Goal: Task Accomplishment & Management: Manage account settings

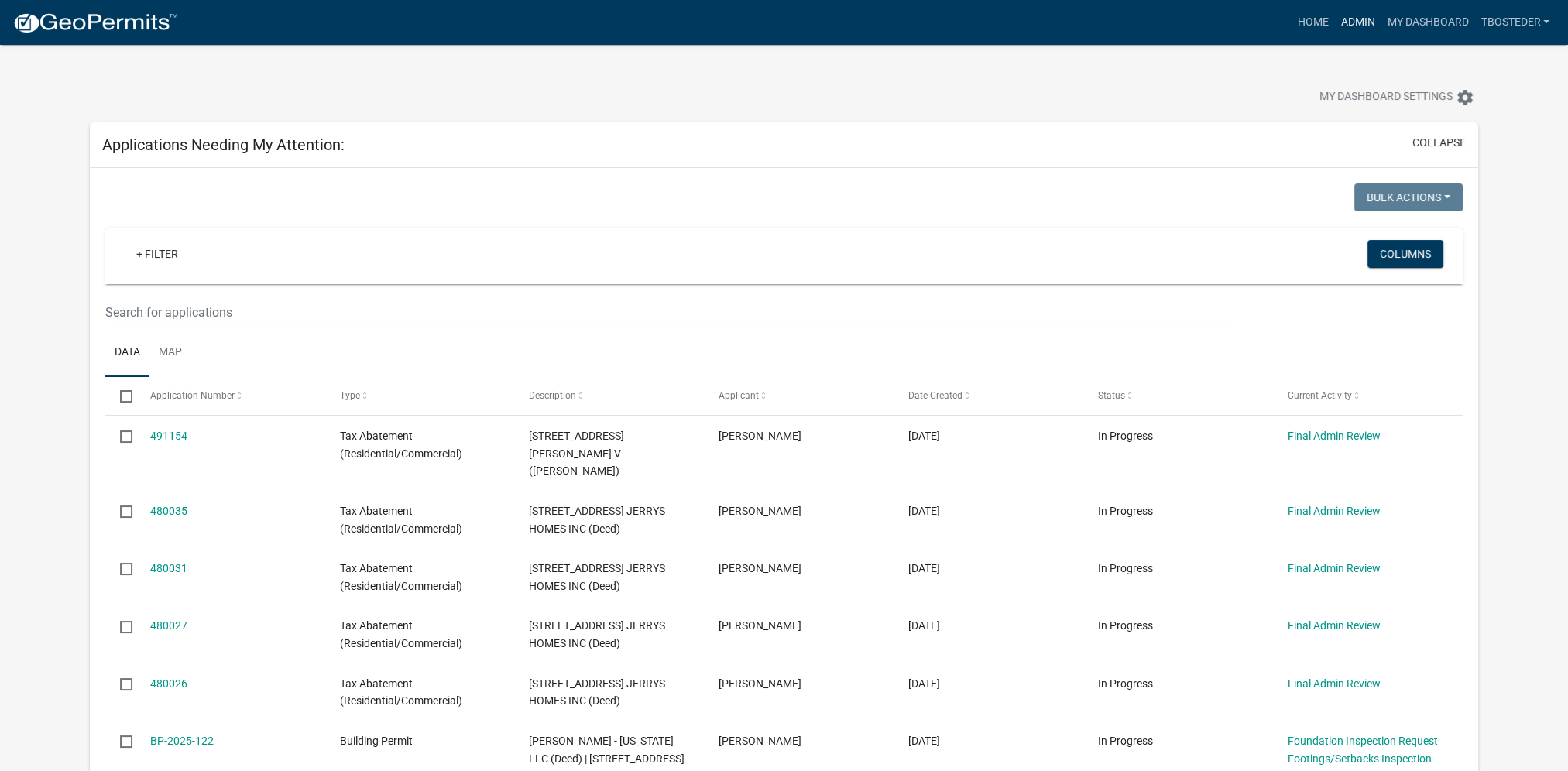
drag, startPoint x: 1357, startPoint y: 14, endPoint x: 1336, endPoint y: 57, distance: 47.9
click at [1357, 14] on link "Admin" at bounding box center [1357, 22] width 46 height 30
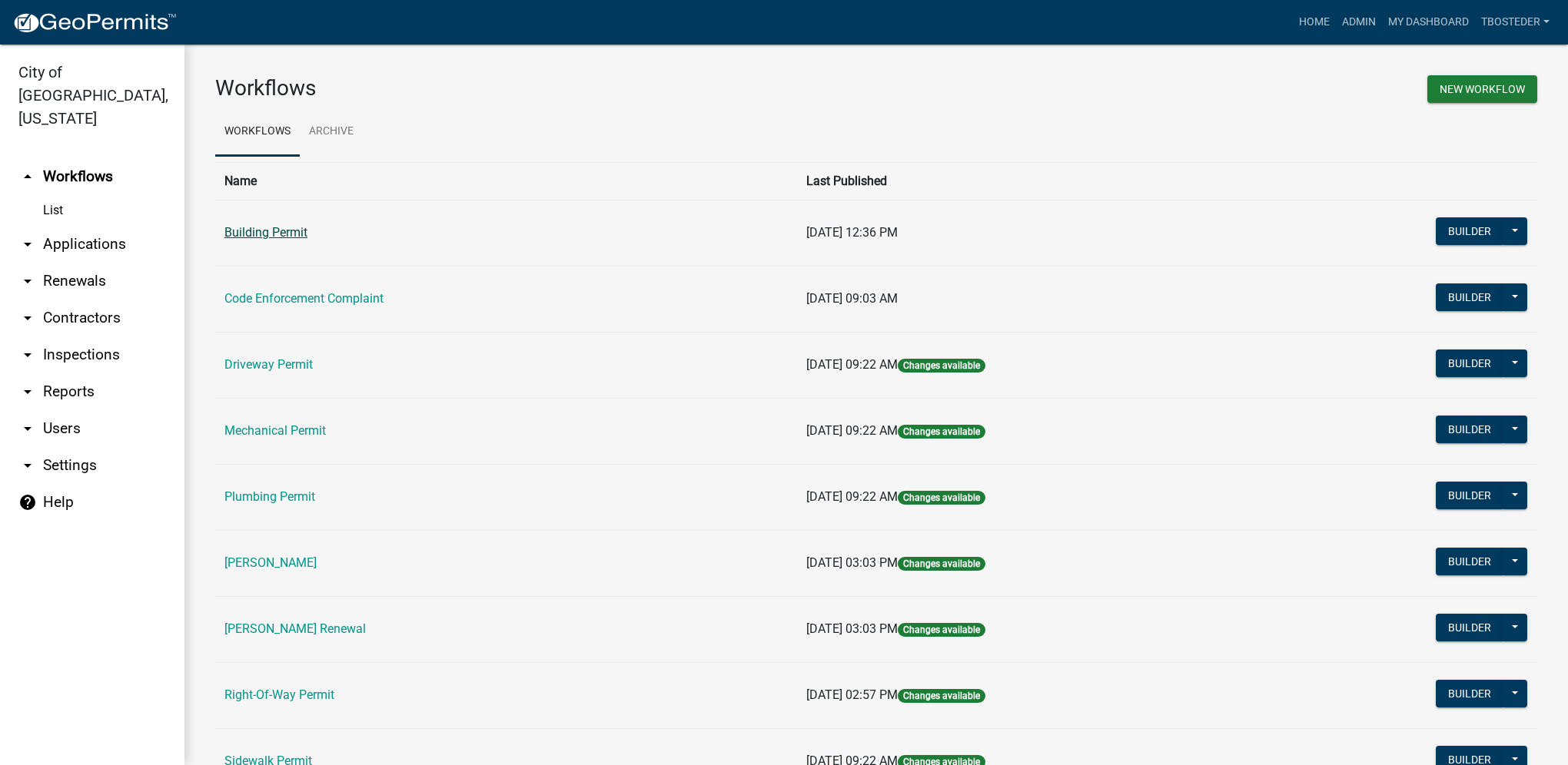
click at [271, 232] on link "Building Permit" at bounding box center [266, 232] width 83 height 14
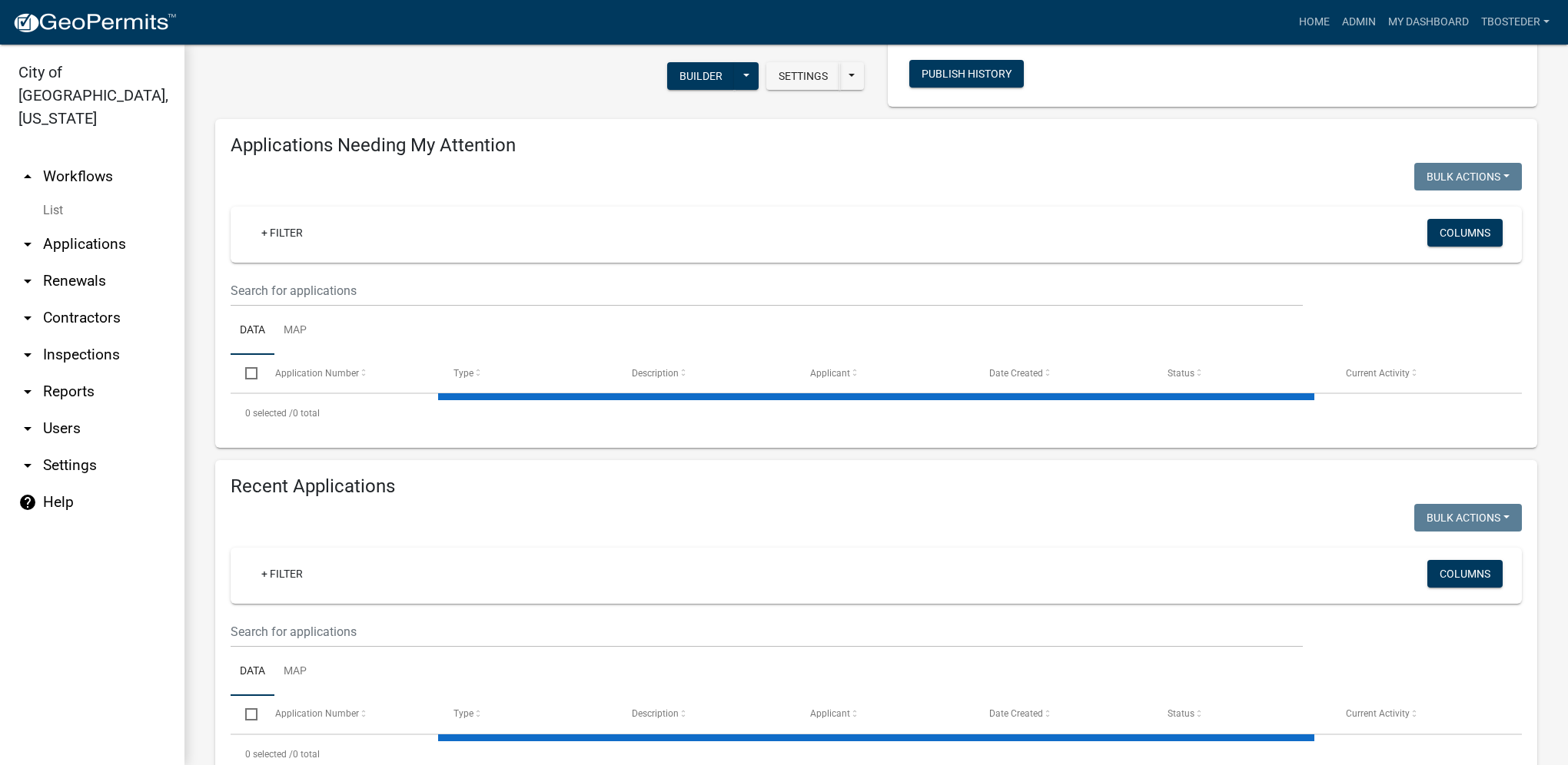
select select "1: 25"
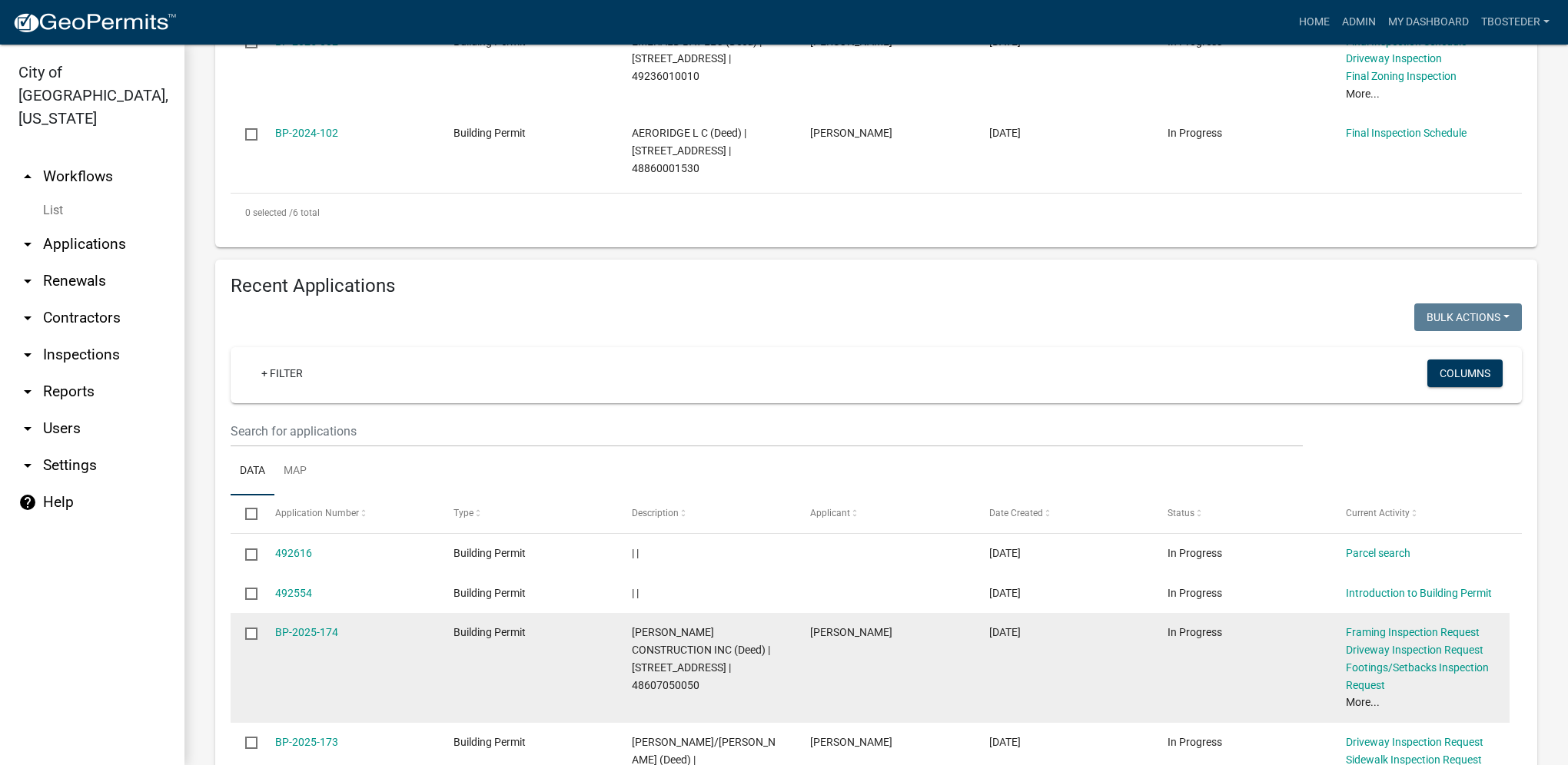
scroll to position [922, 0]
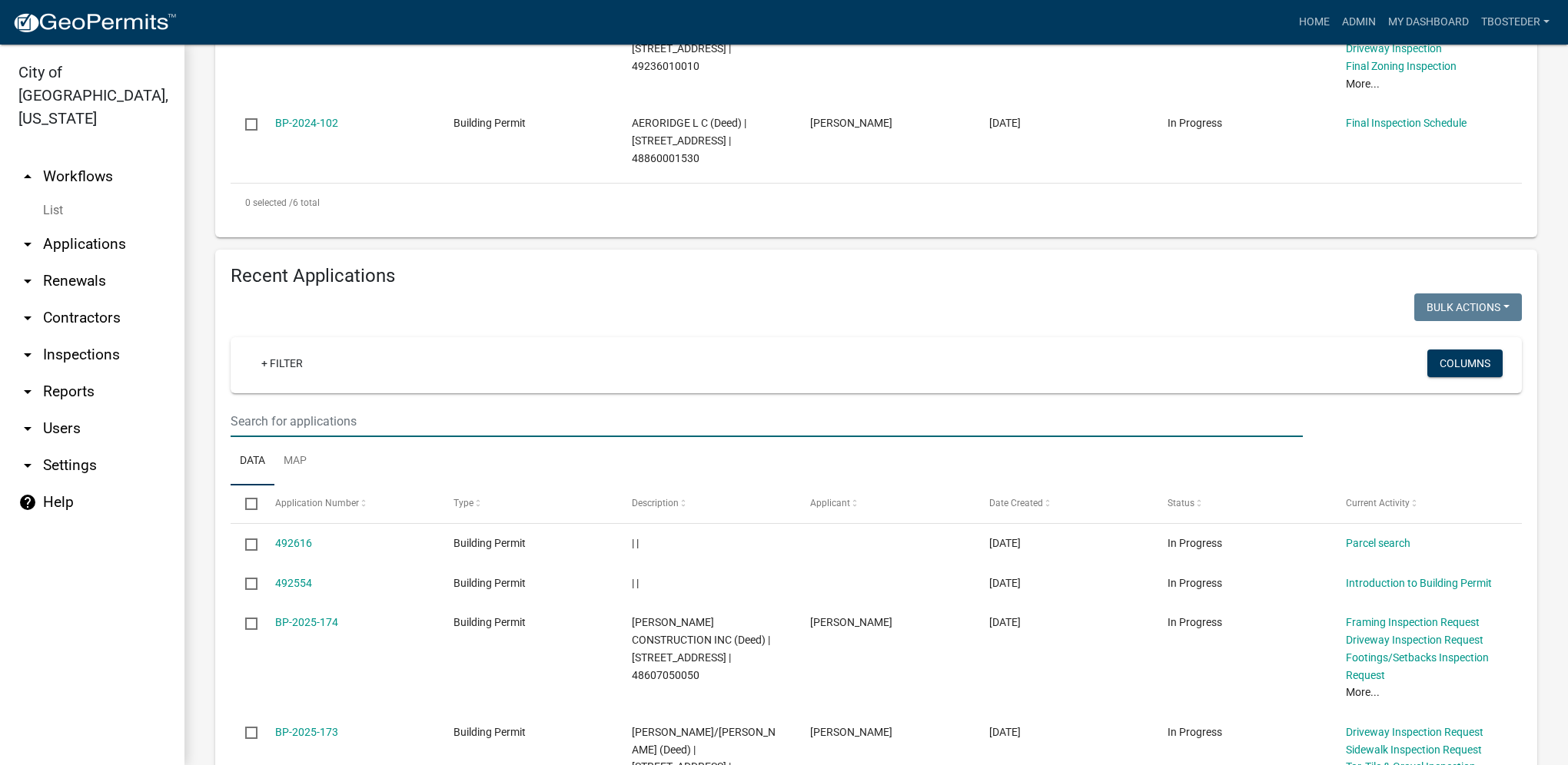
click at [294, 415] on input "text" at bounding box center [766, 422] width 1072 height 32
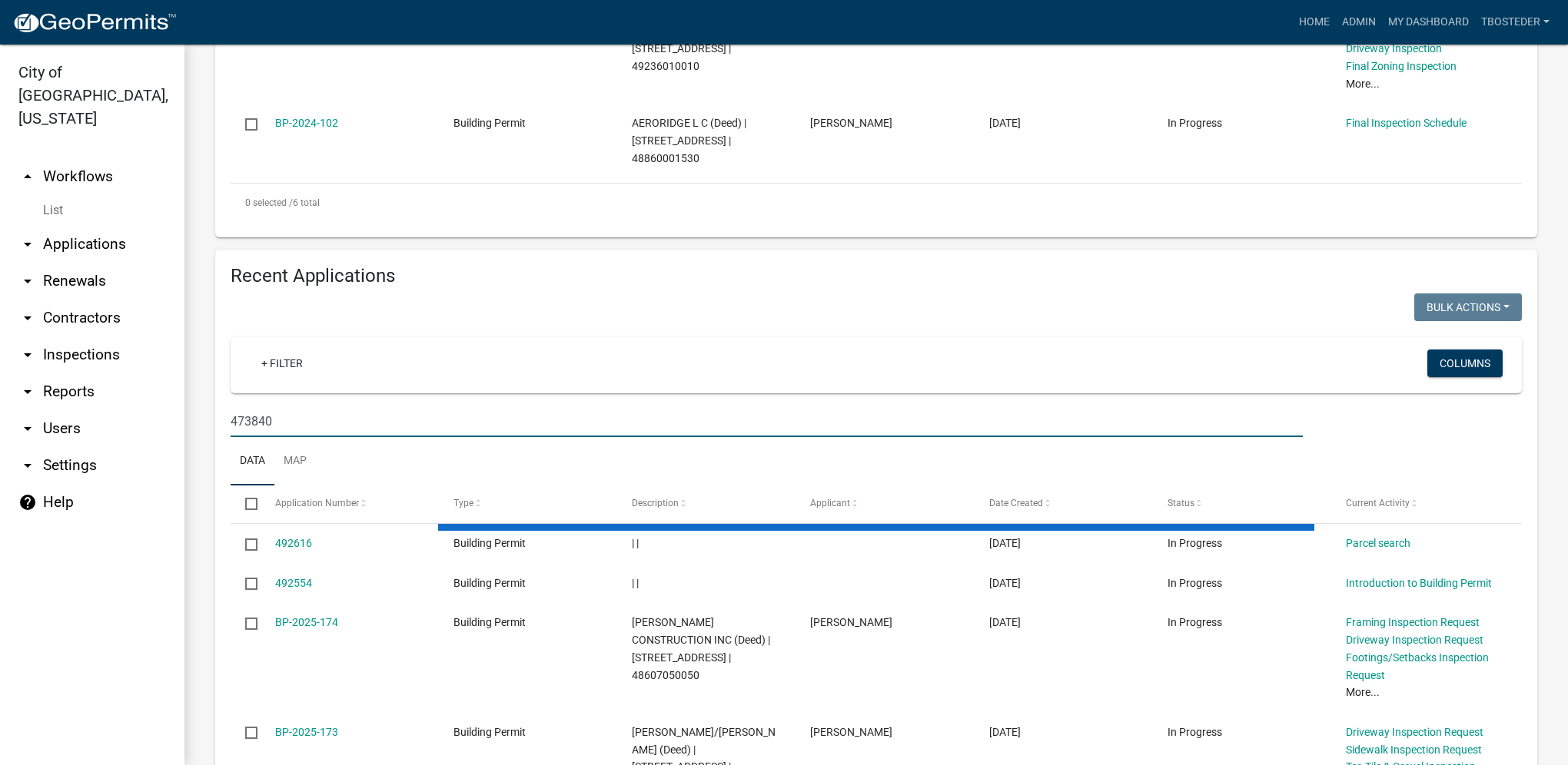
type input "473840"
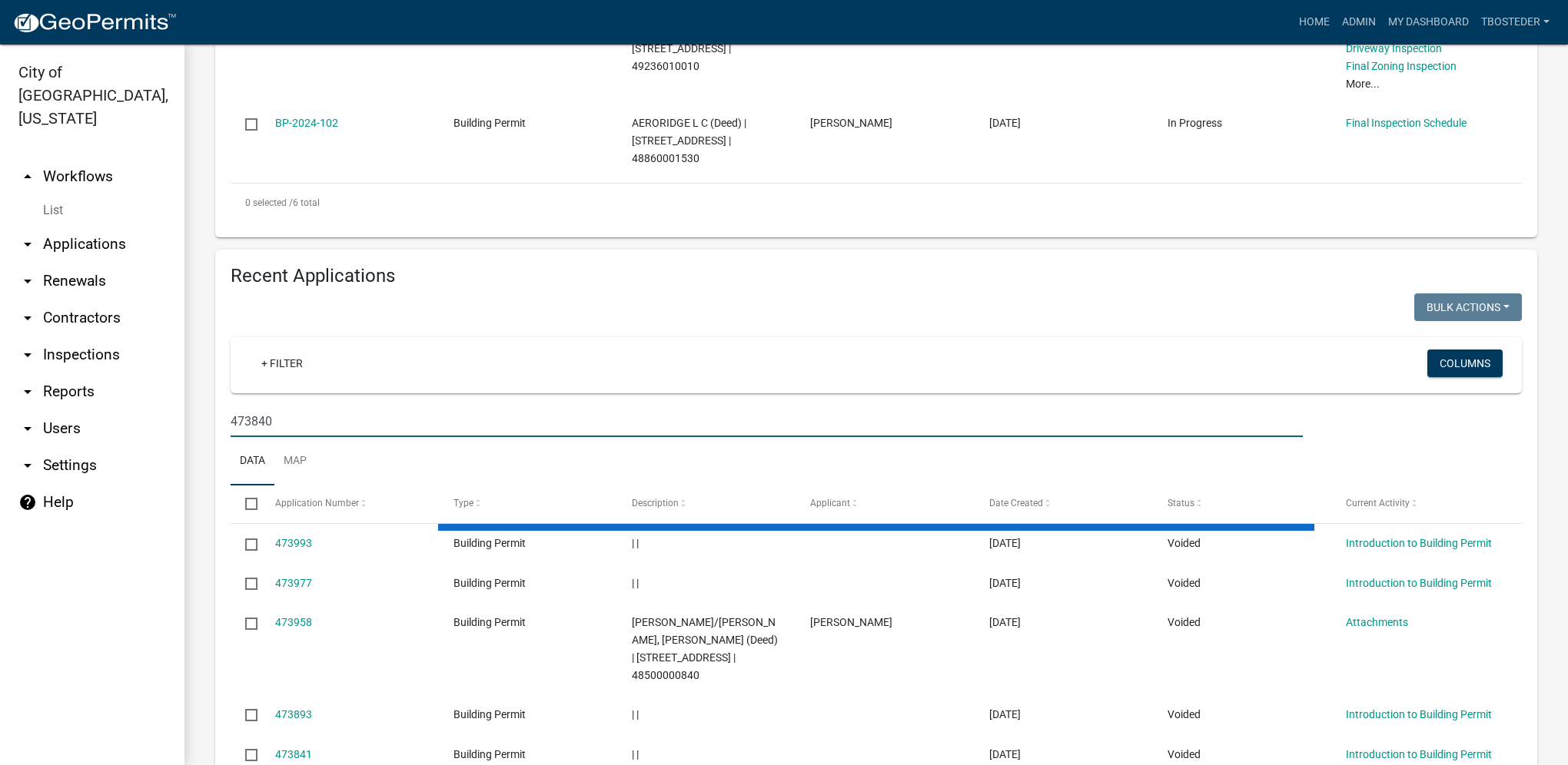
scroll to position [812, 0]
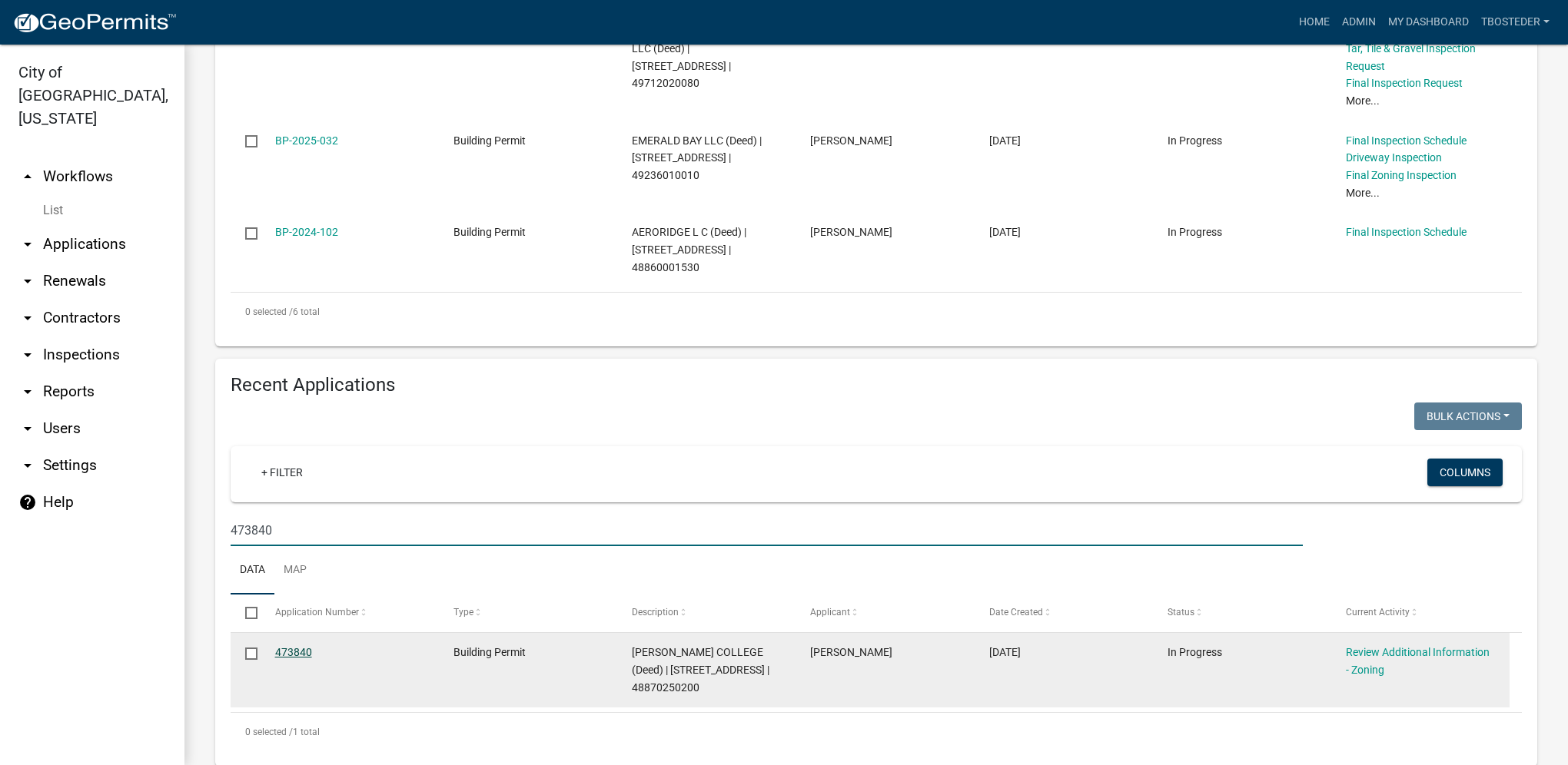
click at [285, 646] on link "473840" at bounding box center [294, 653] width 37 height 13
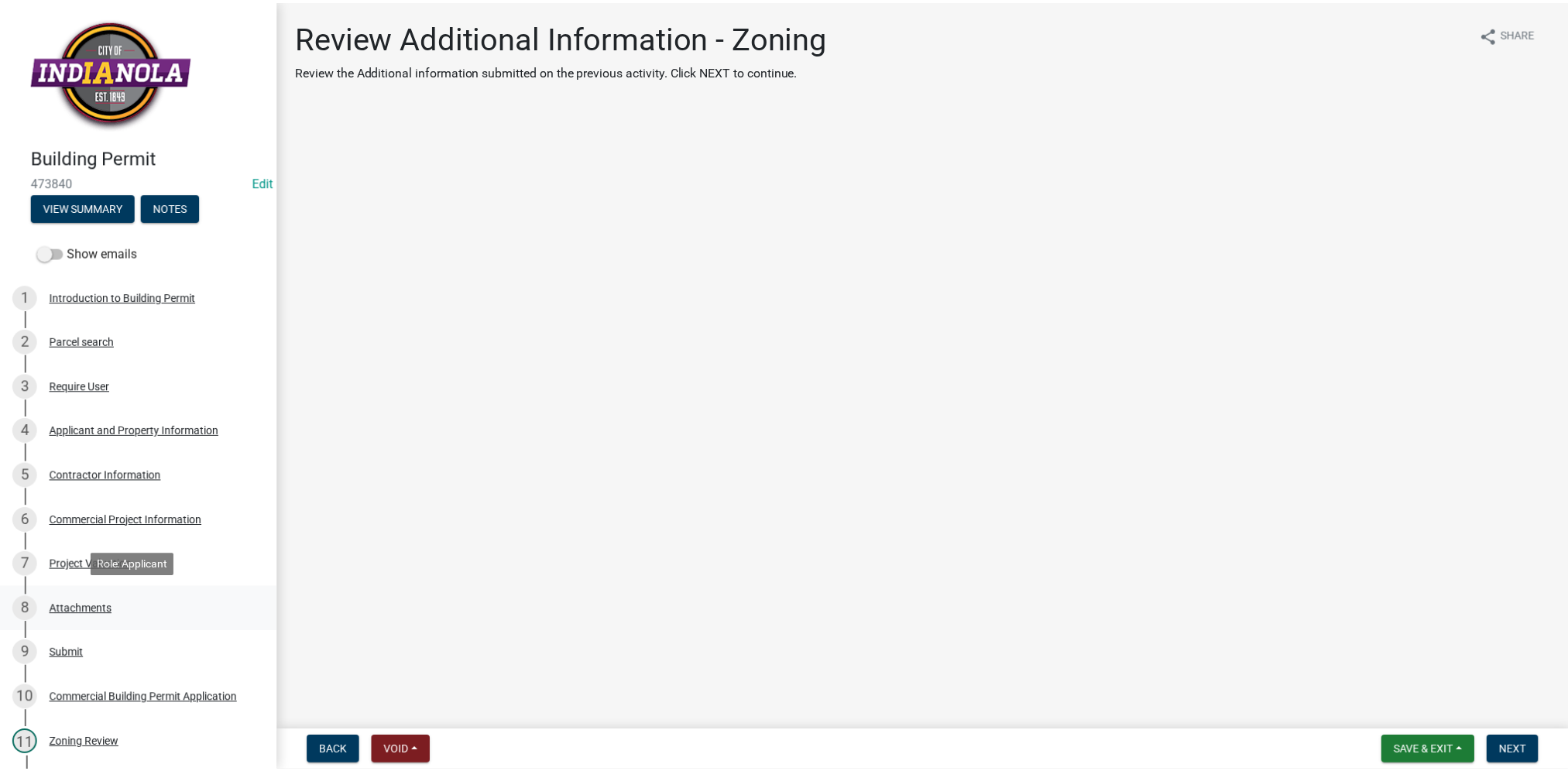
scroll to position [232, 0]
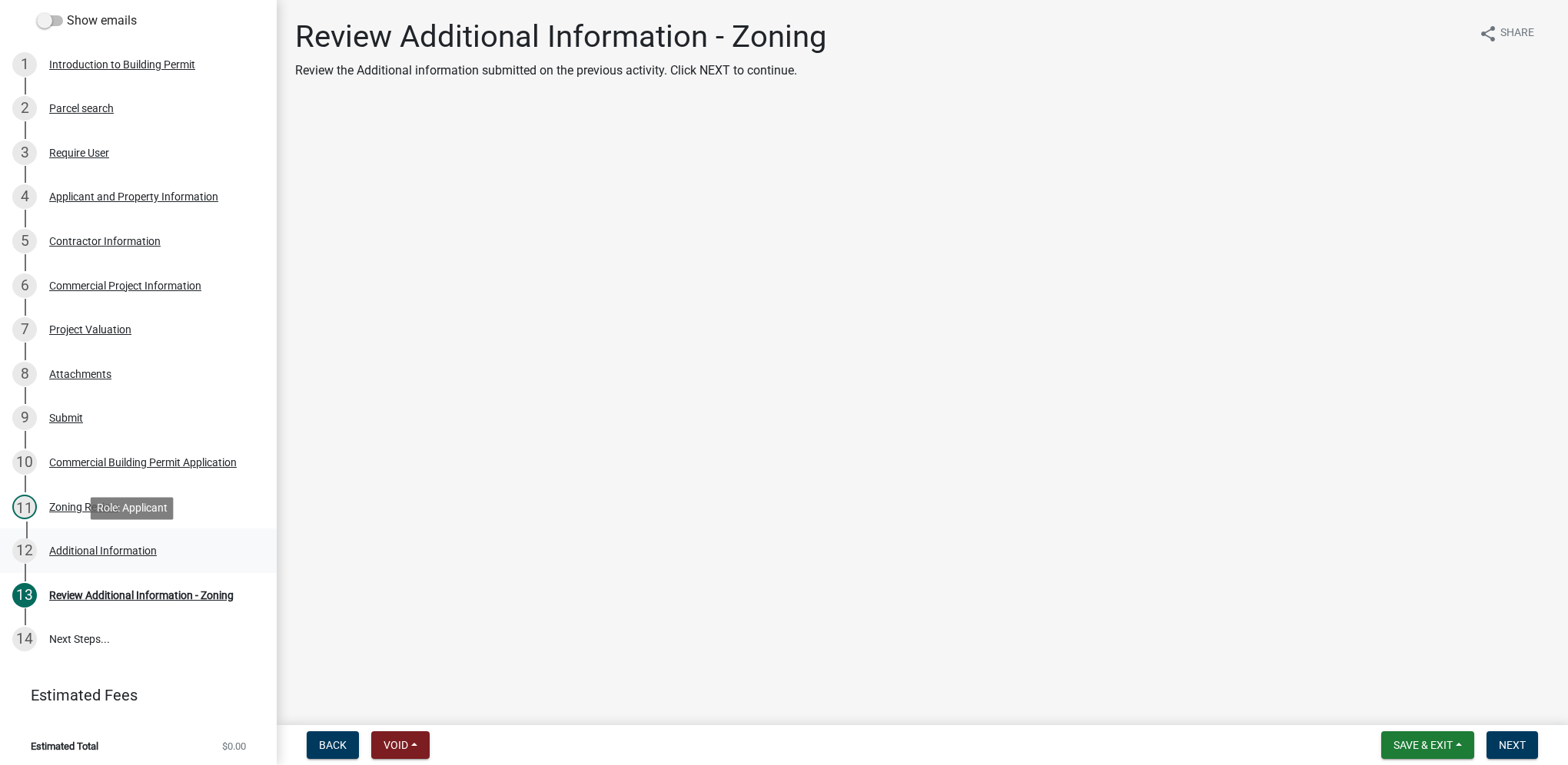
click at [150, 562] on div "12 Additional Information" at bounding box center [132, 551] width 240 height 25
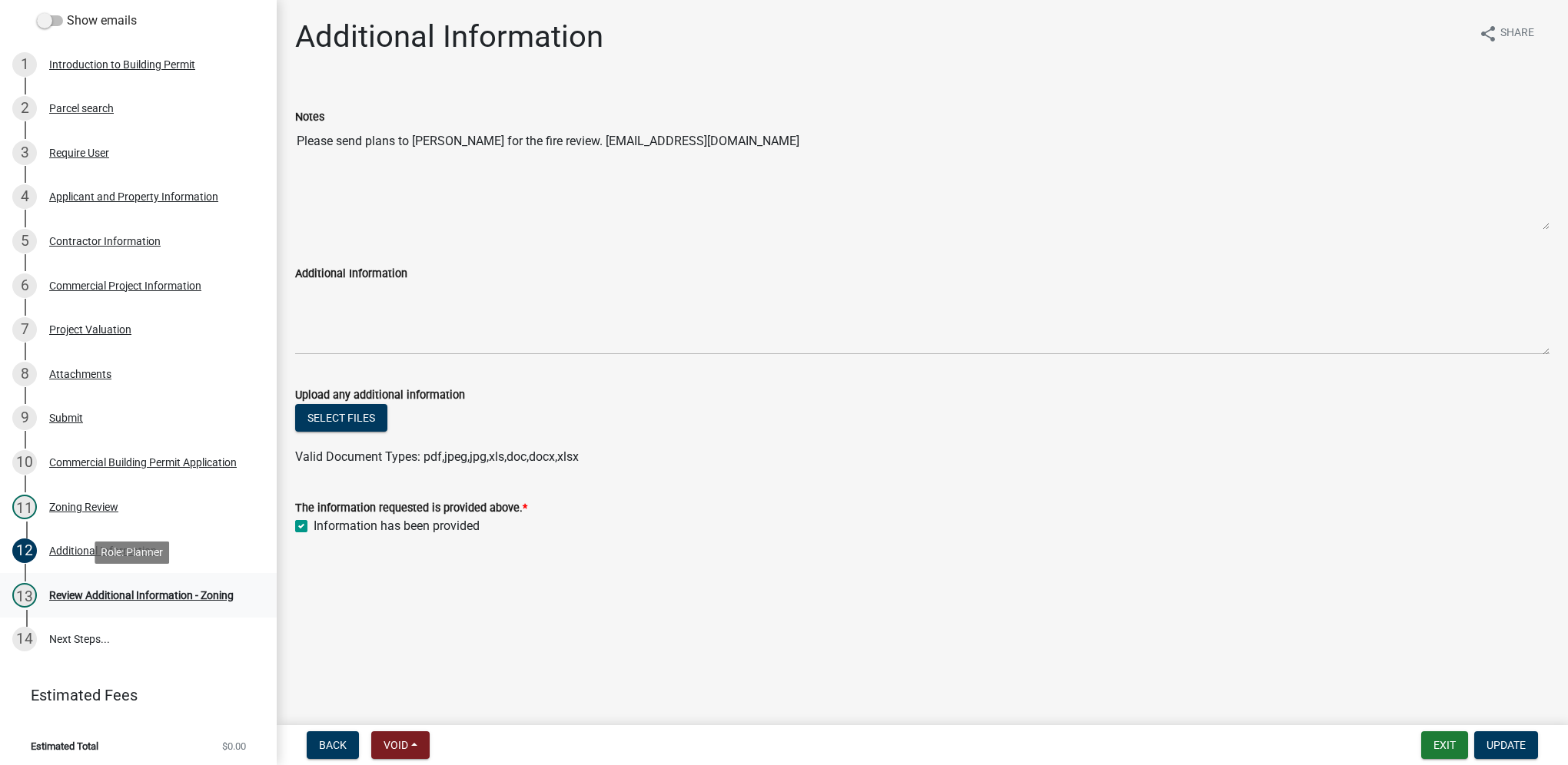
click at [155, 585] on div "13 Review Additional Information - Zoning" at bounding box center [132, 595] width 240 height 25
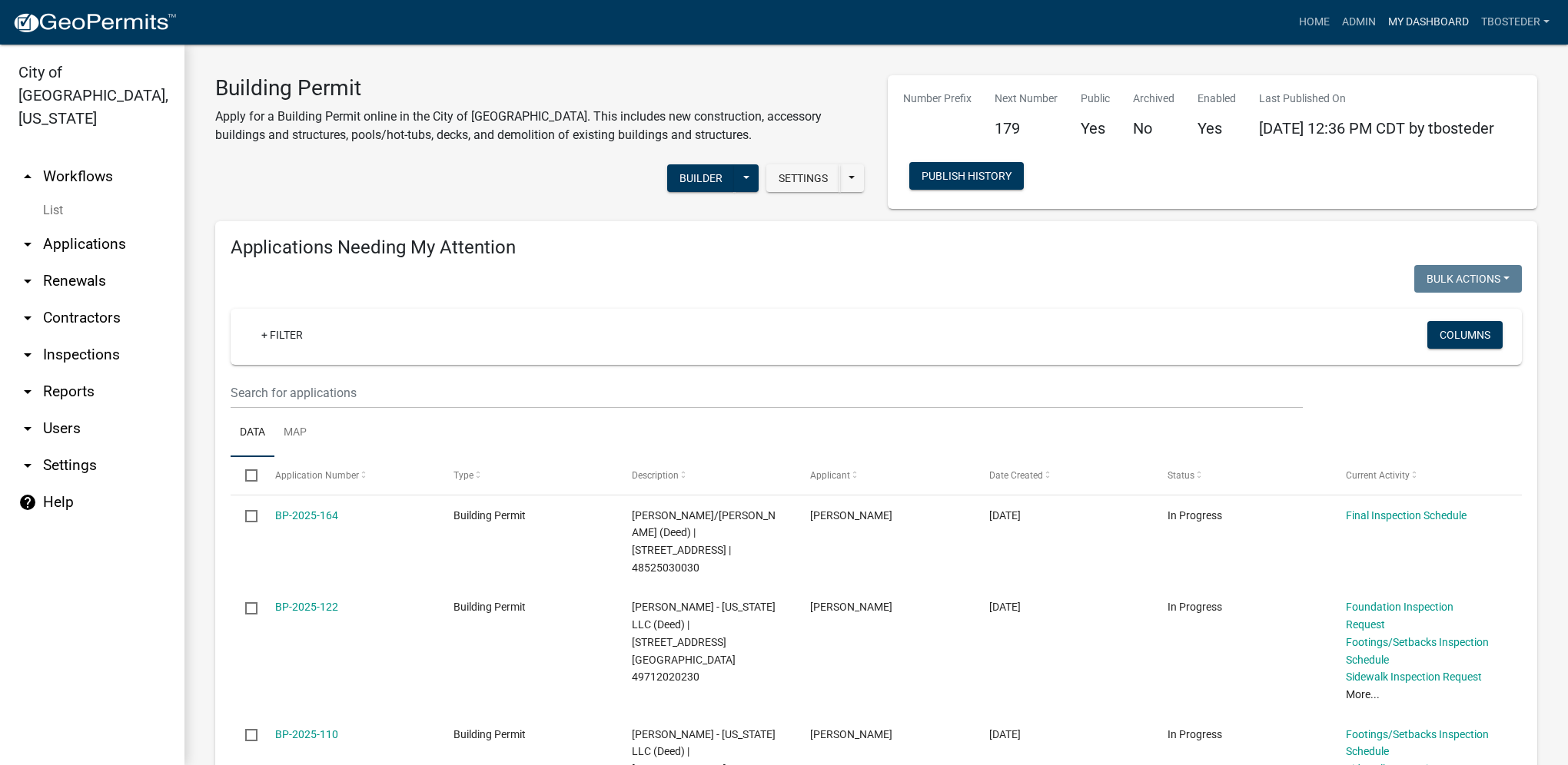
click at [1398, 13] on link "My Dashboard" at bounding box center [1428, 22] width 93 height 29
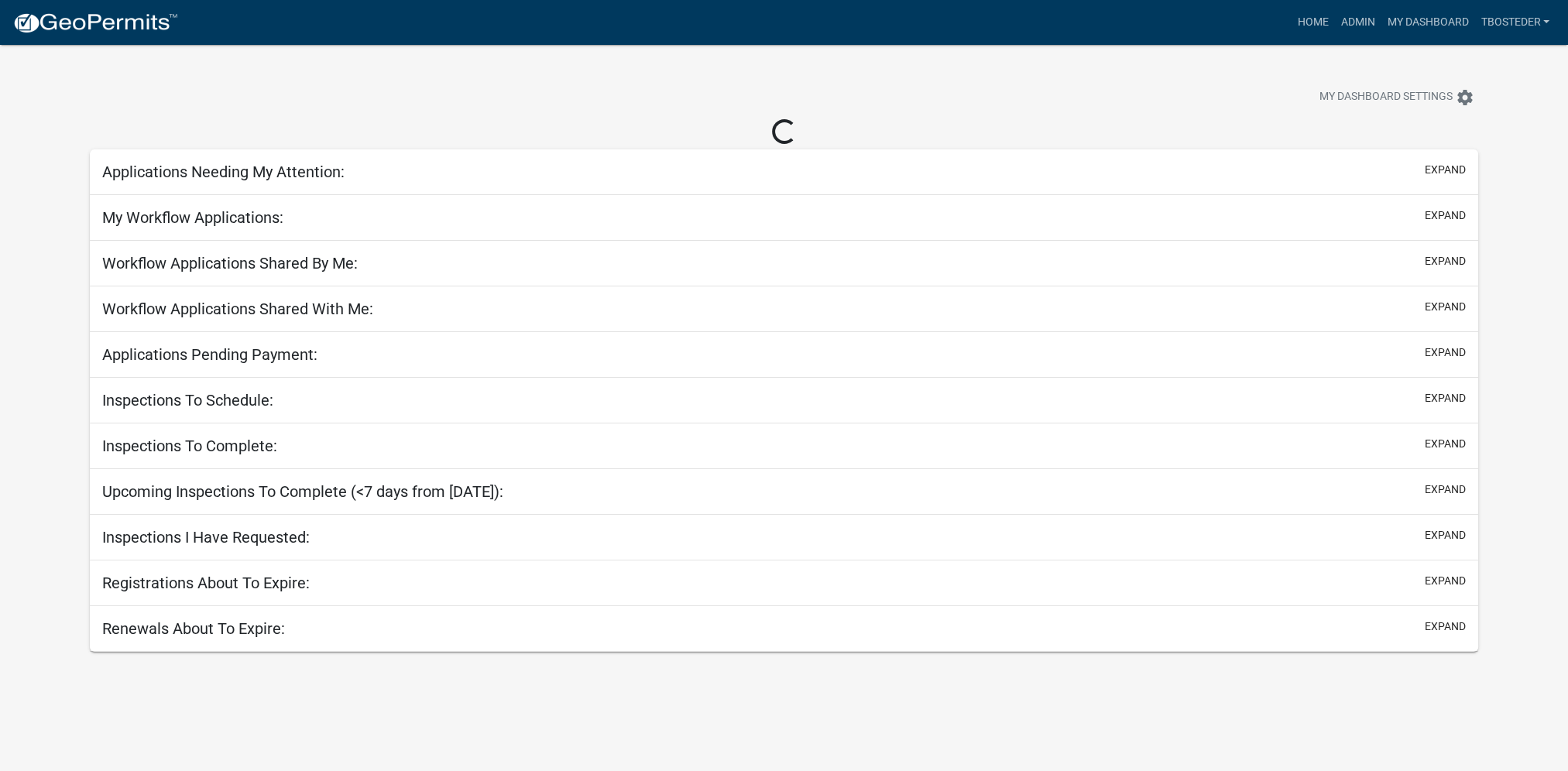
select select "1: 25"
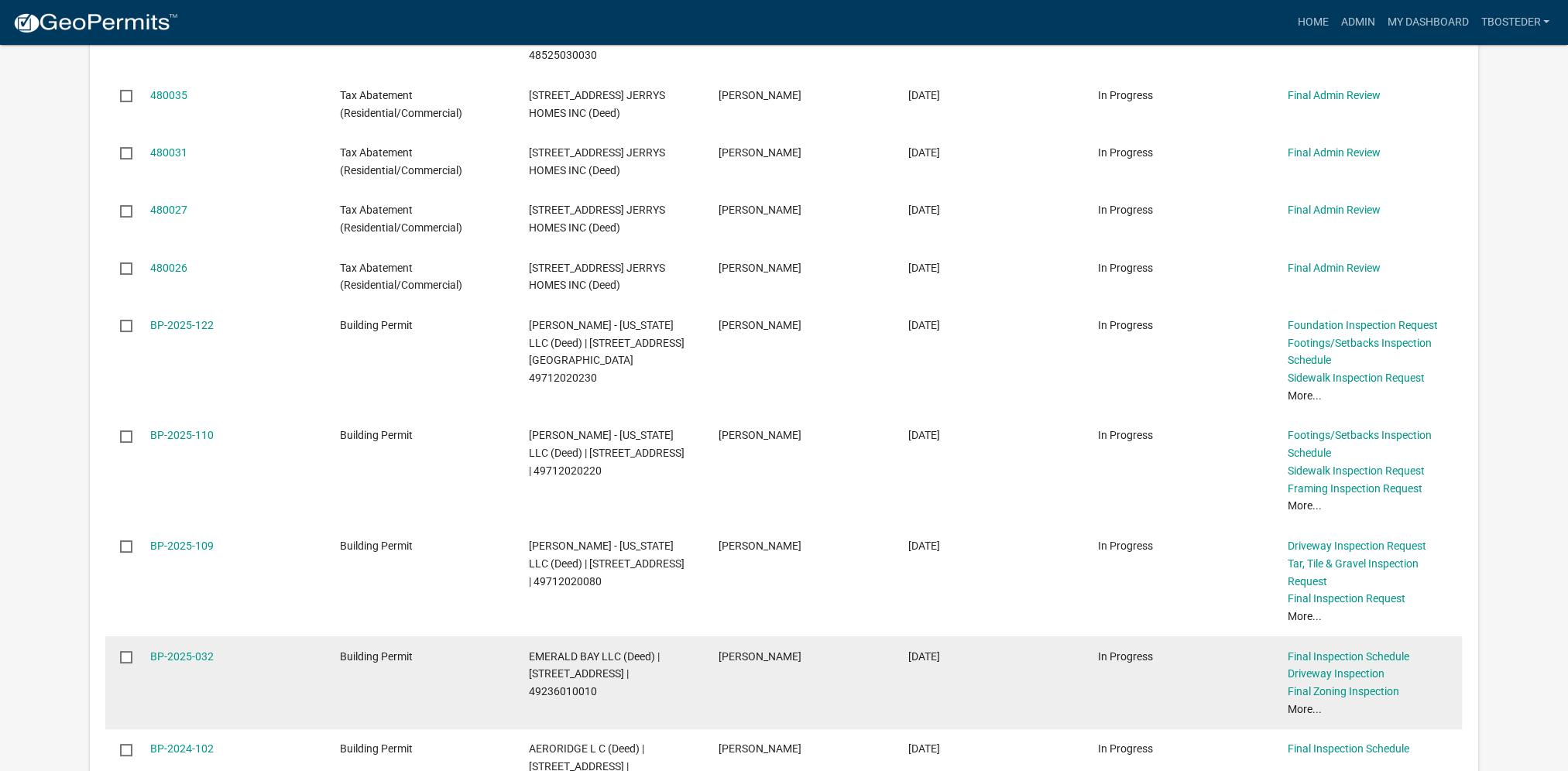
scroll to position [465, 0]
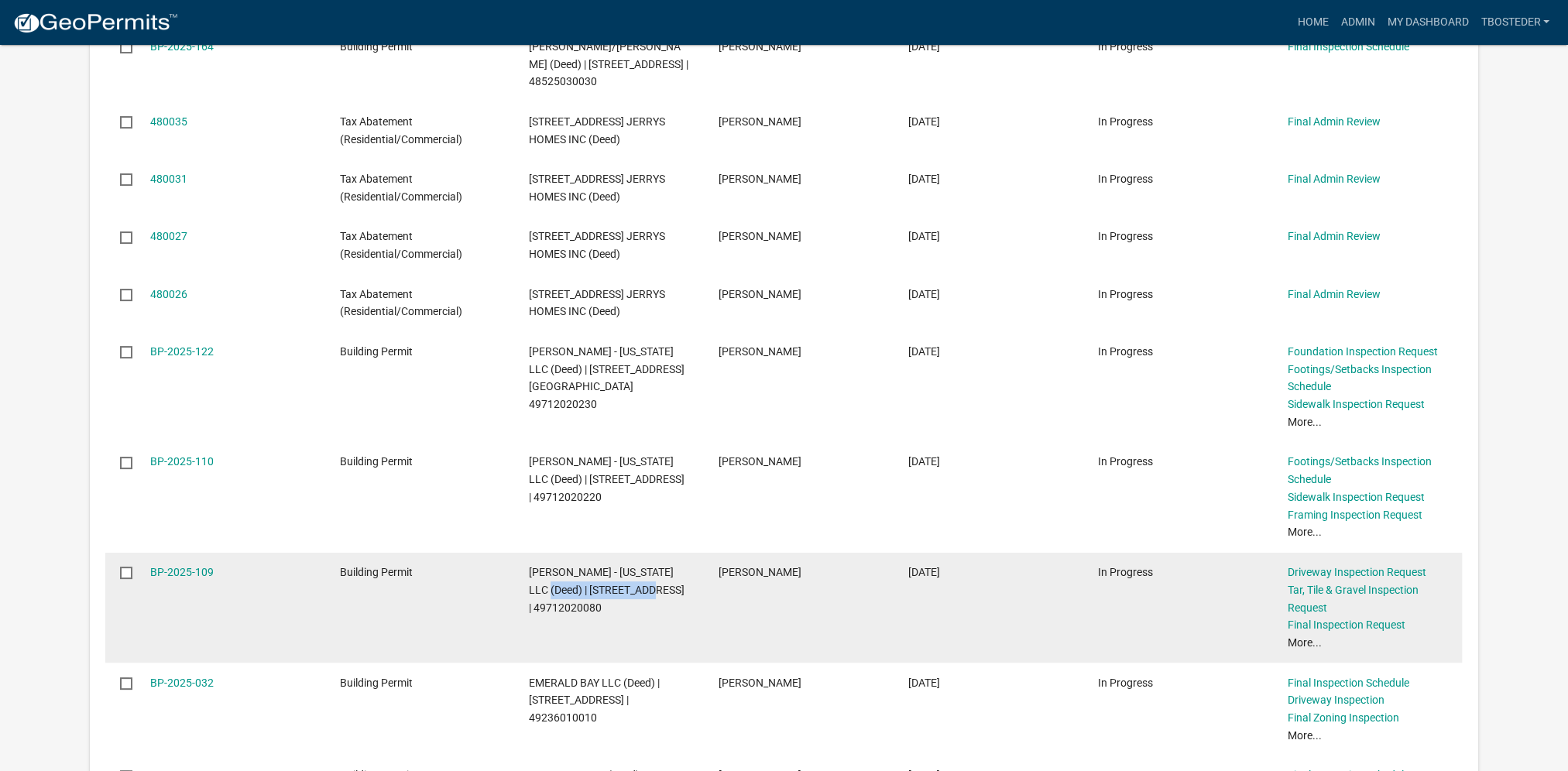
drag, startPoint x: 527, startPoint y: 590, endPoint x: 635, endPoint y: 595, distance: 108.1
click at [635, 595] on datatable-body-cell "[PERSON_NAME] - [US_STATE] LLC (Deed) | [STREET_ADDRESS] | 49712020080" at bounding box center [609, 608] width 190 height 111
copy span "[STREET_ADDRESS]"
click at [191, 573] on link "BP-2025-109" at bounding box center [182, 572] width 64 height 13
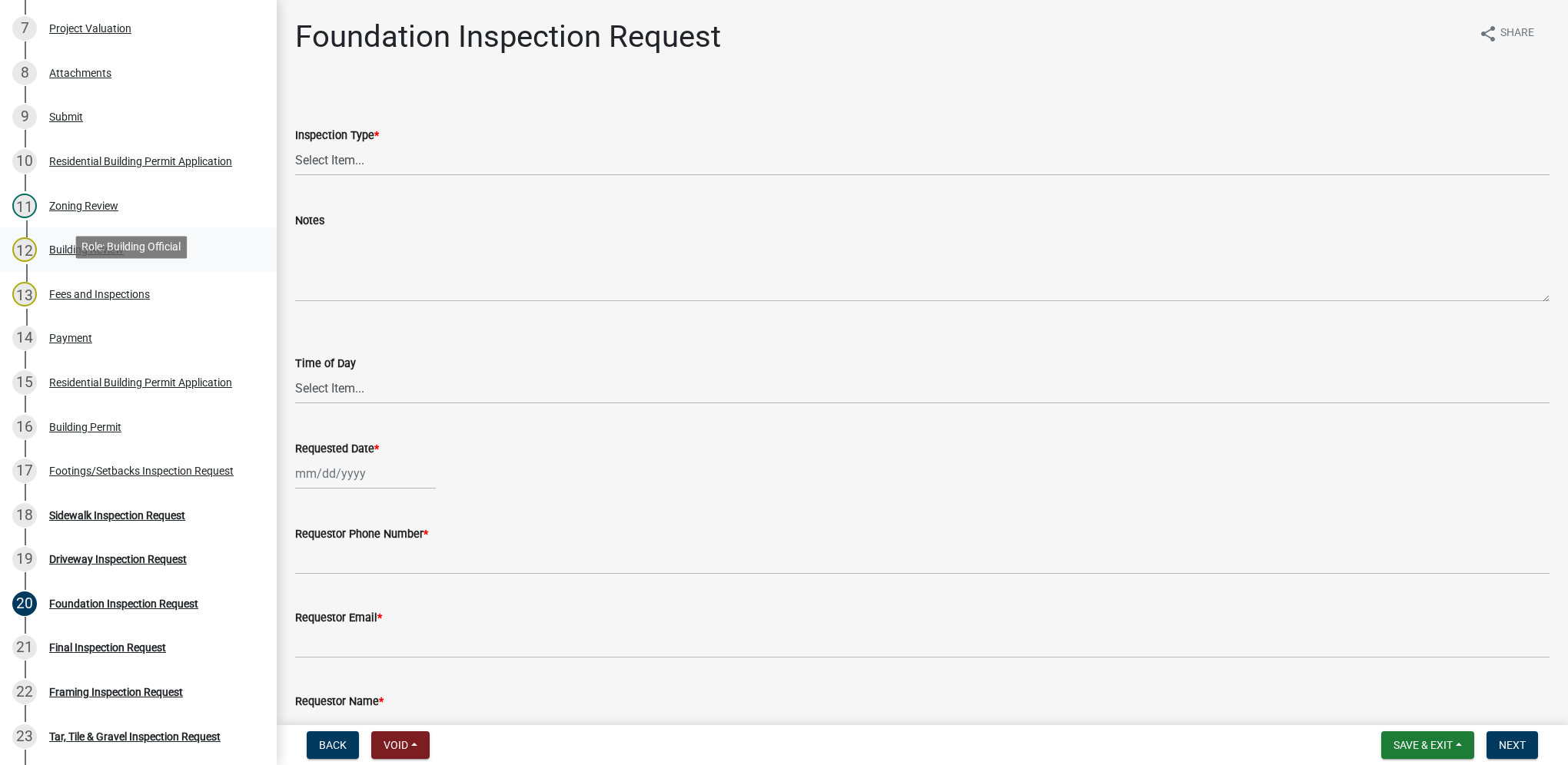
scroll to position [538, 0]
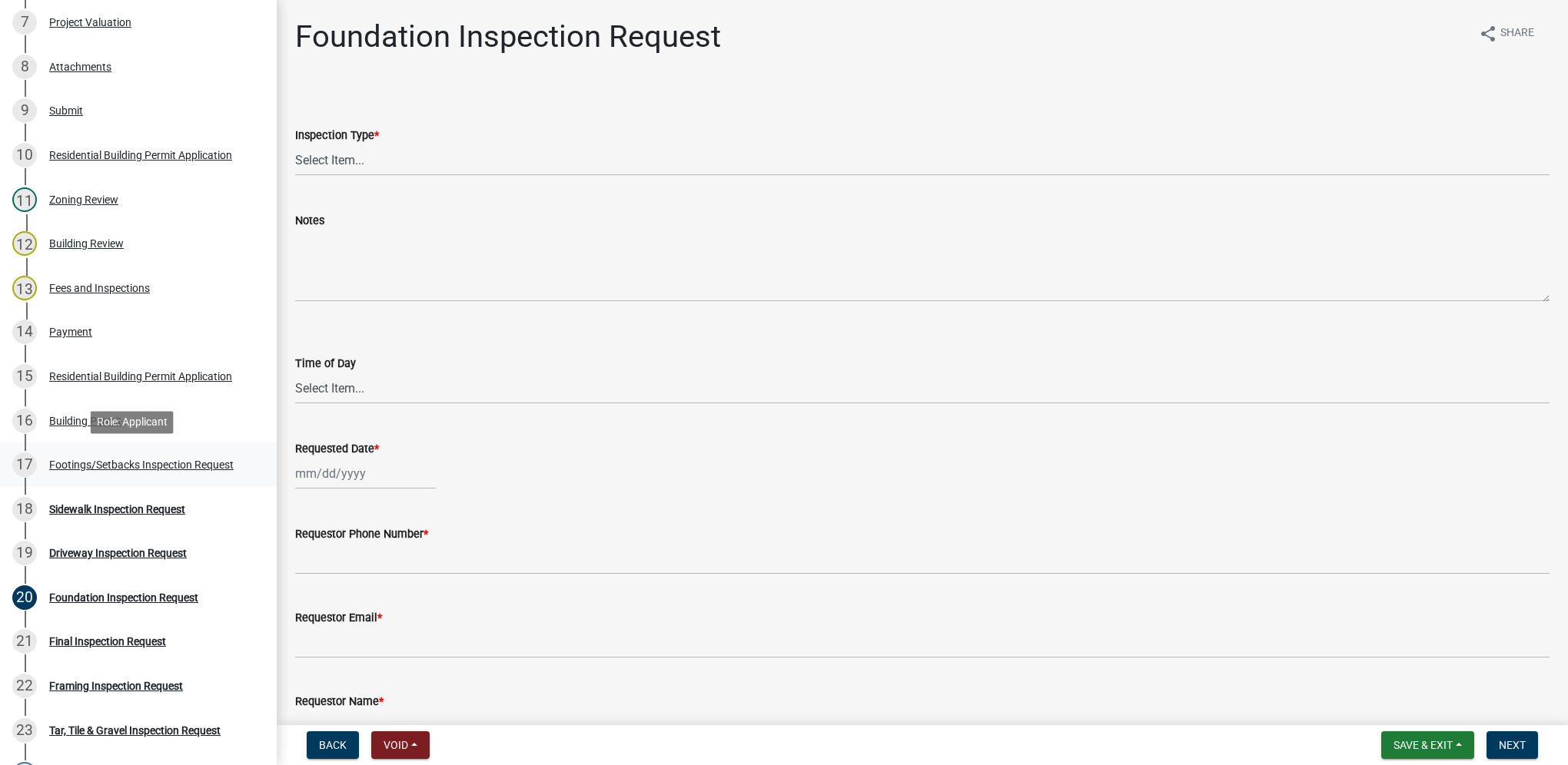
click at [134, 486] on link "17 Footings/Setbacks Inspection Request" at bounding box center [139, 464] width 277 height 44
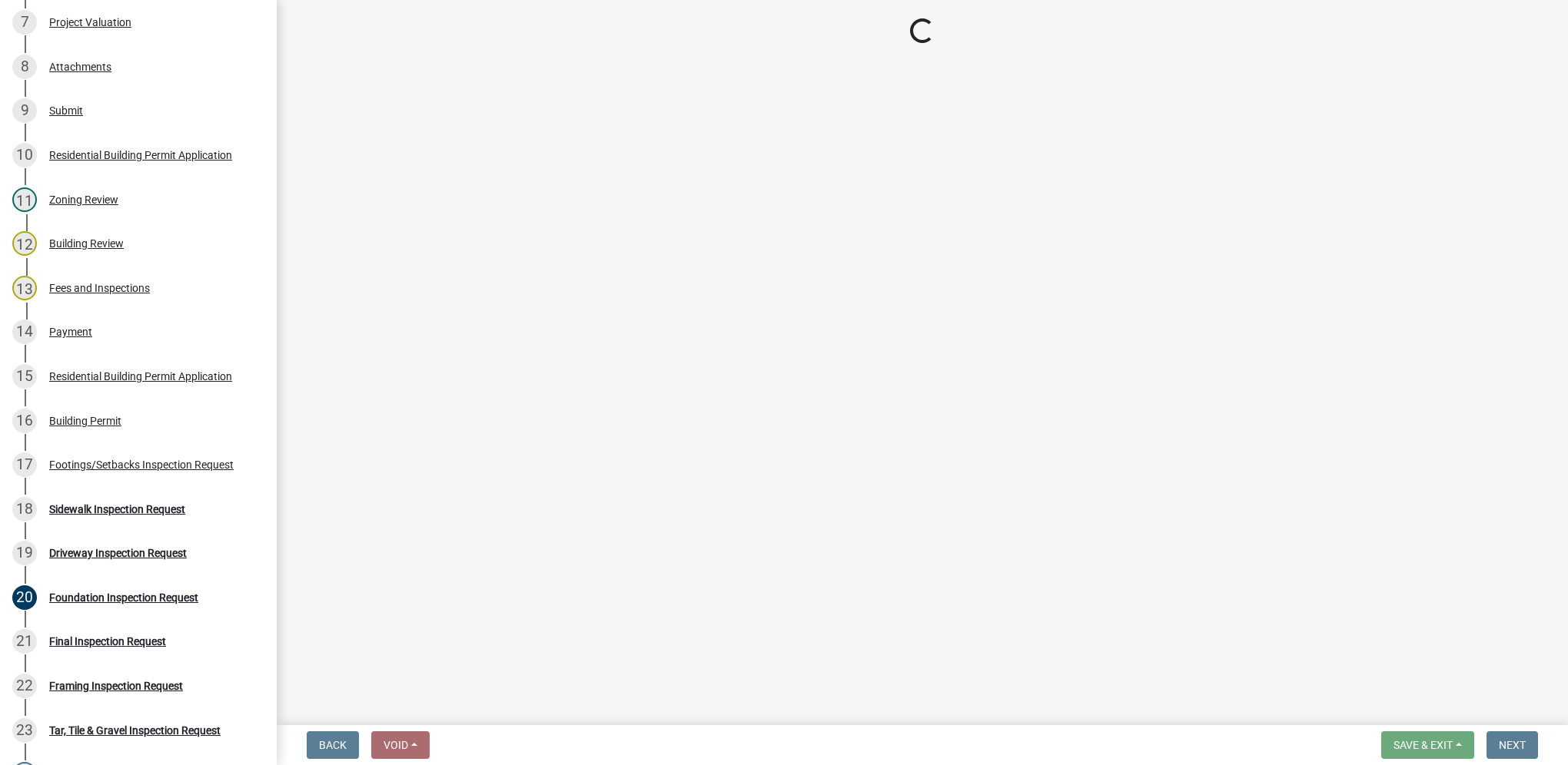
select select "31d1f77b-2535-448a-860d-f15fb204707d"
select select "88af556d-fdf1-454b-b933-61cadeae1443"
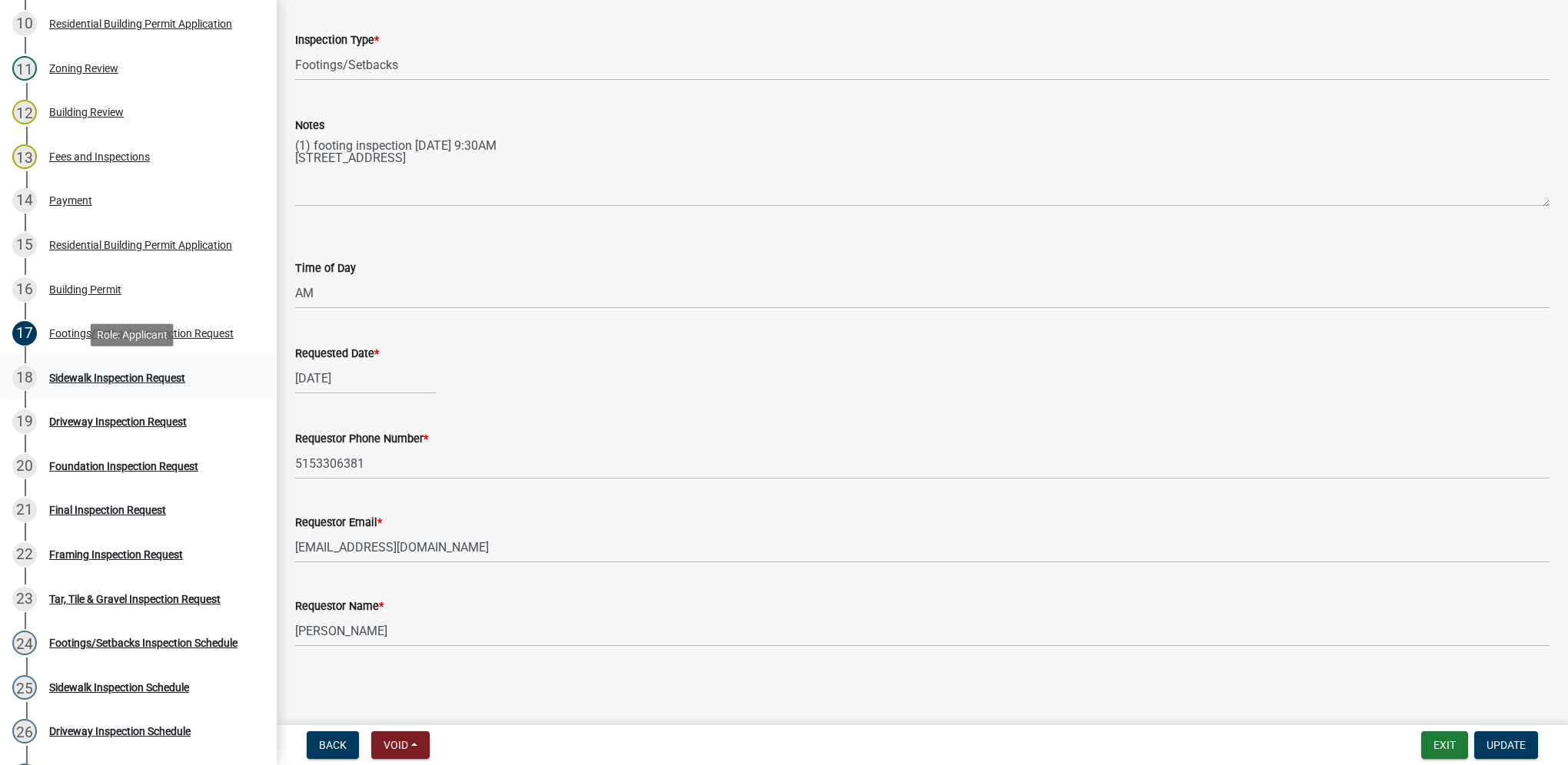
scroll to position [768, 0]
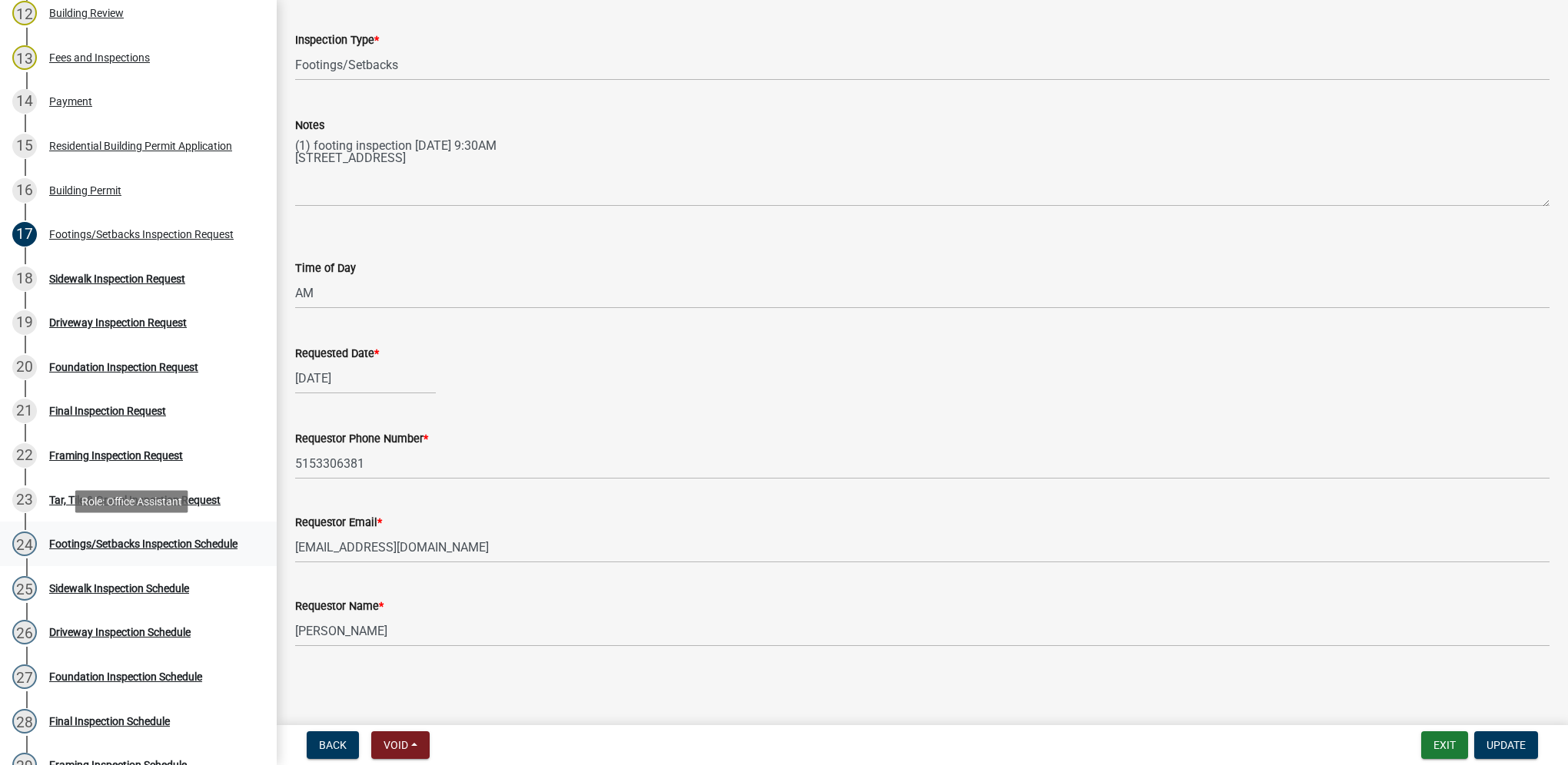
click at [198, 548] on div "Footings/Setbacks Inspection Schedule" at bounding box center [143, 544] width 188 height 11
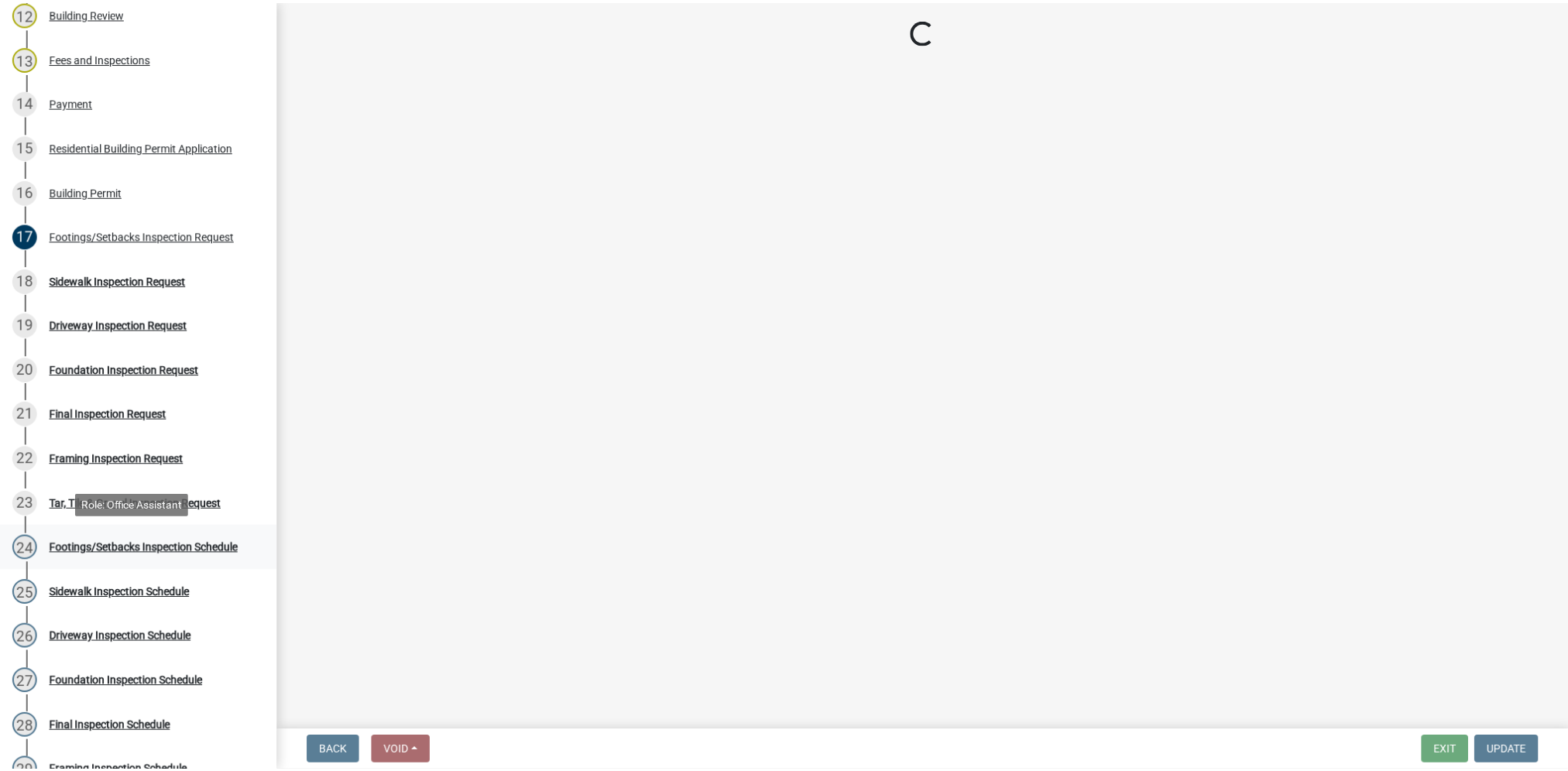
scroll to position [0, 0]
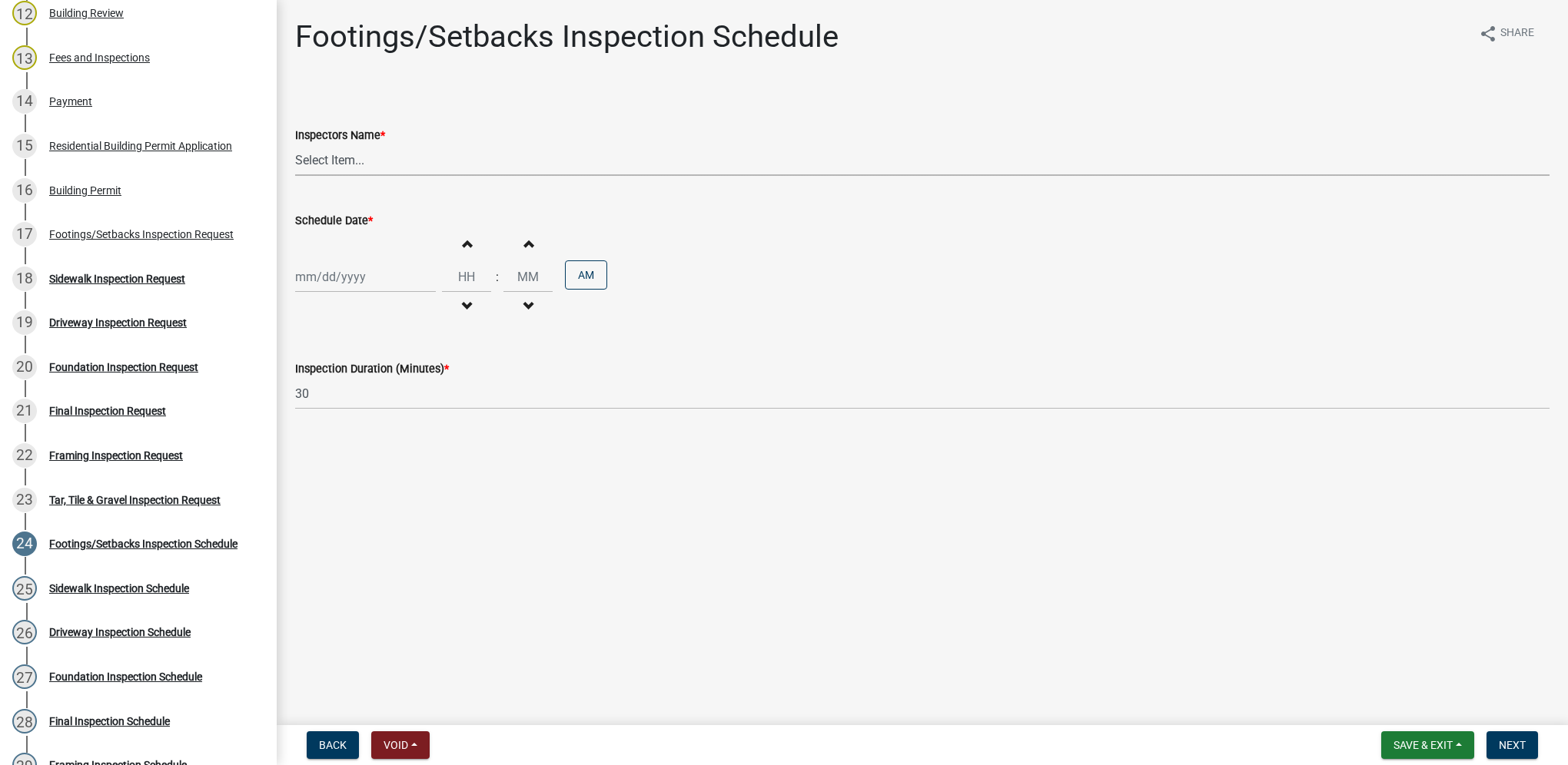
click at [328, 162] on select "Select Item... [DEMOGRAPHIC_DATA] (Indianola Other Inspector) T. Little ([PERSO…" at bounding box center [922, 161] width 1255 height 32
select select "27b8dde7-9ed4-44e4-ae8e-5969b60be3e6"
click at [295, 145] on select "Select Item... [DEMOGRAPHIC_DATA] (Indianola Other Inspector) T. Little ([PERSO…" at bounding box center [922, 161] width 1255 height 32
click at [332, 286] on div at bounding box center [366, 277] width 141 height 32
select select "10"
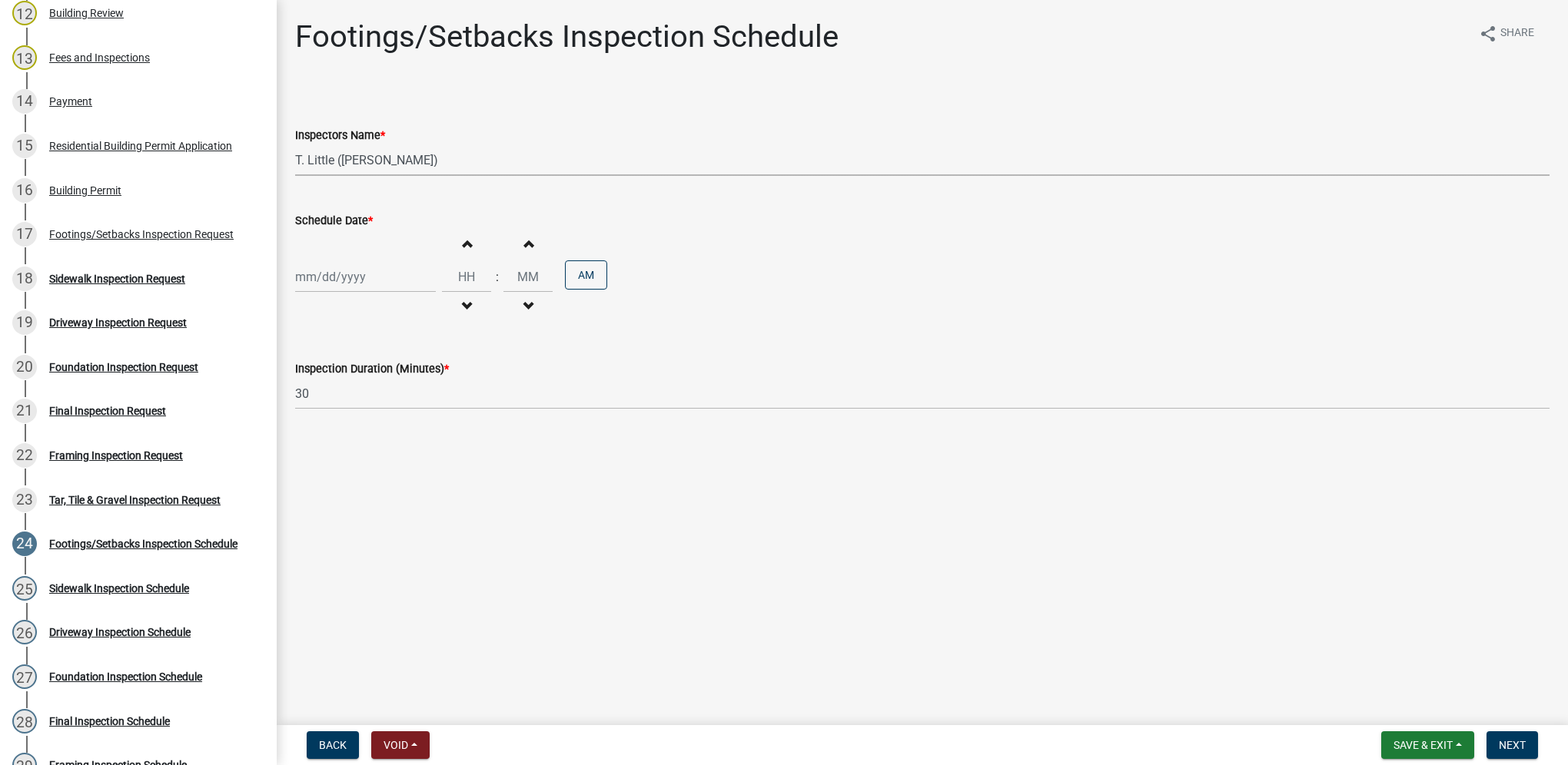
select select "2025"
click at [383, 405] on div "16" at bounding box center [384, 407] width 25 height 25
type input "[DATE]"
click at [473, 278] on input "Hours" at bounding box center [466, 277] width 49 height 32
type input "10"
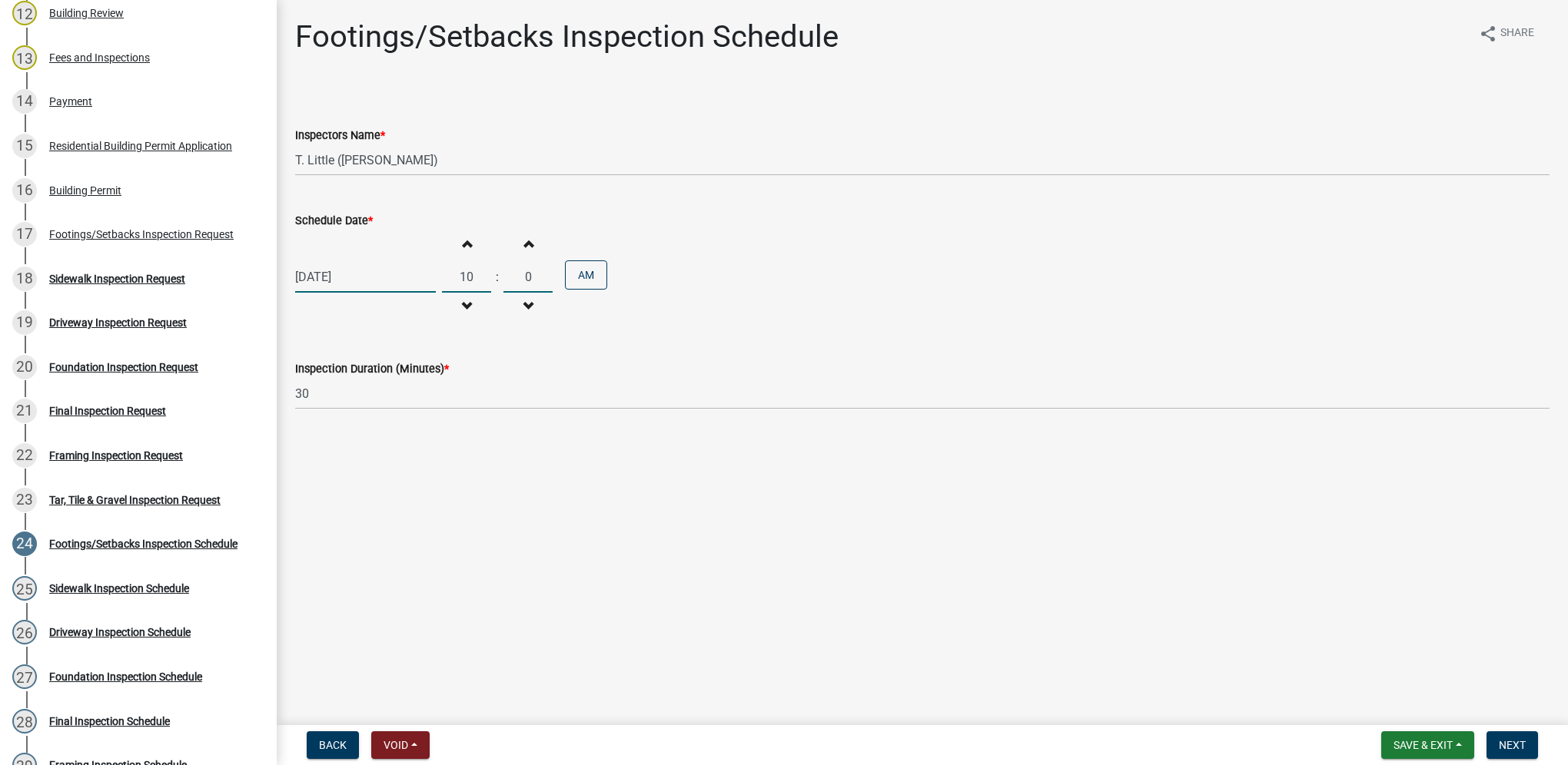
type input "00"
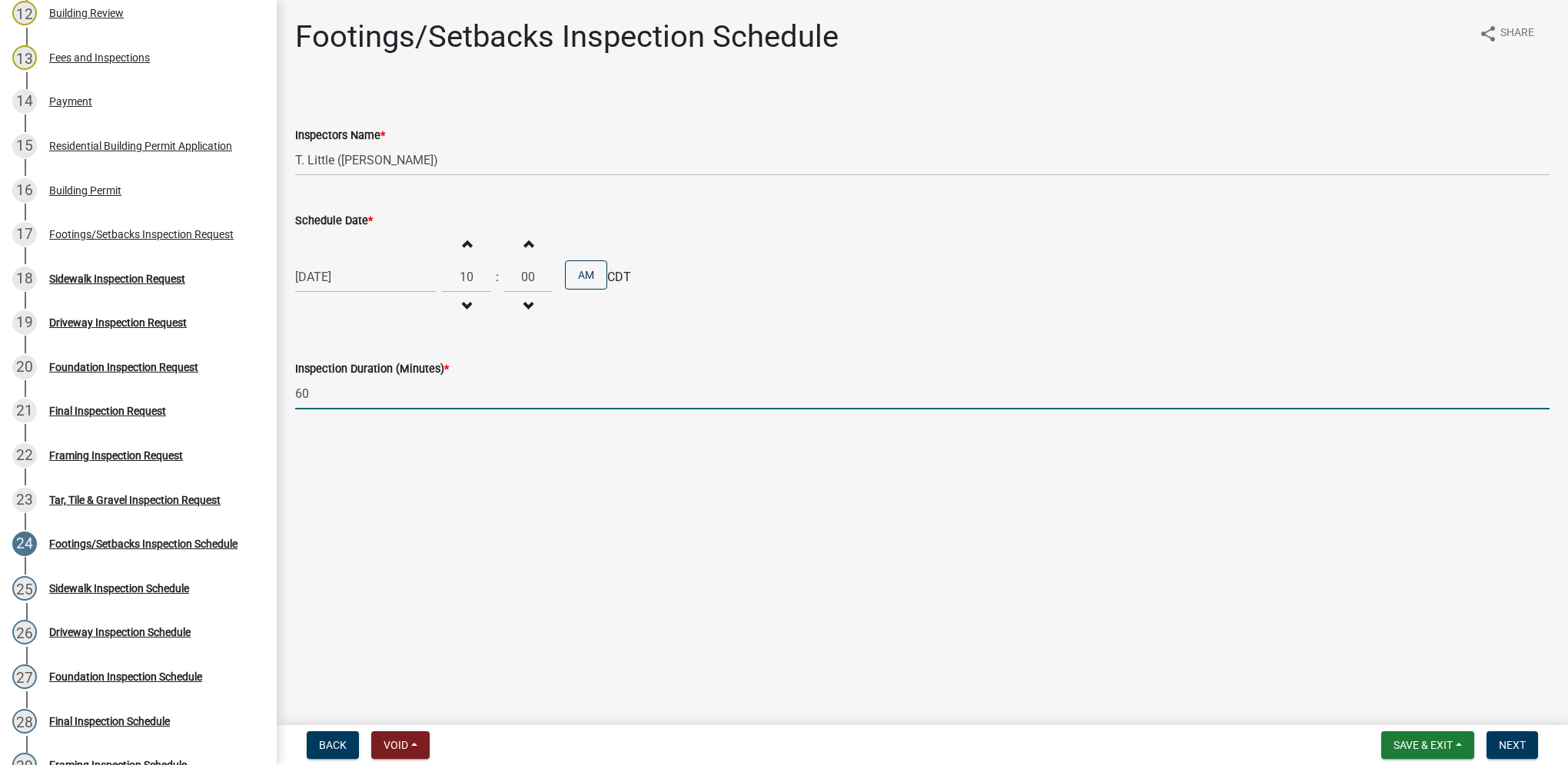
type input "60"
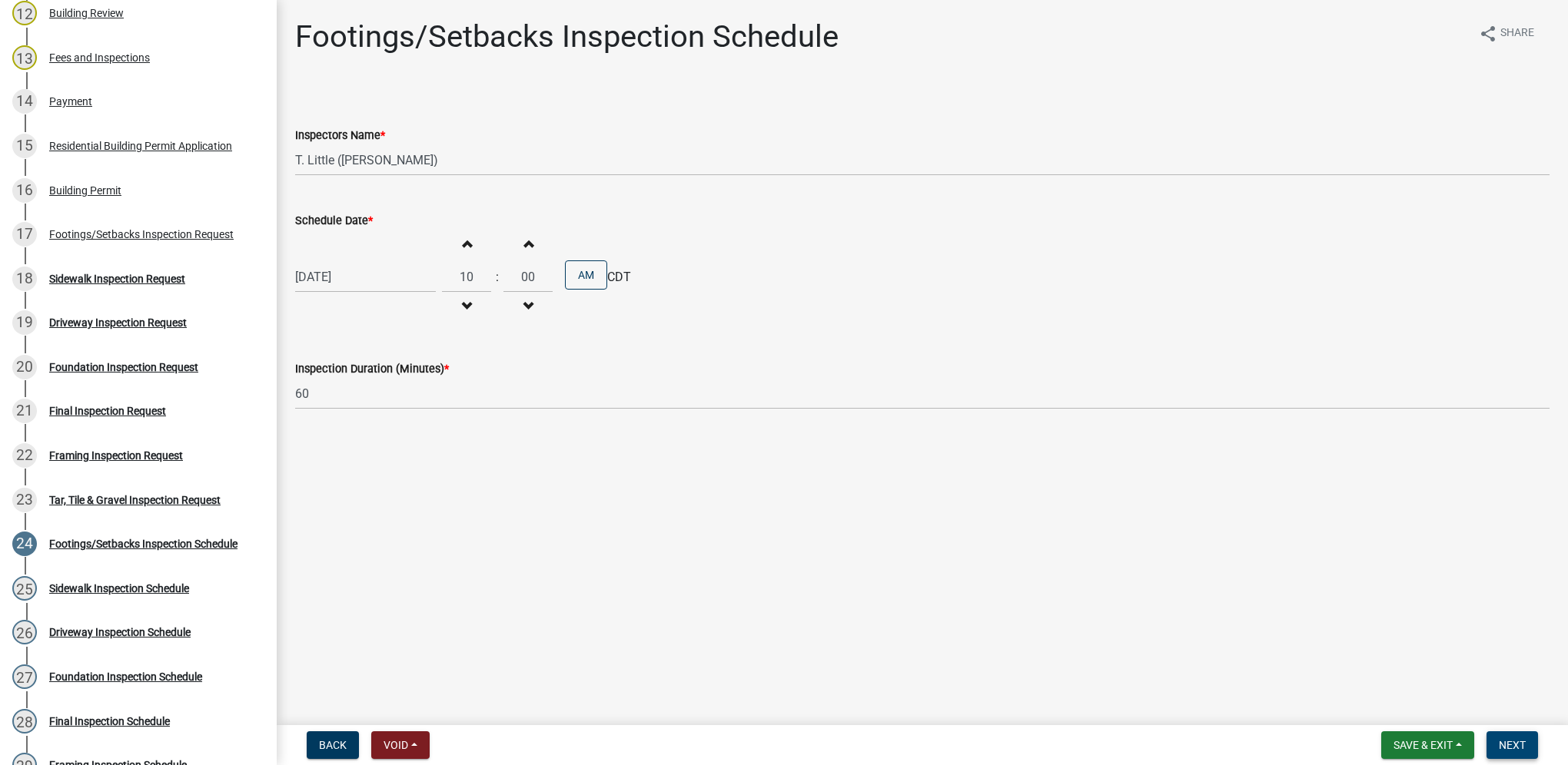
click at [1527, 748] on button "Next" at bounding box center [1512, 744] width 51 height 28
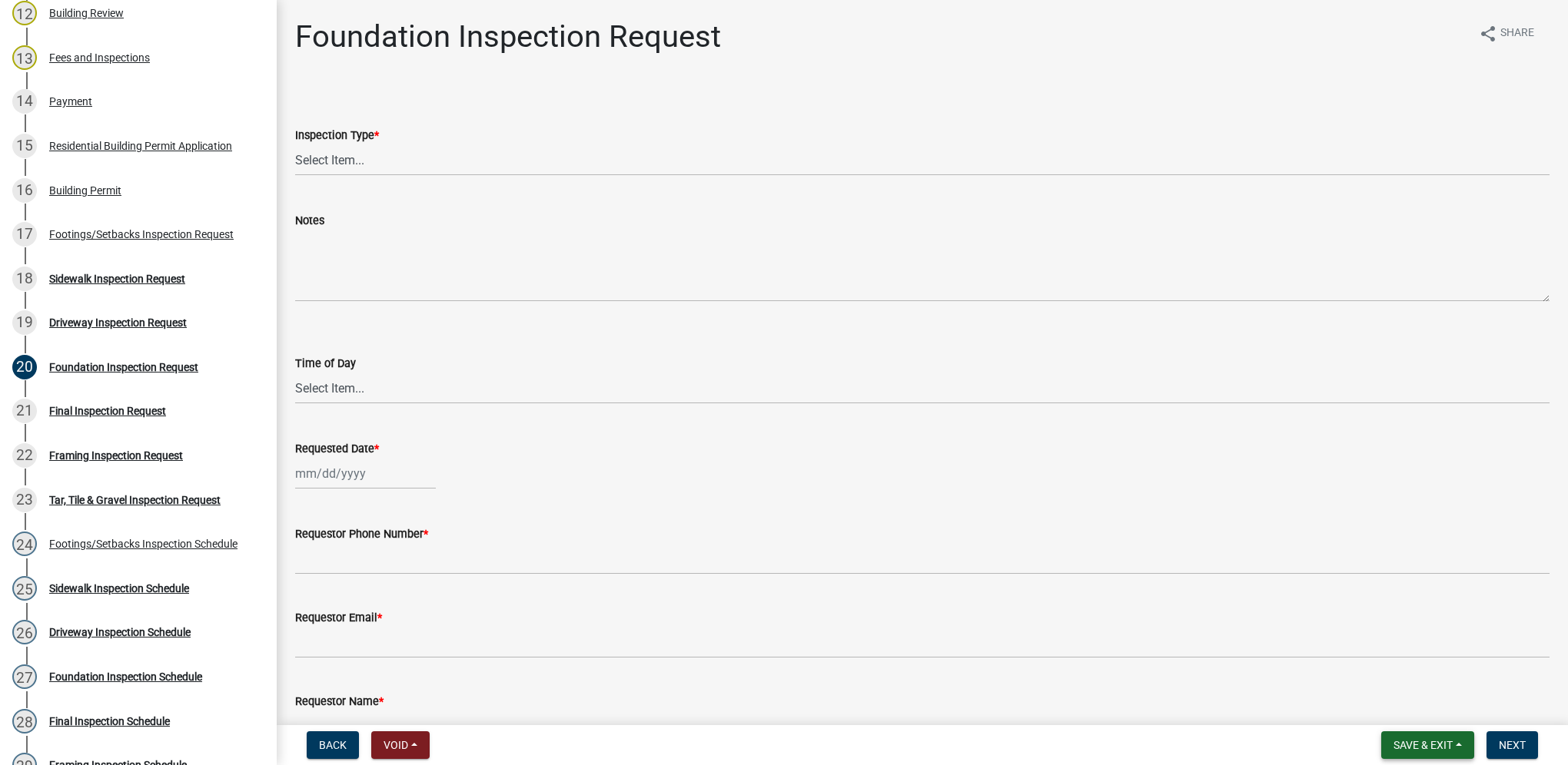
click at [1442, 745] on span "Save & Exit" at bounding box center [1422, 745] width 59 height 13
click at [1436, 702] on button "Save & Exit" at bounding box center [1412, 705] width 123 height 37
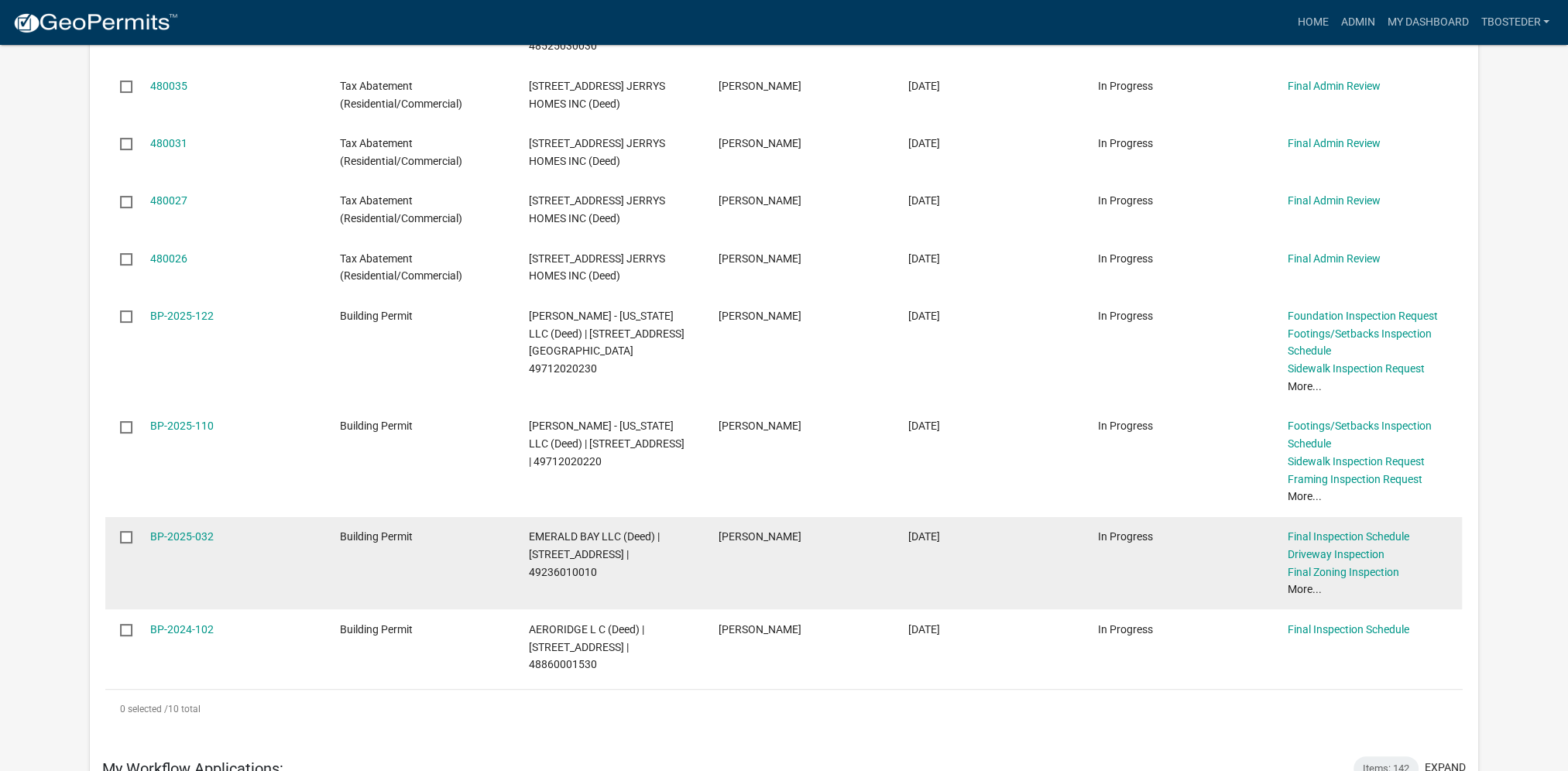
scroll to position [465, 0]
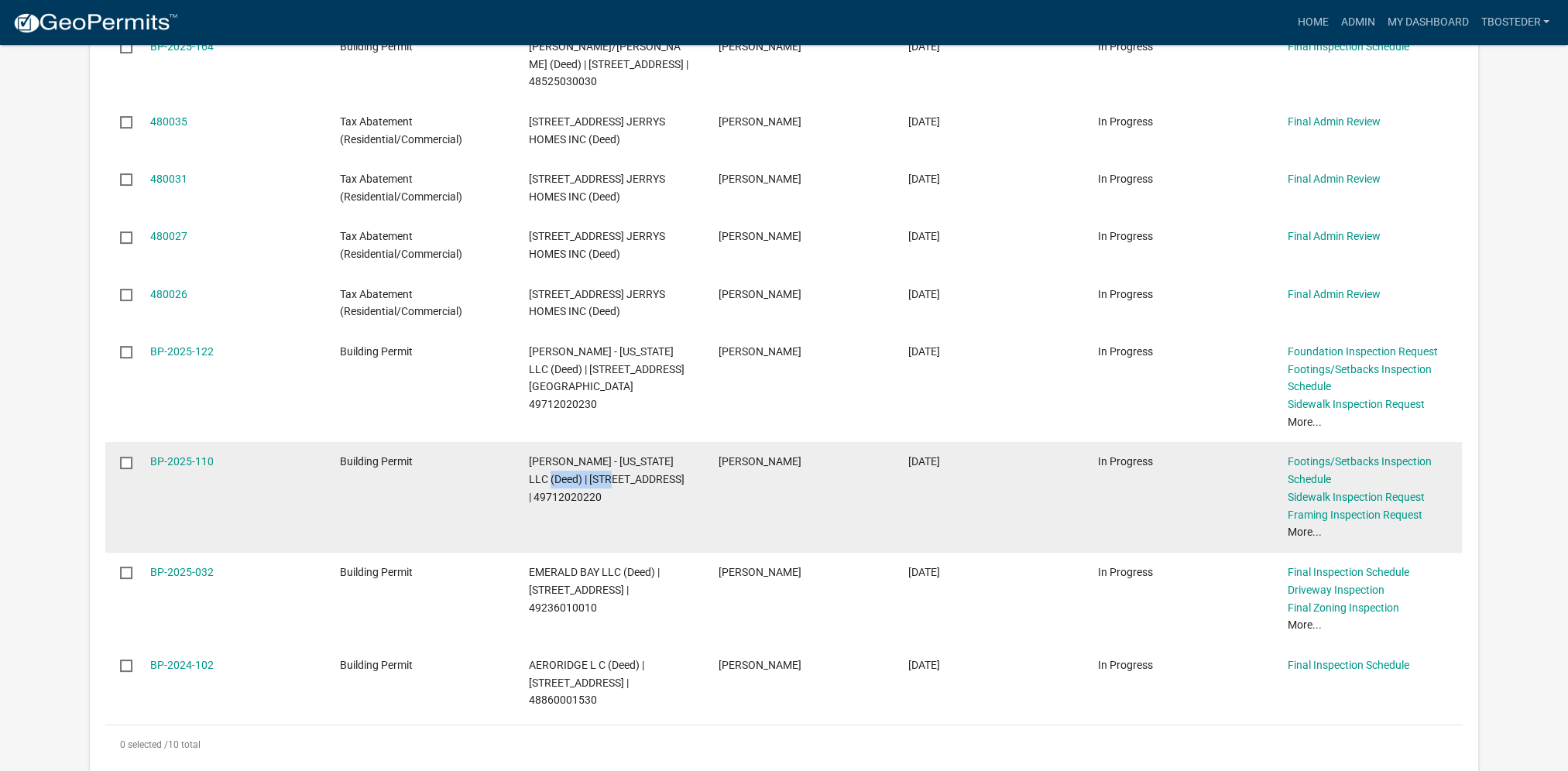
drag, startPoint x: 526, startPoint y: 480, endPoint x: 602, endPoint y: 486, distance: 76.2
click at [602, 486] on datatable-body-cell "[PERSON_NAME] - [US_STATE] LLC (Deed) | [STREET_ADDRESS] | 49712020220" at bounding box center [609, 497] width 190 height 111
copy span "[STREET_ADDRESS]"
click at [201, 458] on link "BP-2025-110" at bounding box center [182, 462] width 64 height 13
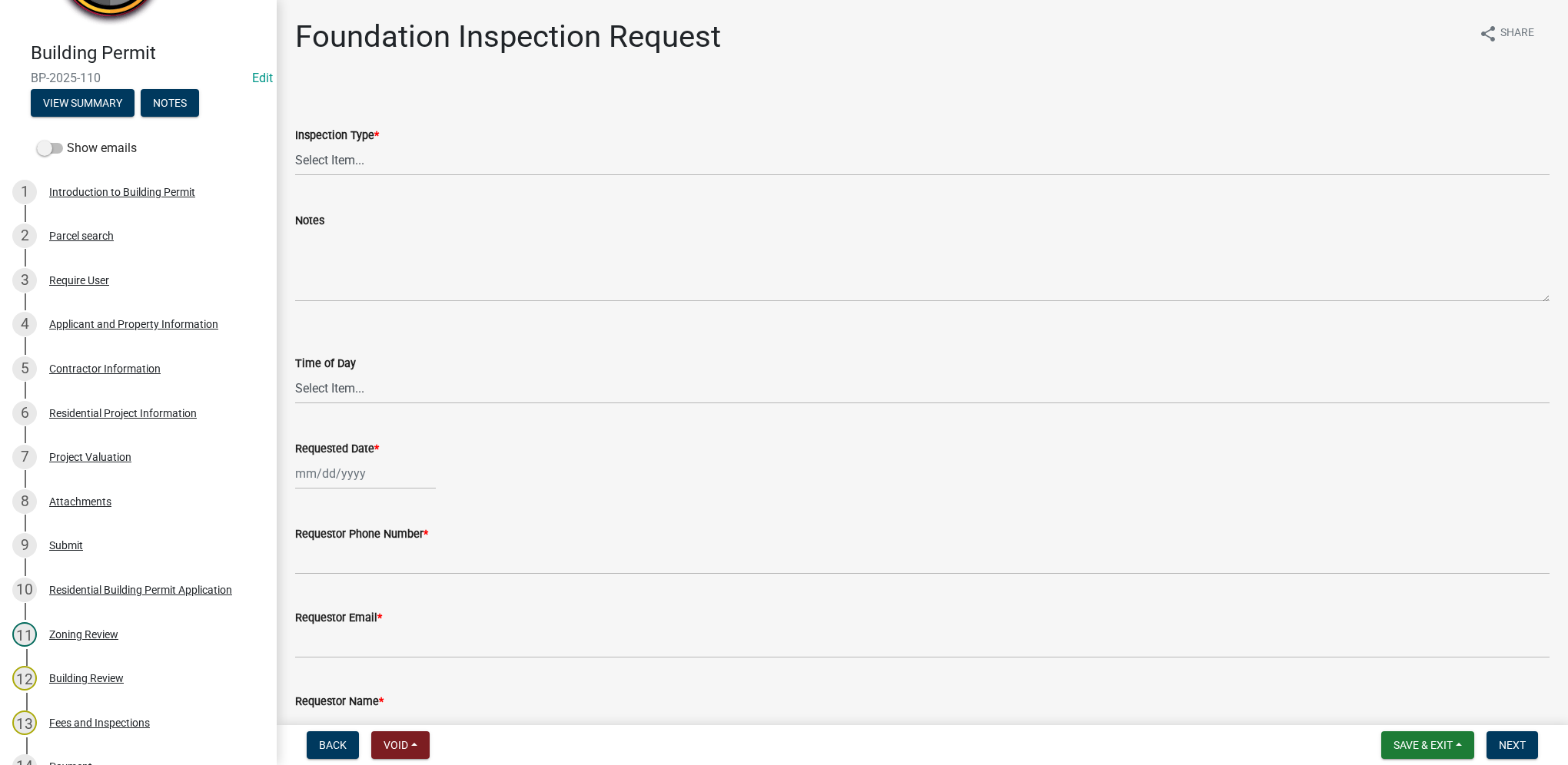
scroll to position [77, 0]
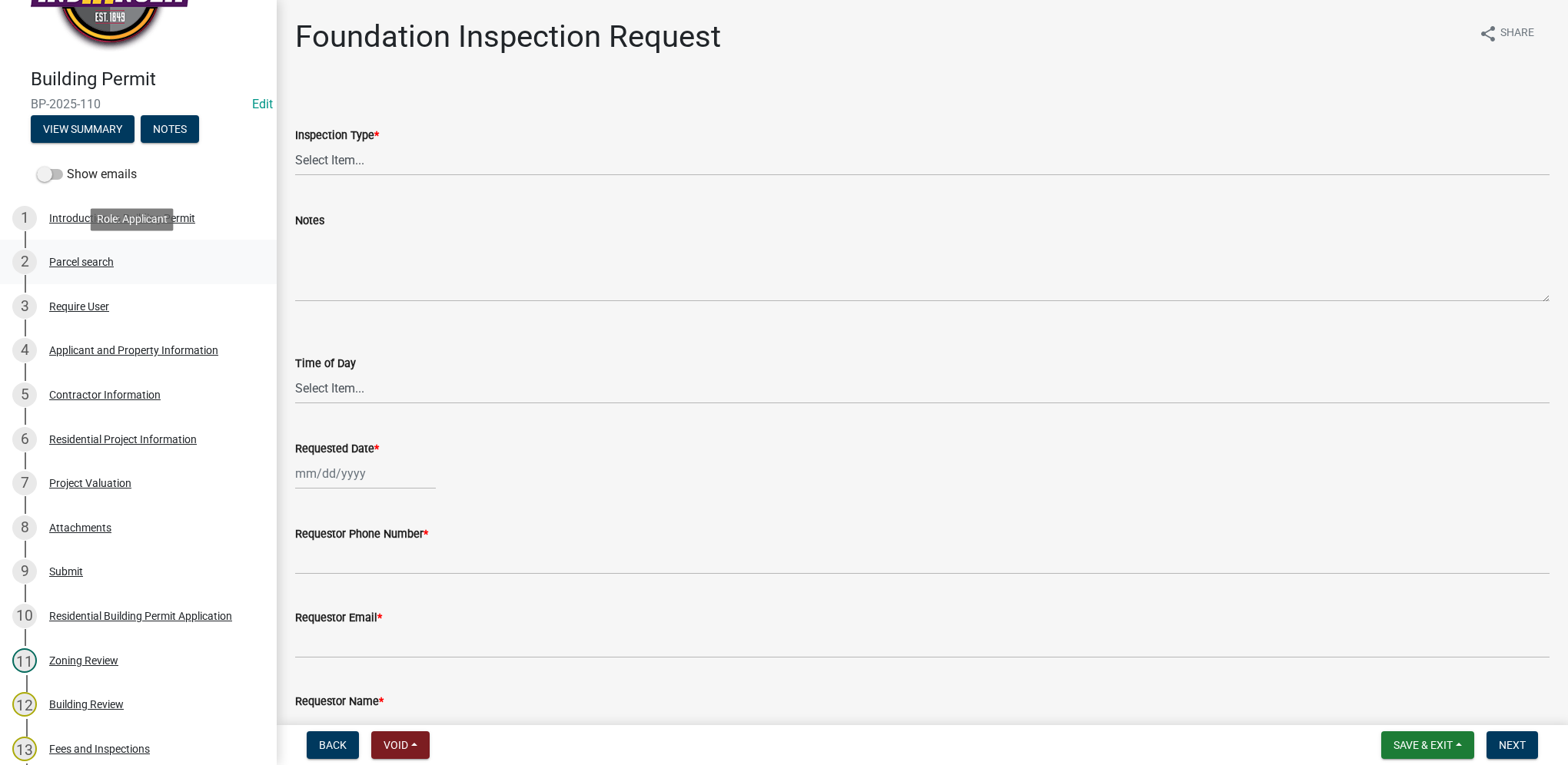
click at [113, 259] on div "Parcel search" at bounding box center [82, 262] width 65 height 11
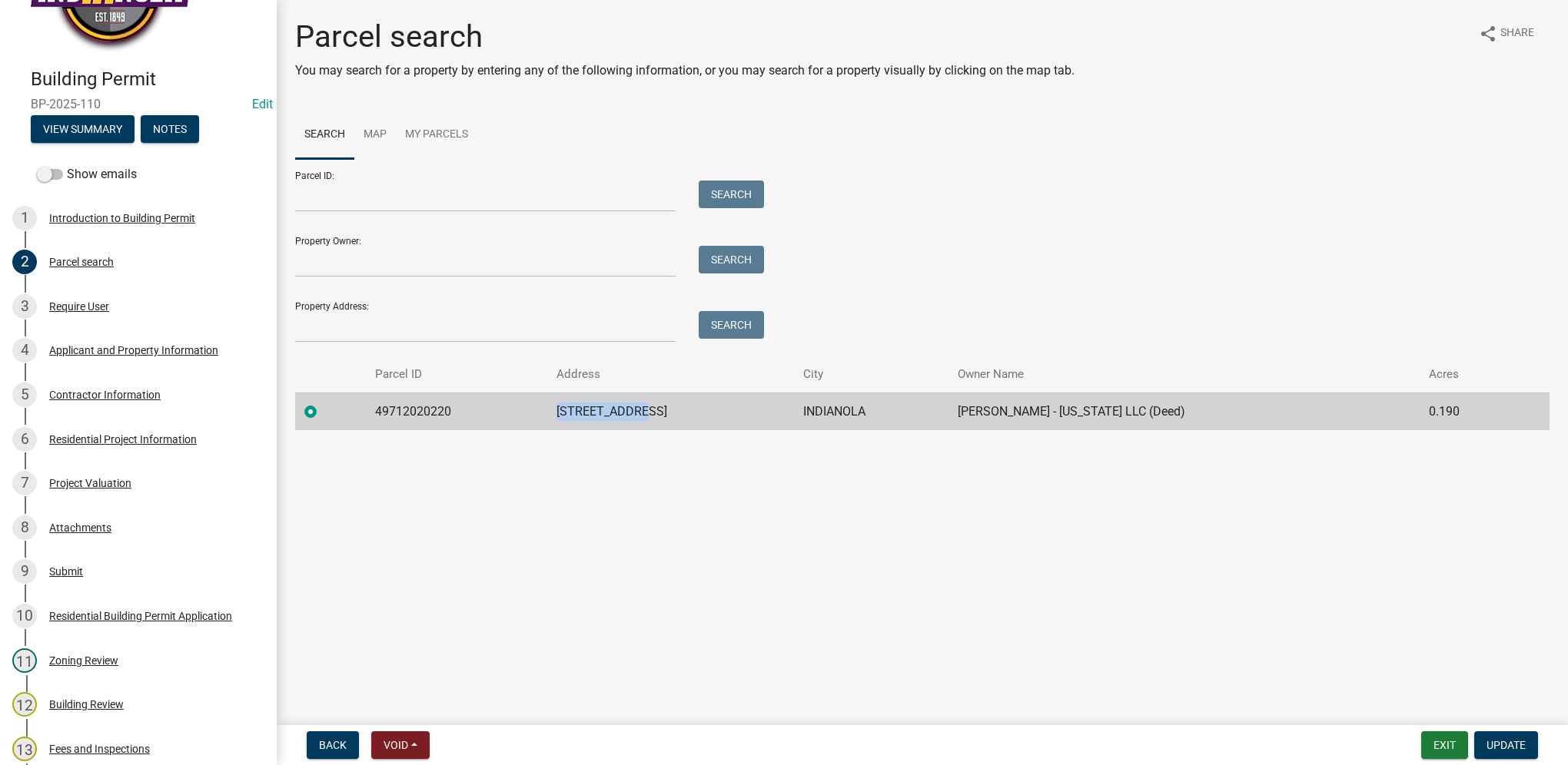
drag, startPoint x: 578, startPoint y: 404, endPoint x: 671, endPoint y: 415, distance: 93.6
click at [671, 415] on tr "49712020220 [STREET_ADDRESS][GEOGRAPHIC_DATA][PERSON_NAME] - [US_STATE] LLC (De…" at bounding box center [922, 411] width 1255 height 38
copy tr "[STREET_ADDRESS]"
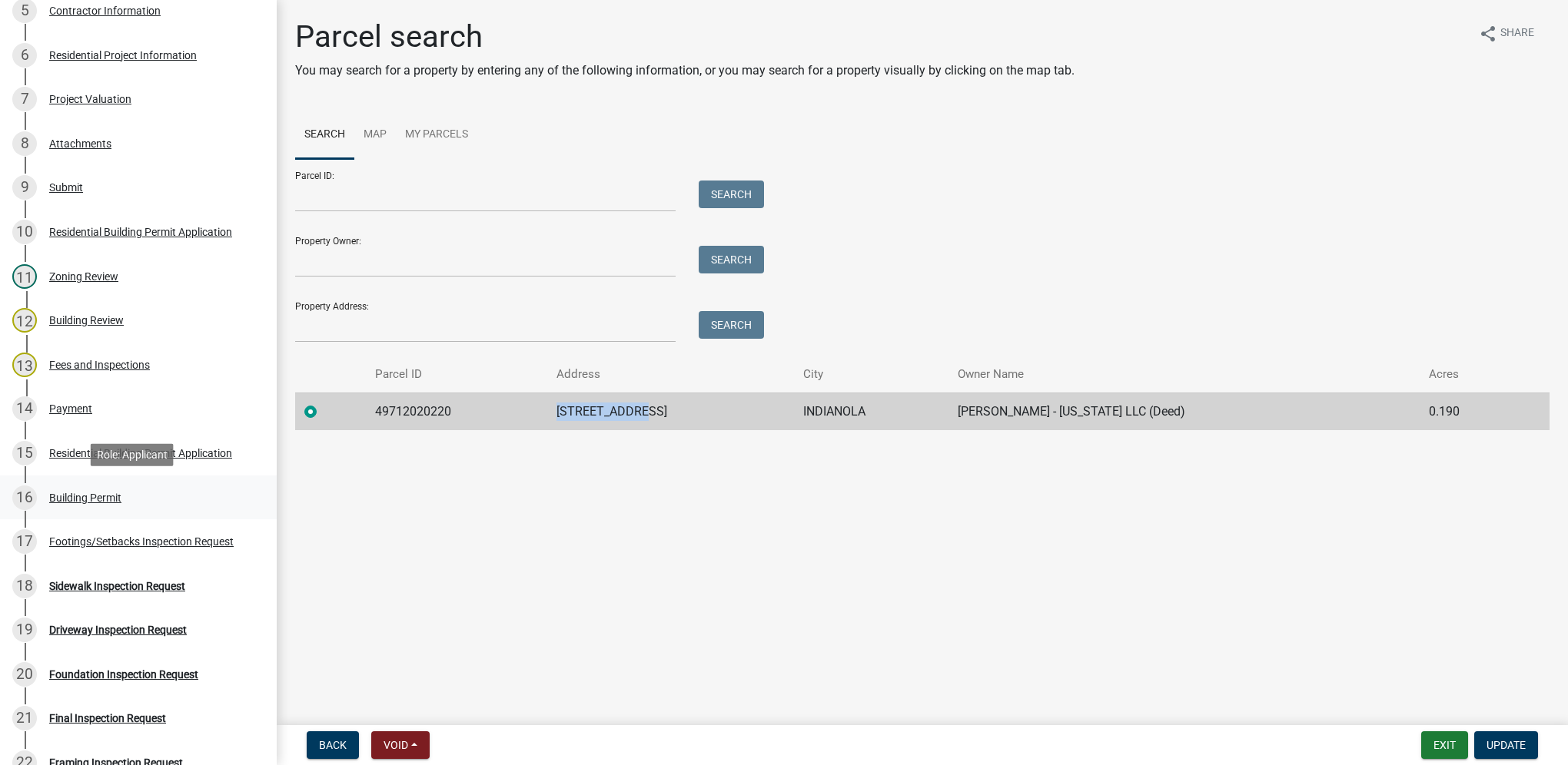
scroll to position [691, 0]
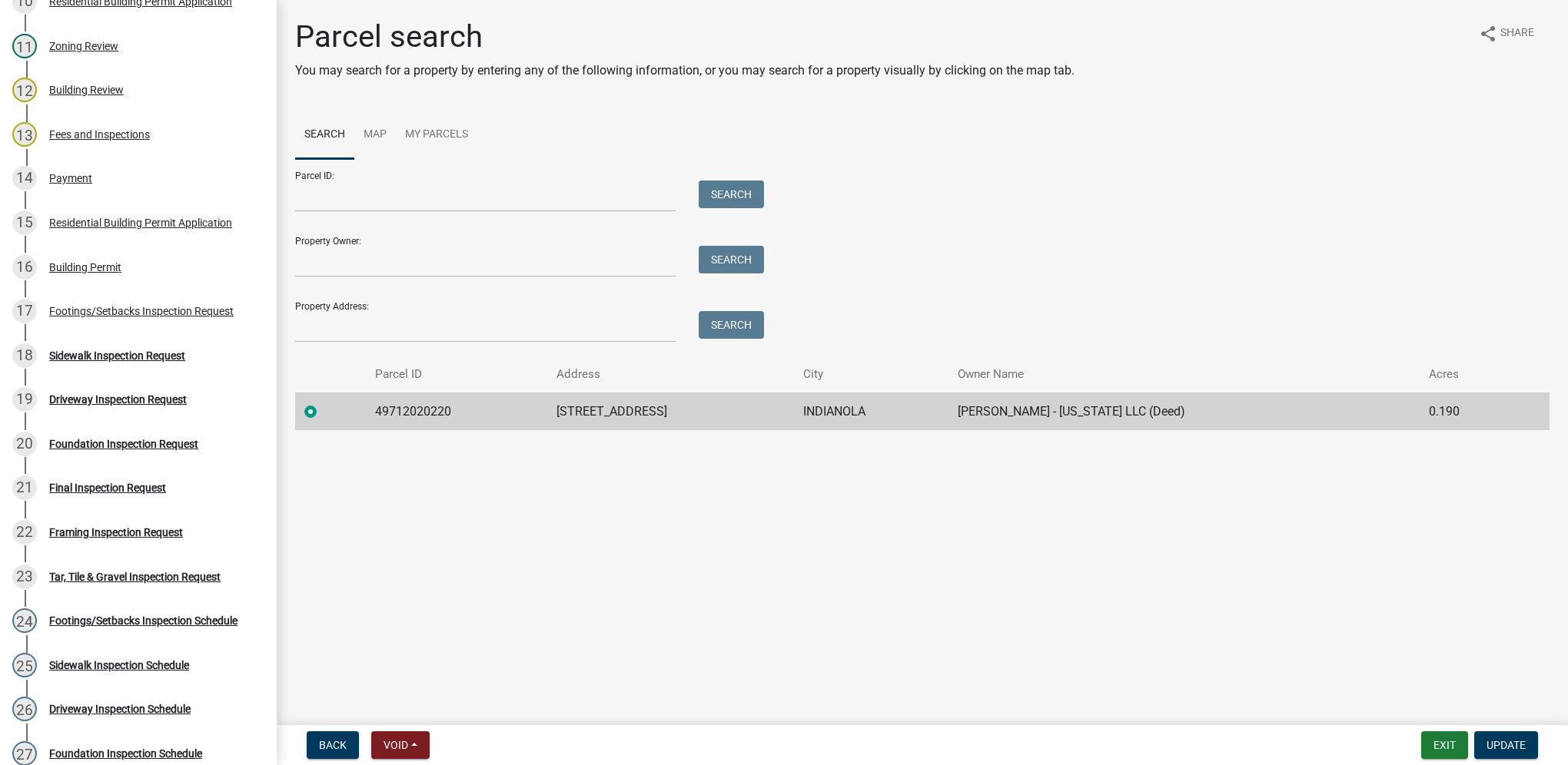
click at [139, 318] on div "17 Footings/Setbacks Inspection Request" at bounding box center [132, 311] width 240 height 25
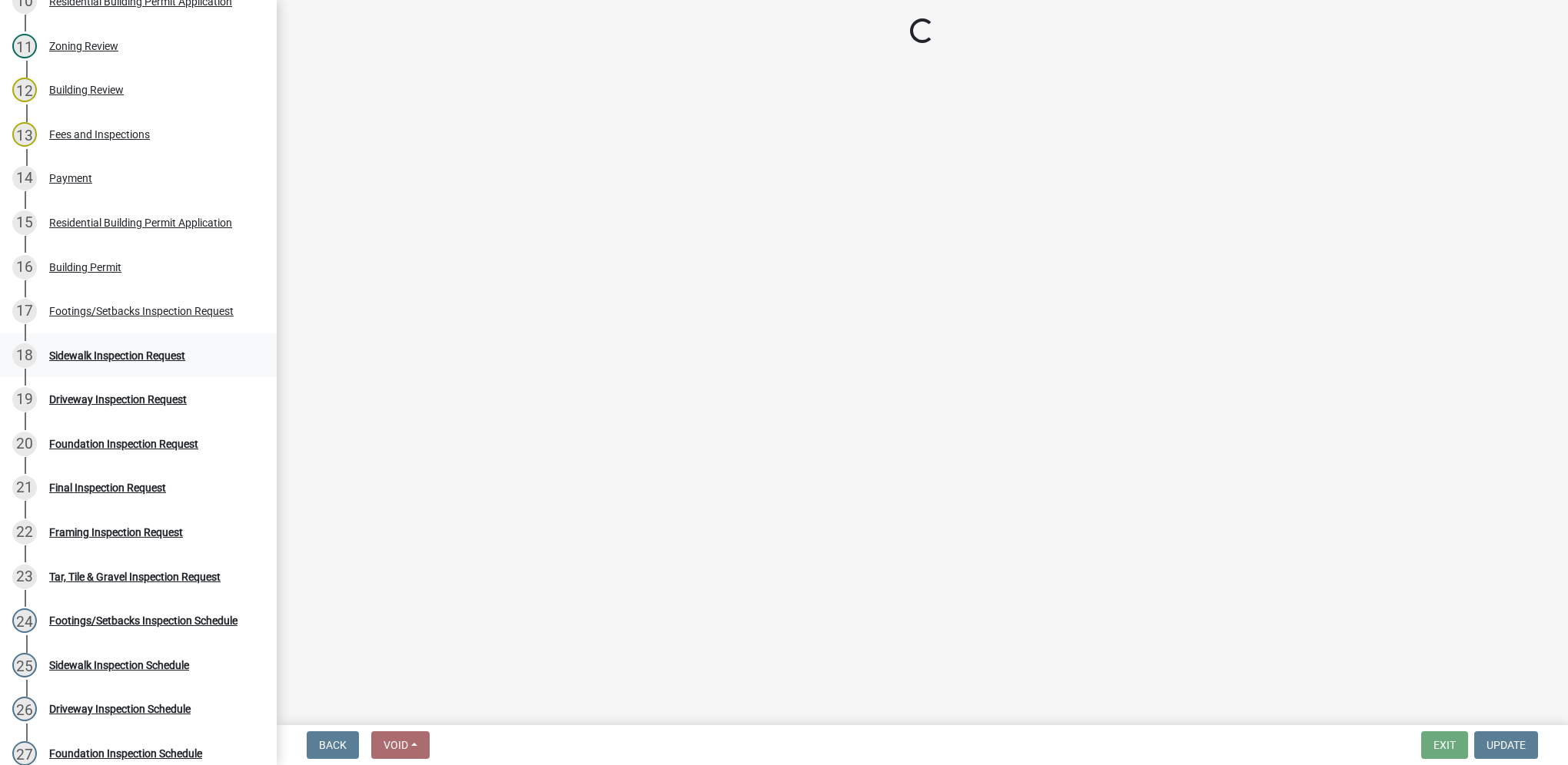
select select "31d1f77b-2535-448a-860d-f15fb204707d"
select select "e2425e86-bc0a-4638-8dbc-f5bad8ae1679"
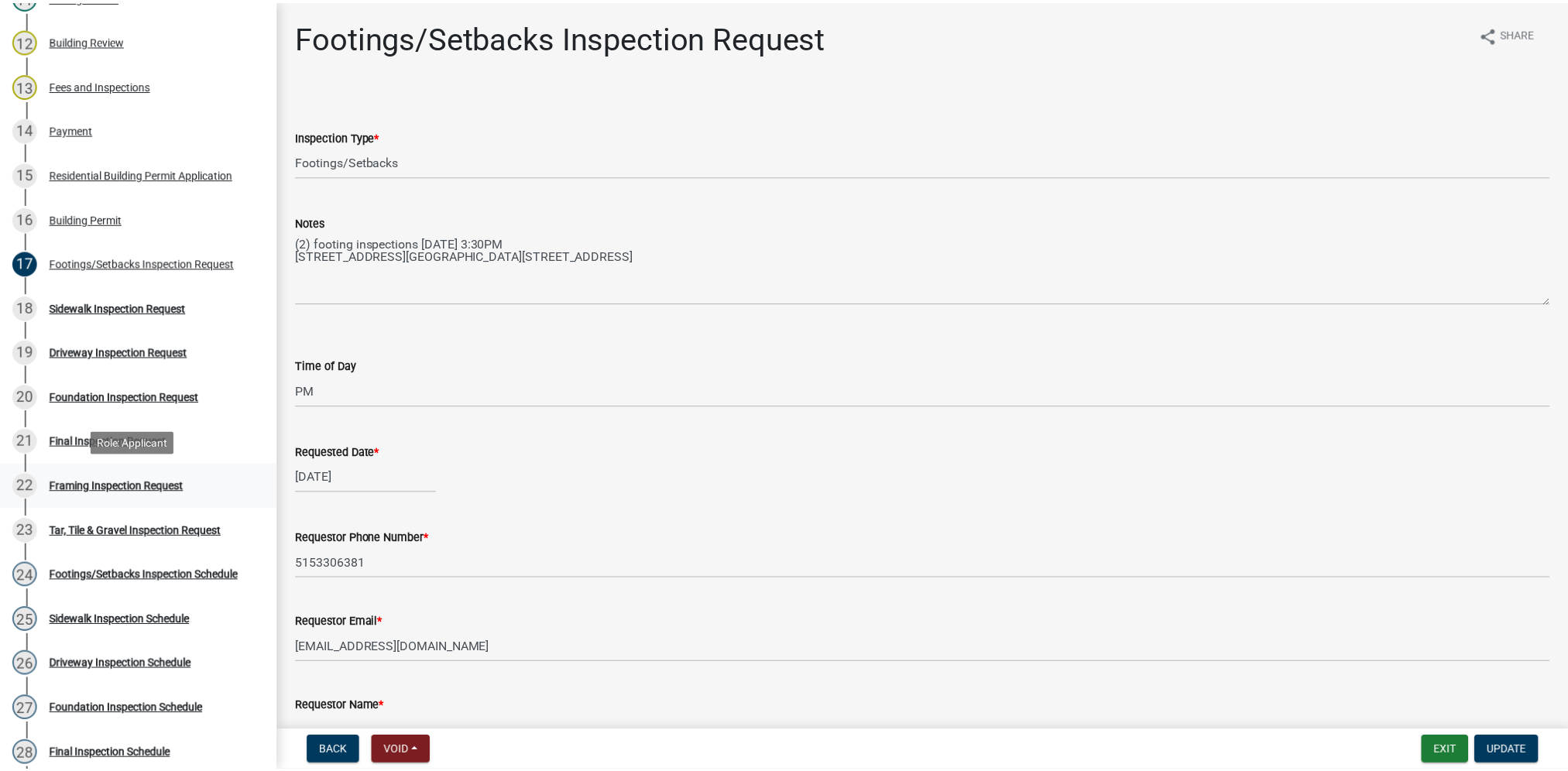
scroll to position [774, 0]
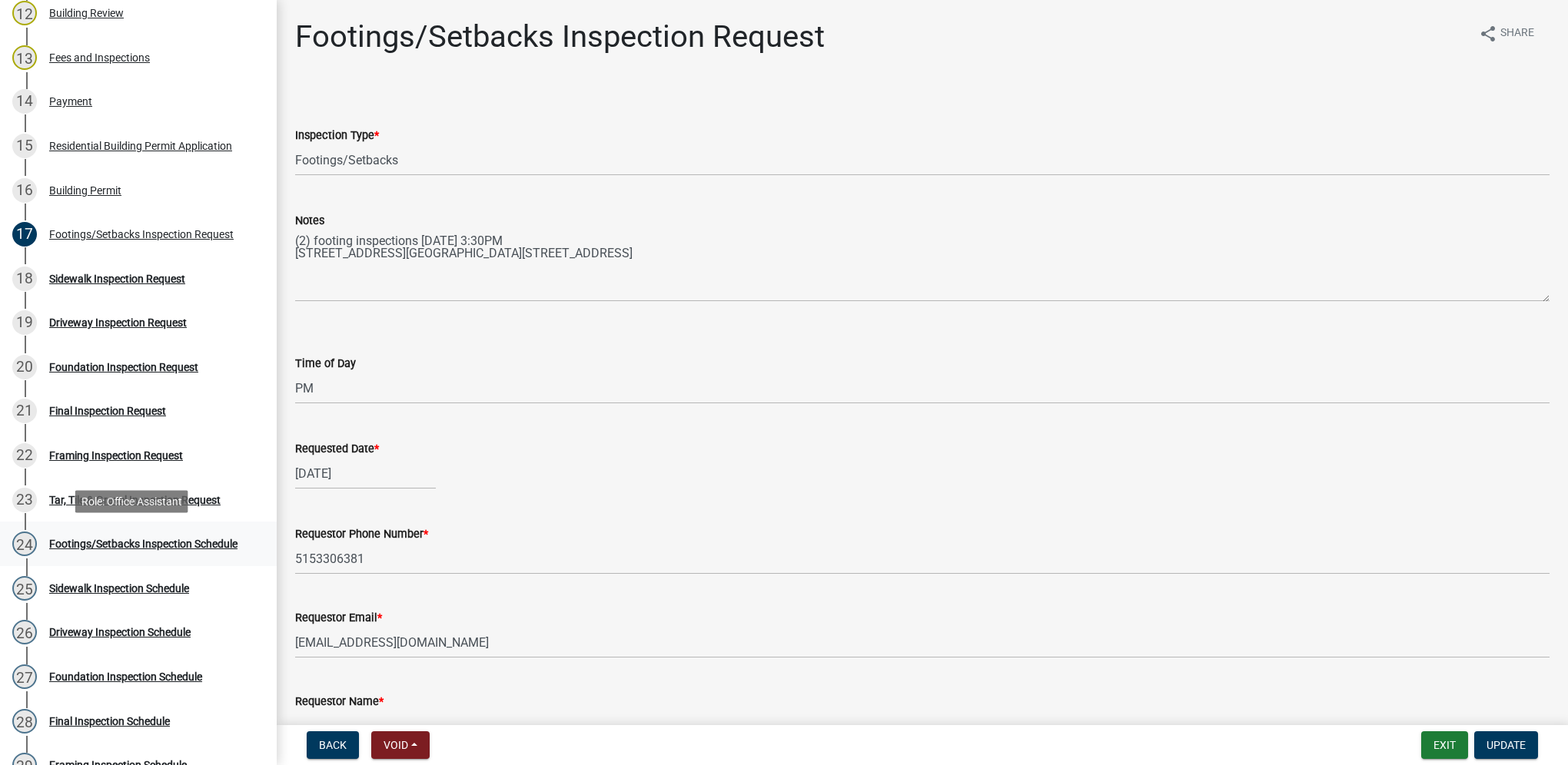
click at [145, 540] on div "Footings/Setbacks Inspection Schedule" at bounding box center [143, 544] width 188 height 11
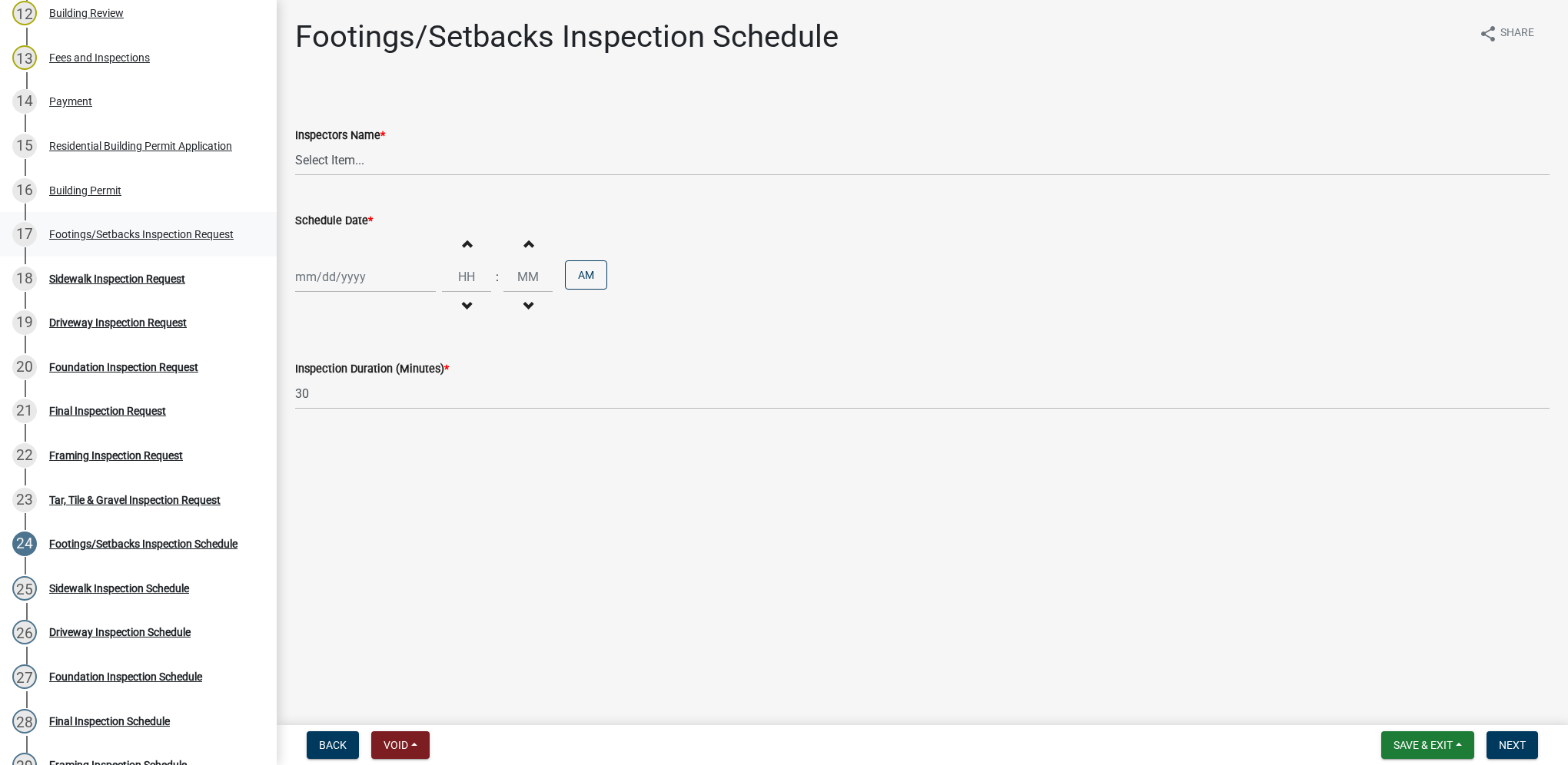
click at [146, 243] on div "17 Footings/Setbacks Inspection Request" at bounding box center [132, 234] width 240 height 25
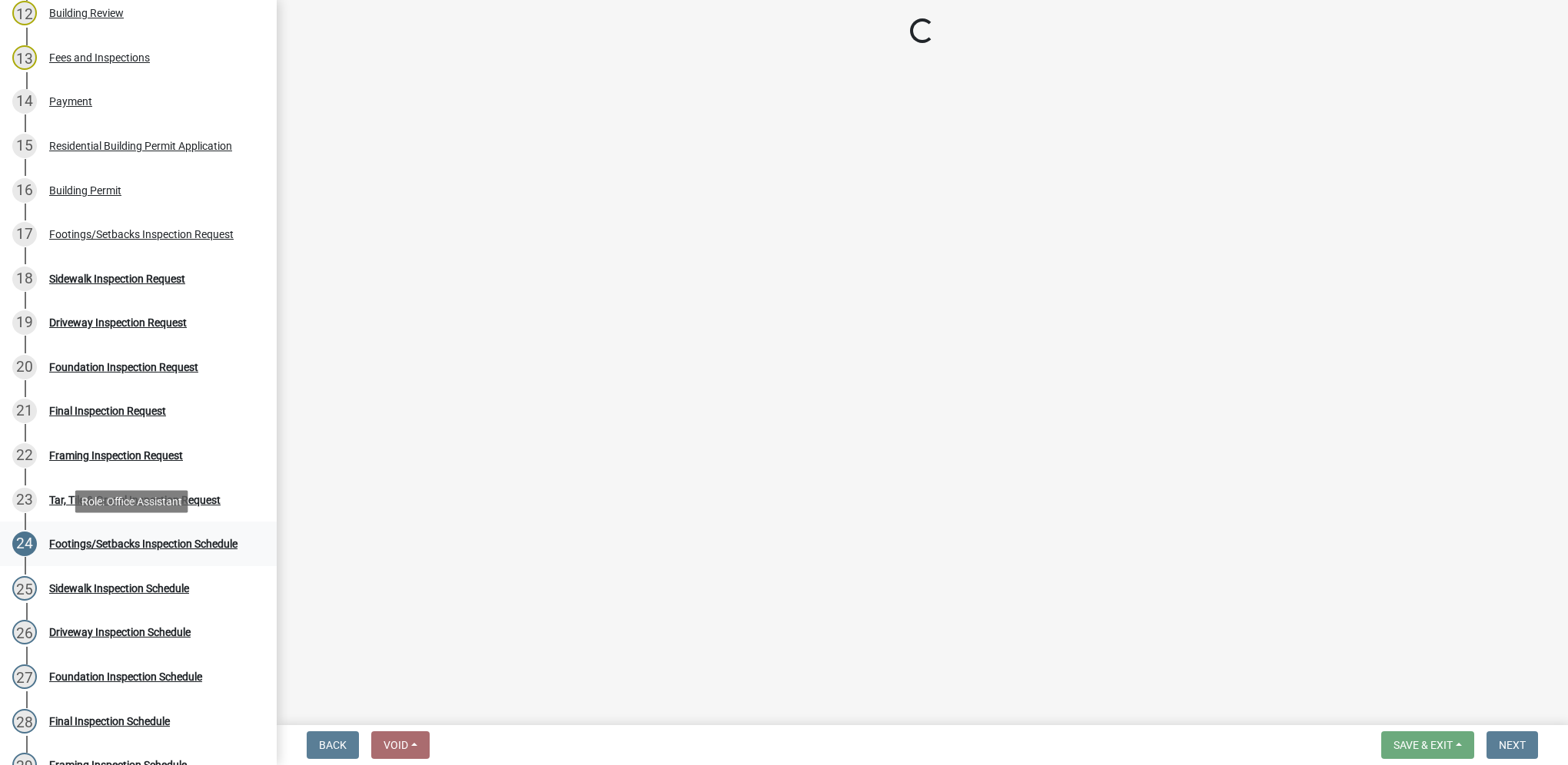
select select "31d1f77b-2535-448a-860d-f15fb204707d"
select select "e2425e86-bc0a-4638-8dbc-f5bad8ae1679"
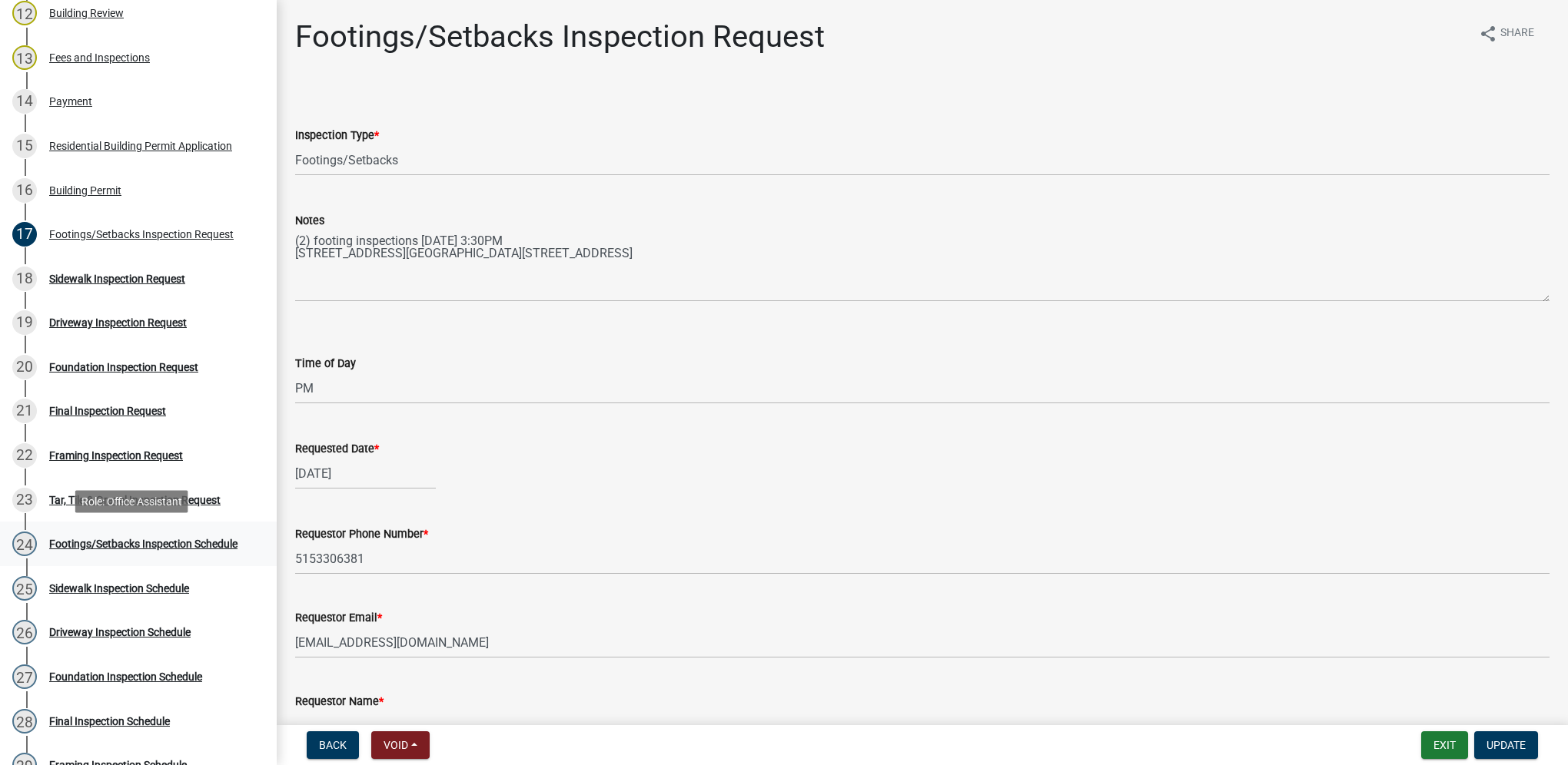
click at [169, 540] on div "Footings/Setbacks Inspection Schedule" at bounding box center [143, 544] width 188 height 11
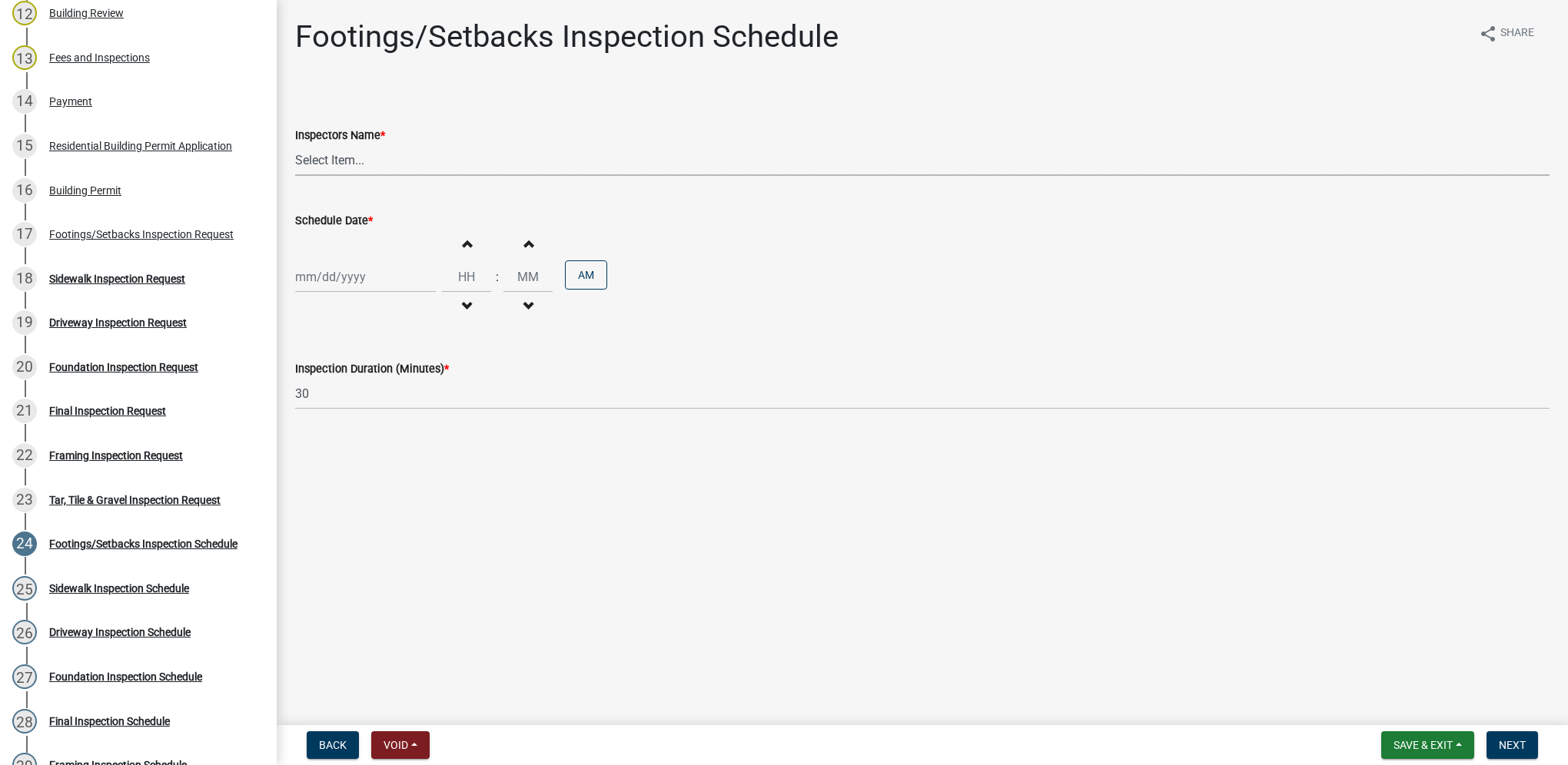
click at [365, 166] on select "Select Item... [DEMOGRAPHIC_DATA] (Indianola Other Inspector) T. Little ([PERSO…" at bounding box center [922, 161] width 1255 height 32
select select "27b8dde7-9ed4-44e4-ae8e-5969b60be3e6"
click at [295, 145] on select "Select Item... [DEMOGRAPHIC_DATA] (Indianola Other Inspector) T. Little ([PERSO…" at bounding box center [922, 161] width 1255 height 32
click at [351, 293] on div "Increment hours Decrement hours : Increment minutes Decrement minutes AM" at bounding box center [922, 276] width 1255 height 94
select select "10"
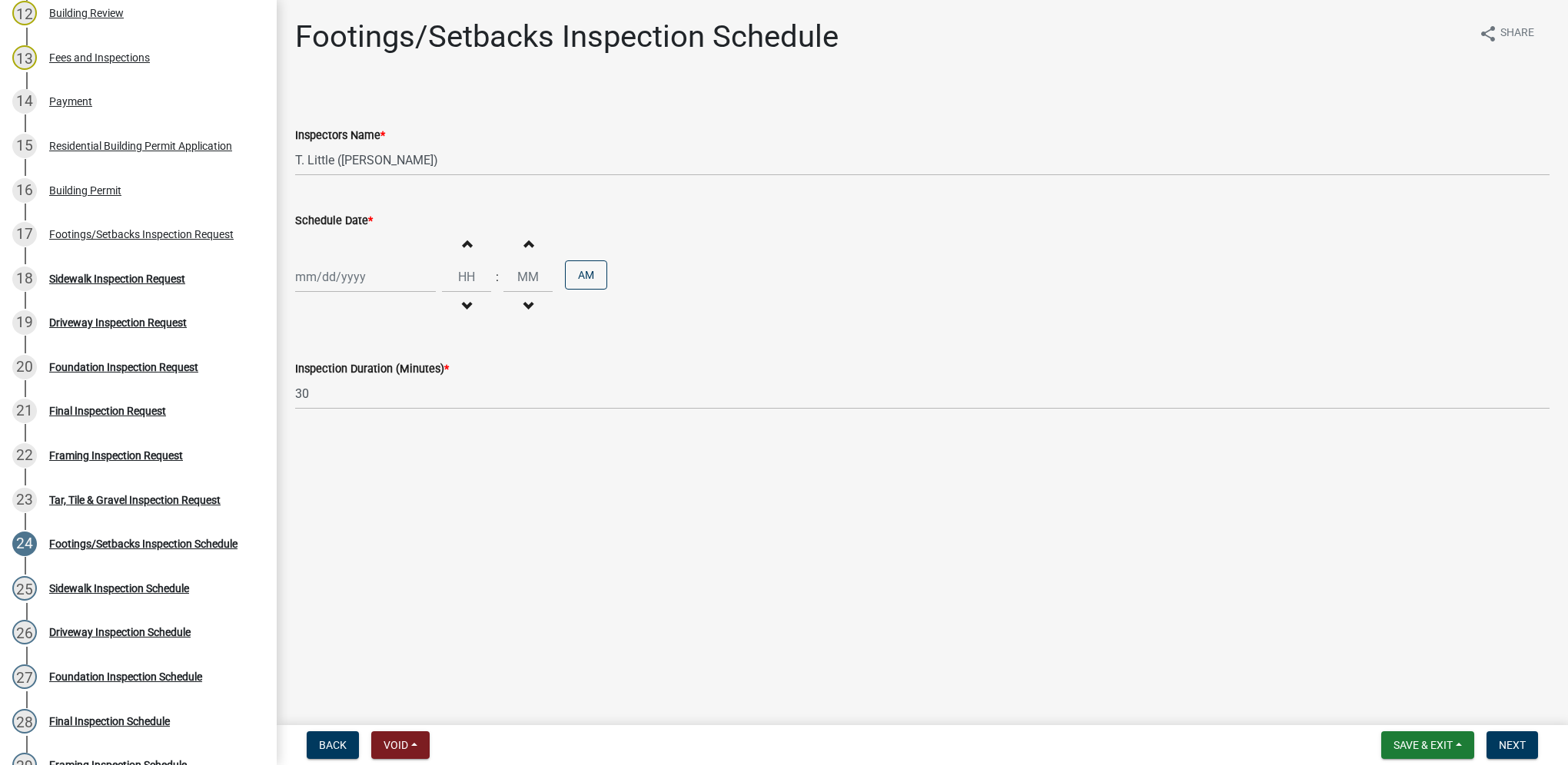
select select "2025"
click at [351, 289] on div "[PERSON_NAME] Feb Mar Apr [PERSON_NAME][DATE] Oct Nov [DATE] 1526 1527 1528 152…" at bounding box center [366, 277] width 141 height 32
click at [365, 407] on div "15" at bounding box center [359, 407] width 25 height 25
type input "[DATE]"
click at [446, 288] on input "Hours" at bounding box center [466, 277] width 49 height 32
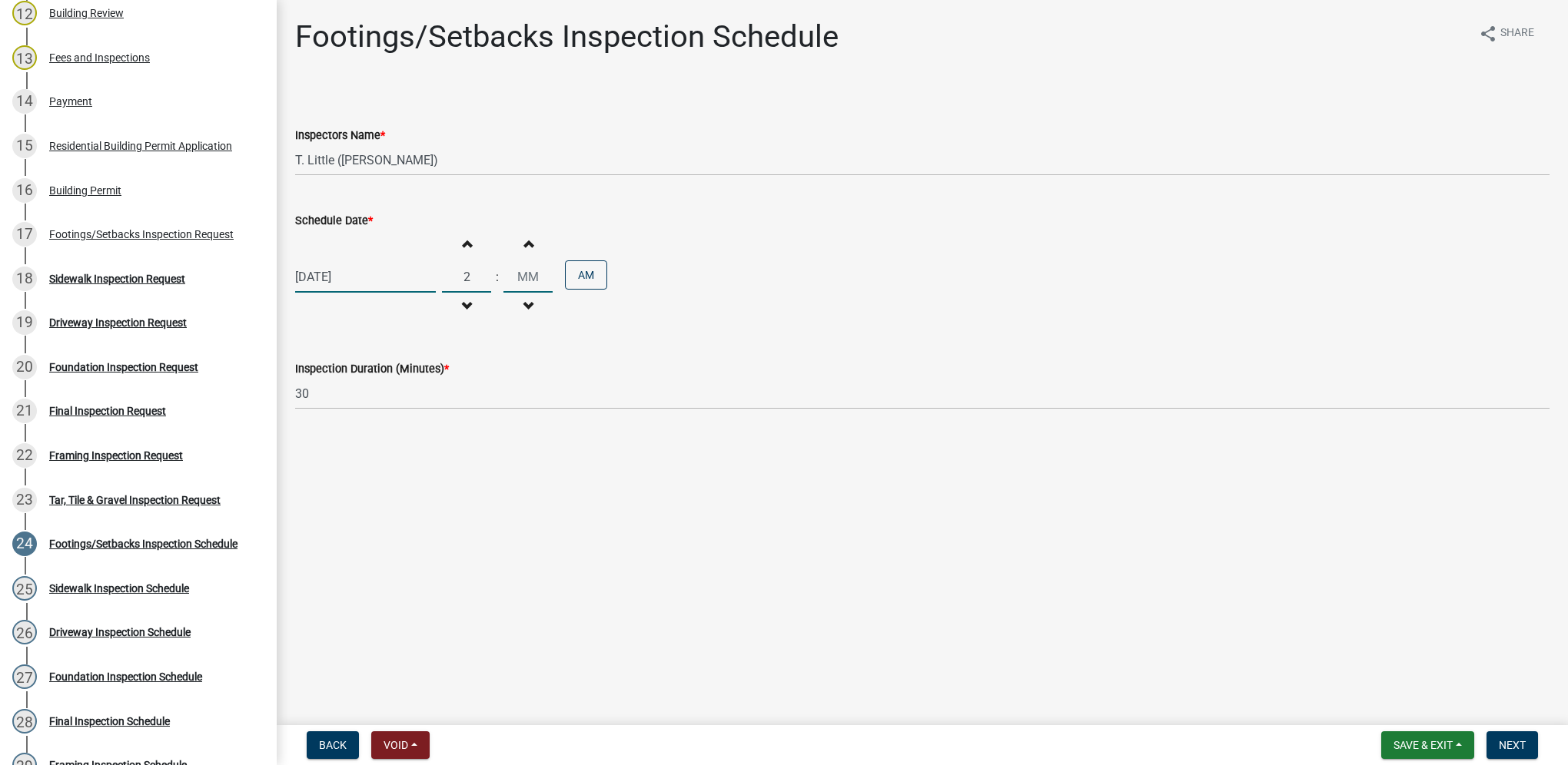
type input "02"
type input "30"
click at [594, 267] on button "AM" at bounding box center [586, 275] width 42 height 29
click at [1509, 737] on button "Next" at bounding box center [1512, 744] width 51 height 28
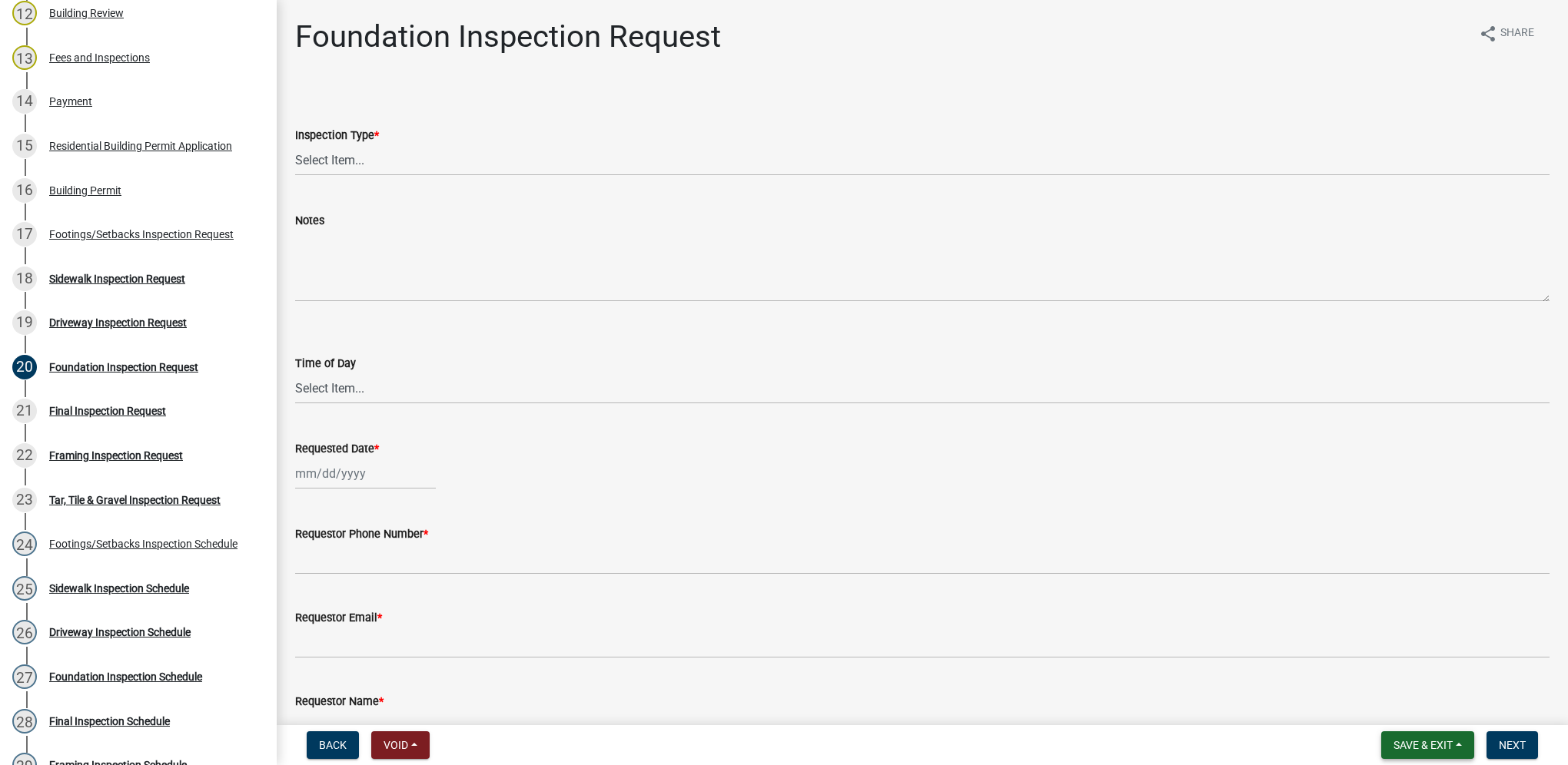
click at [1426, 747] on span "Save & Exit" at bounding box center [1422, 745] width 59 height 13
click at [1422, 718] on button "Save & Exit" at bounding box center [1412, 705] width 123 height 37
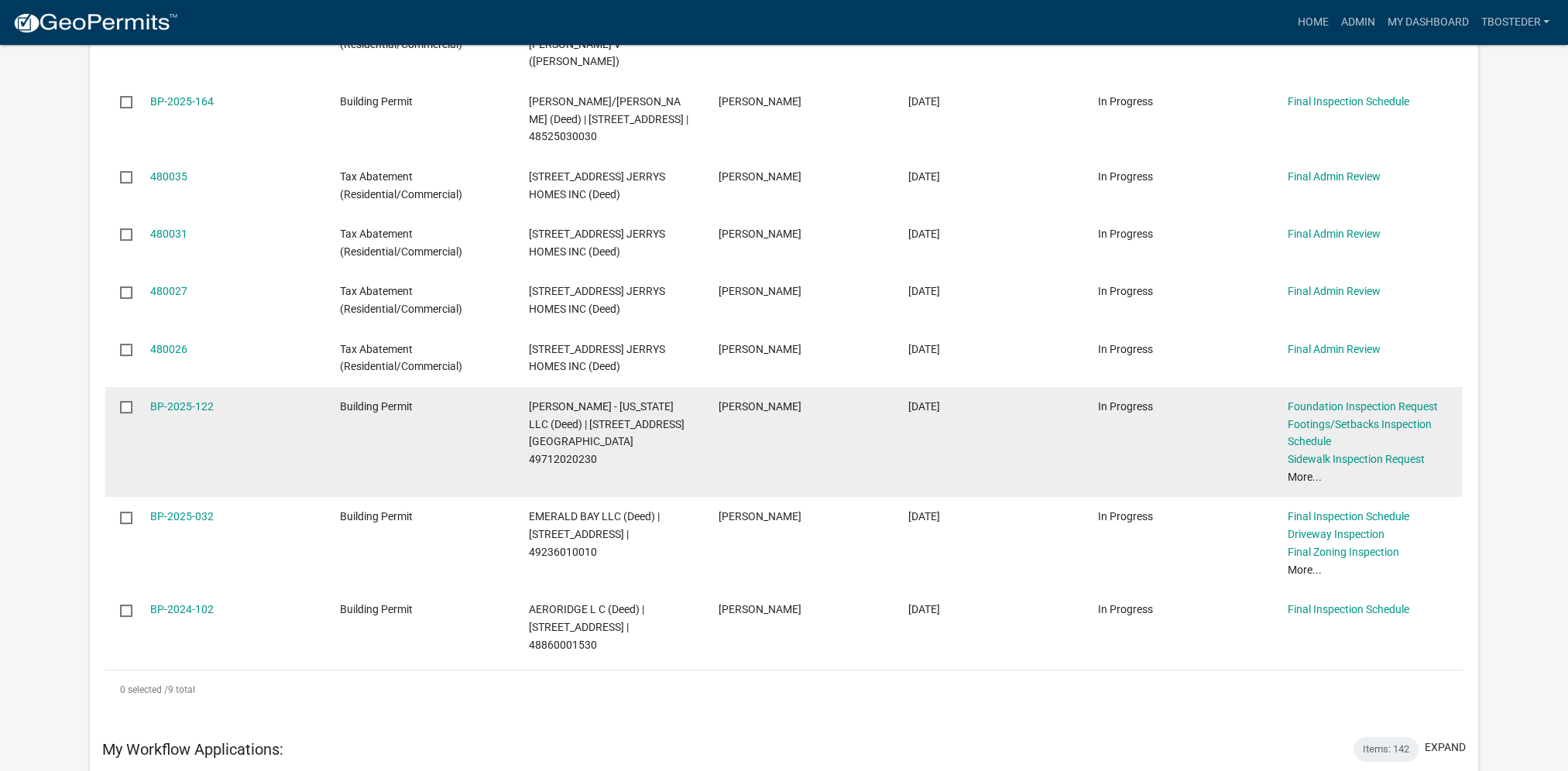
scroll to position [387, 0]
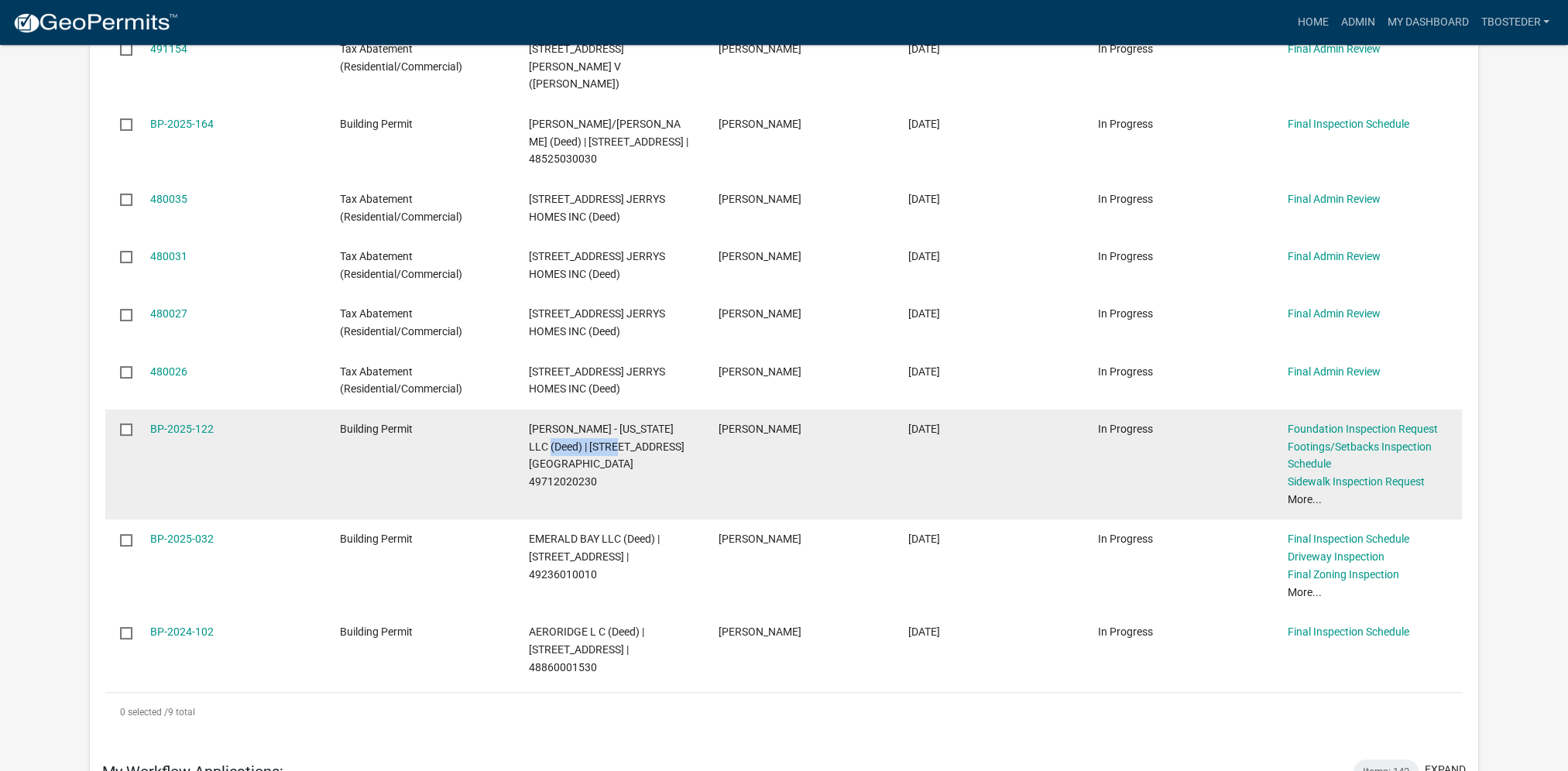
drag, startPoint x: 527, startPoint y: 446, endPoint x: 604, endPoint y: 455, distance: 77.5
click at [604, 455] on datatable-body-cell "[PERSON_NAME] - [US_STATE] LLC (Deed) | [STREET_ADDRESS][GEOGRAPHIC_DATA] 49712…" at bounding box center [609, 465] width 190 height 111
drag, startPoint x: 604, startPoint y: 455, endPoint x: 597, endPoint y: 449, distance: 9.2
copy span "[STREET_ADDRESS]"
click at [155, 427] on link "BP-2025-122" at bounding box center [182, 429] width 64 height 13
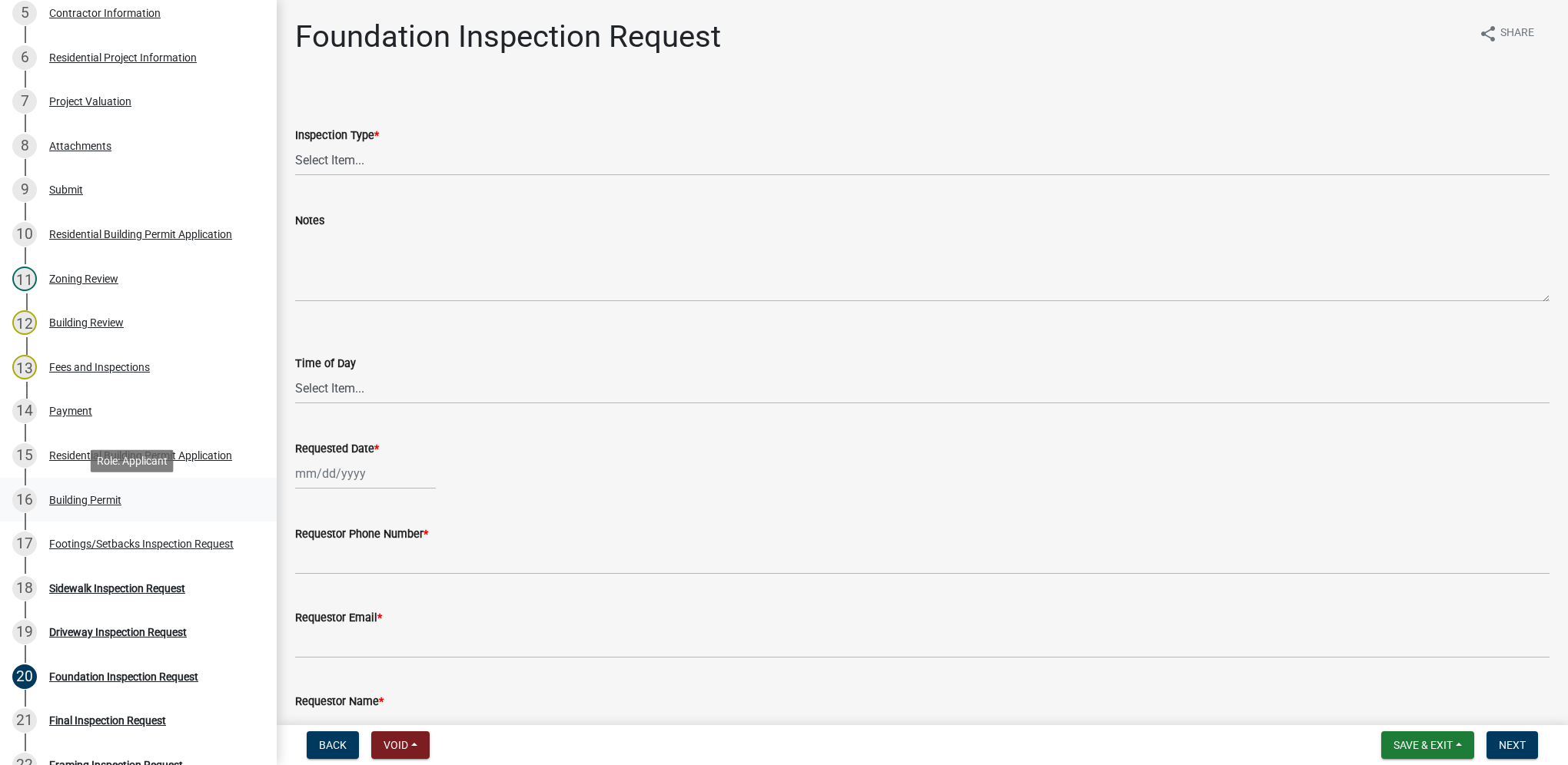
scroll to position [461, 0]
click at [100, 540] on div "Footings/Setbacks Inspection Request" at bounding box center [141, 542] width 184 height 11
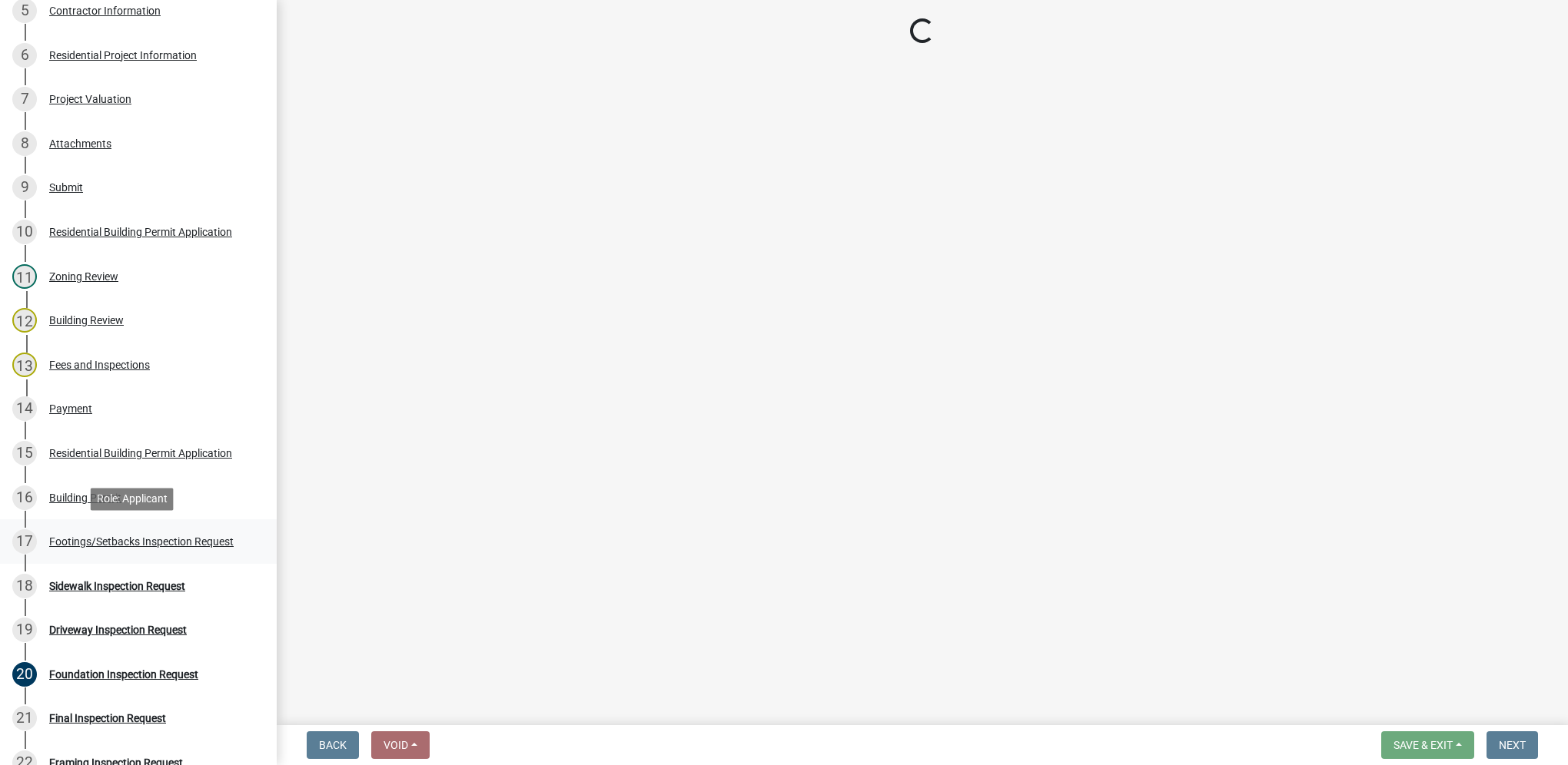
select select "31d1f77b-2535-448a-860d-f15fb204707d"
select select "e2425e86-bc0a-4638-8dbc-f5bad8ae1679"
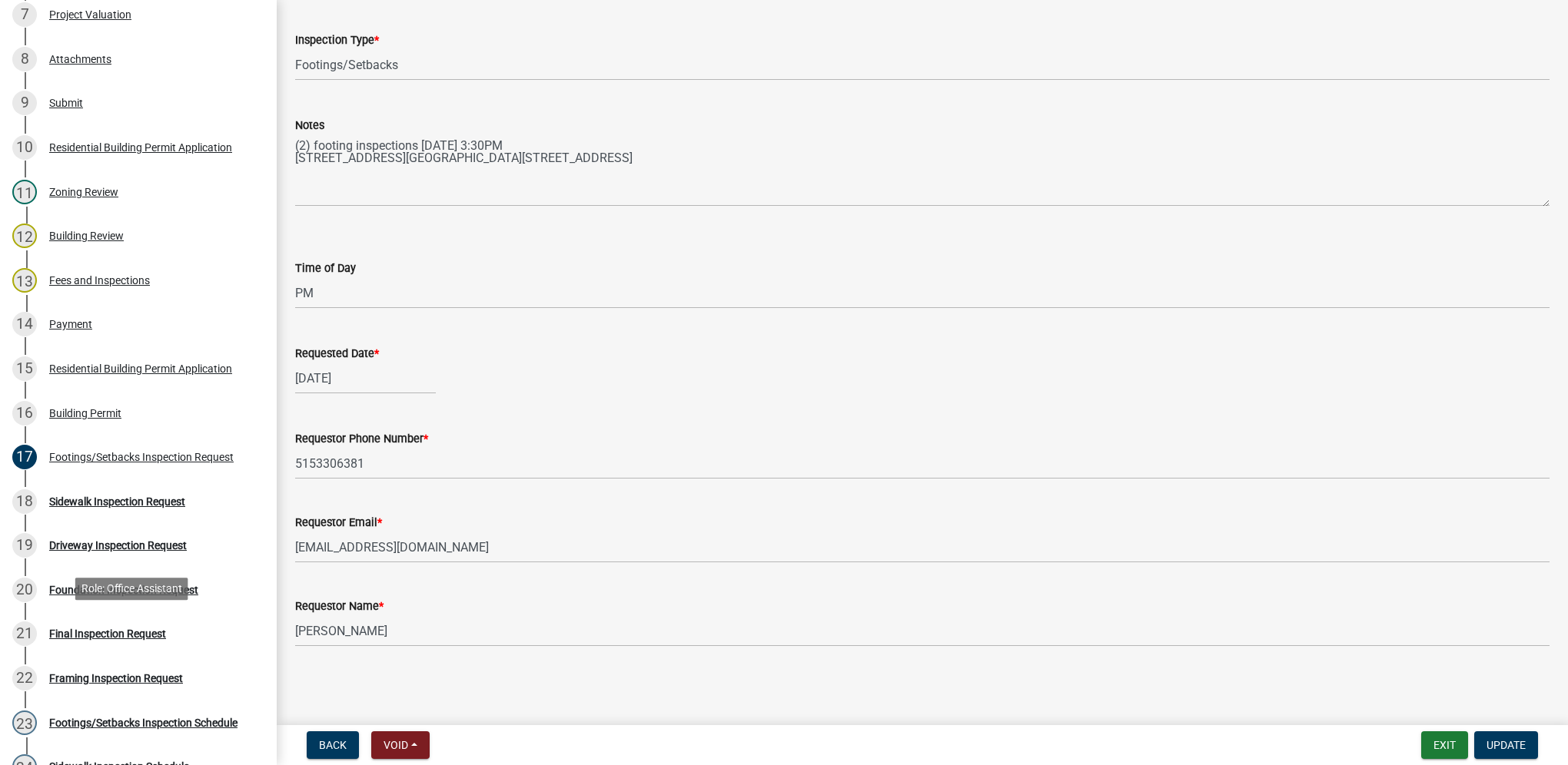
scroll to position [845, 0]
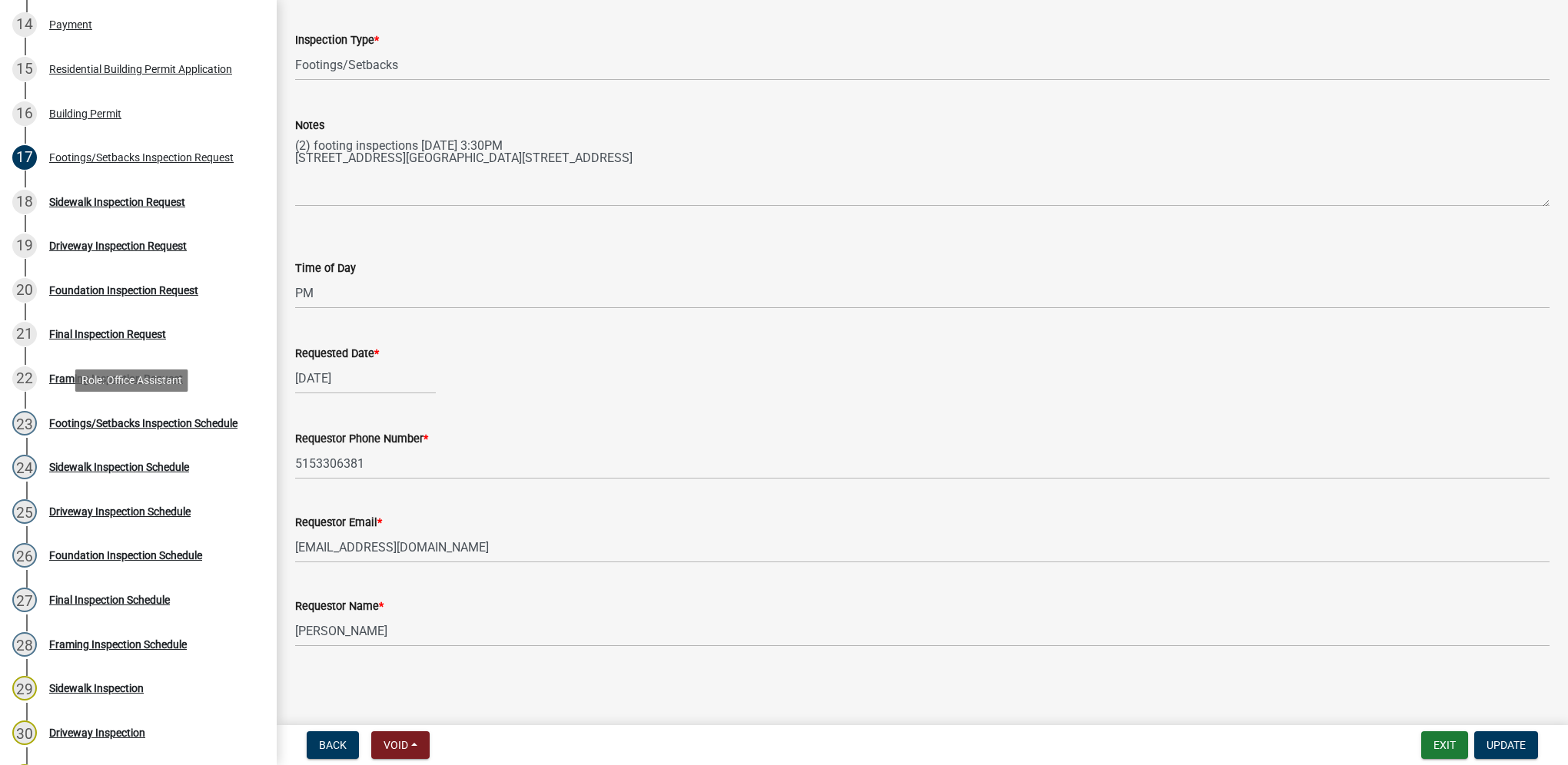
click at [161, 421] on div "Footings/Setbacks Inspection Schedule" at bounding box center [143, 423] width 188 height 11
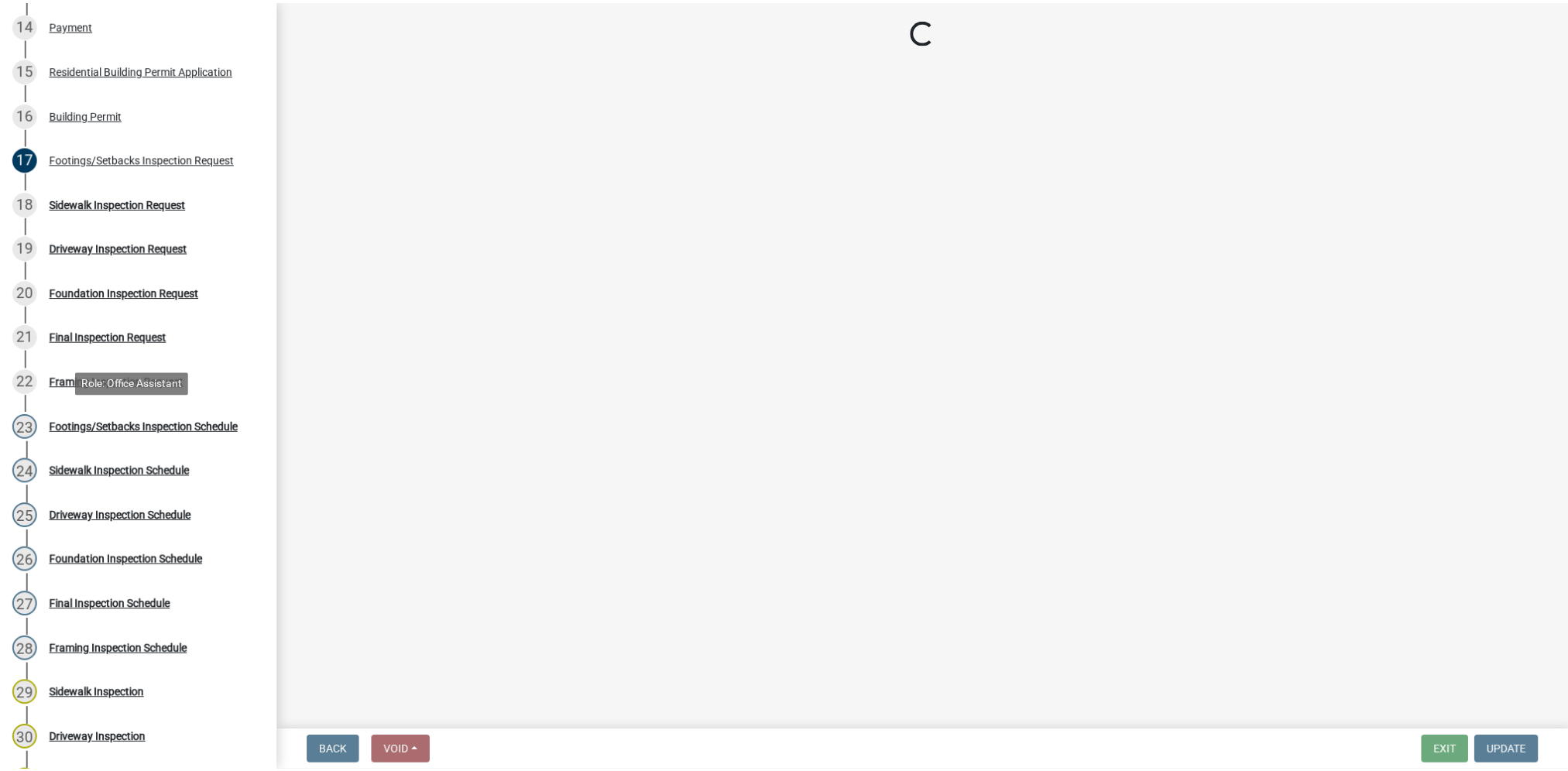
scroll to position [0, 0]
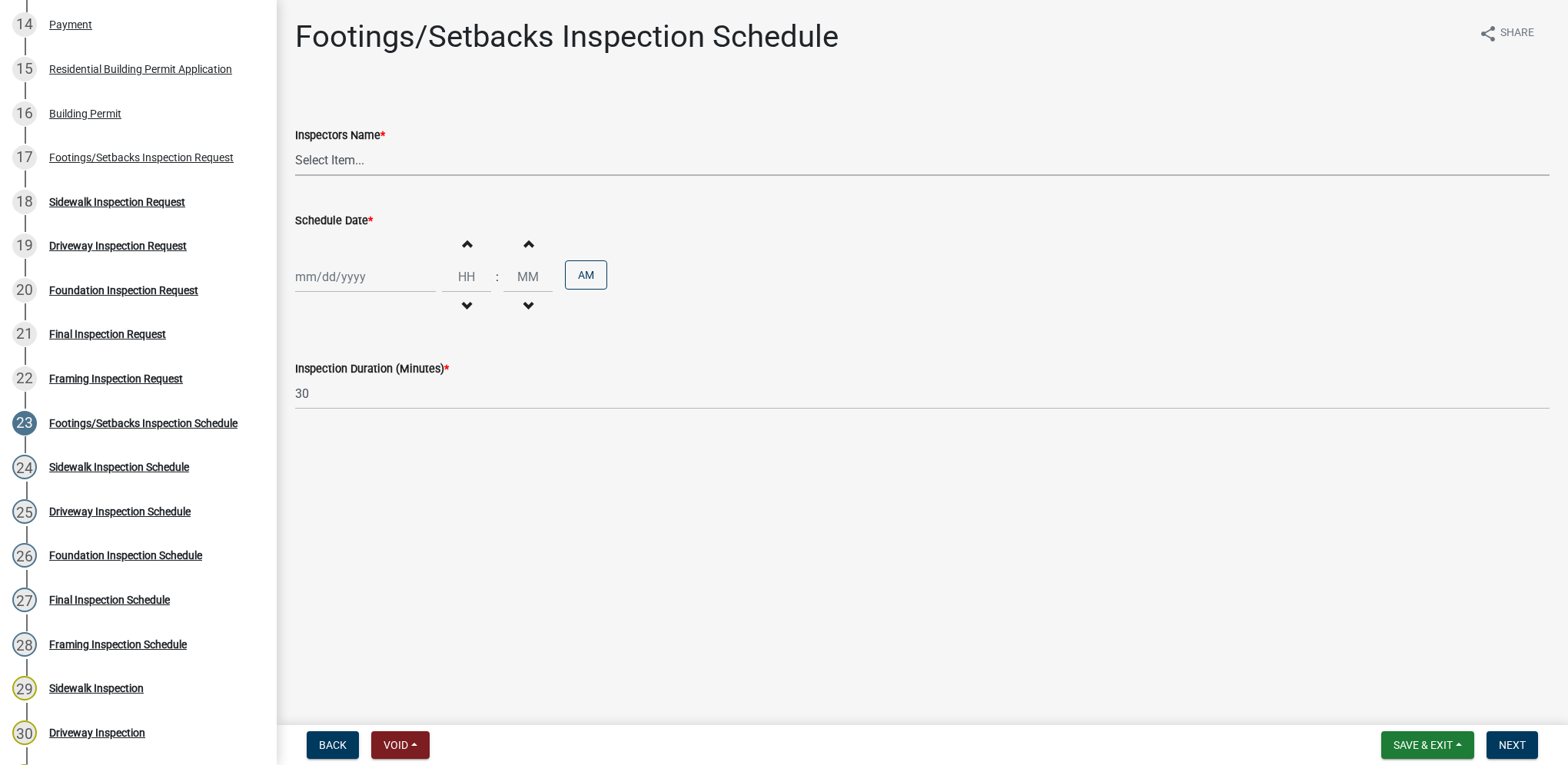
drag, startPoint x: 372, startPoint y: 160, endPoint x: 372, endPoint y: 172, distance: 12.0
click at [372, 160] on select "Select Item... [DEMOGRAPHIC_DATA] (Indianola Other Inspector) T. Little ([PERSO…" at bounding box center [922, 161] width 1255 height 32
select select "27b8dde7-9ed4-44e4-ae8e-5969b60be3e6"
click at [295, 145] on select "Select Item... [DEMOGRAPHIC_DATA] (Indianola Other Inspector) T. Little ([PERSO…" at bounding box center [922, 161] width 1255 height 32
click at [368, 252] on div "Increment hours Decrement hours : Increment minutes Decrement minutes AM" at bounding box center [922, 276] width 1255 height 94
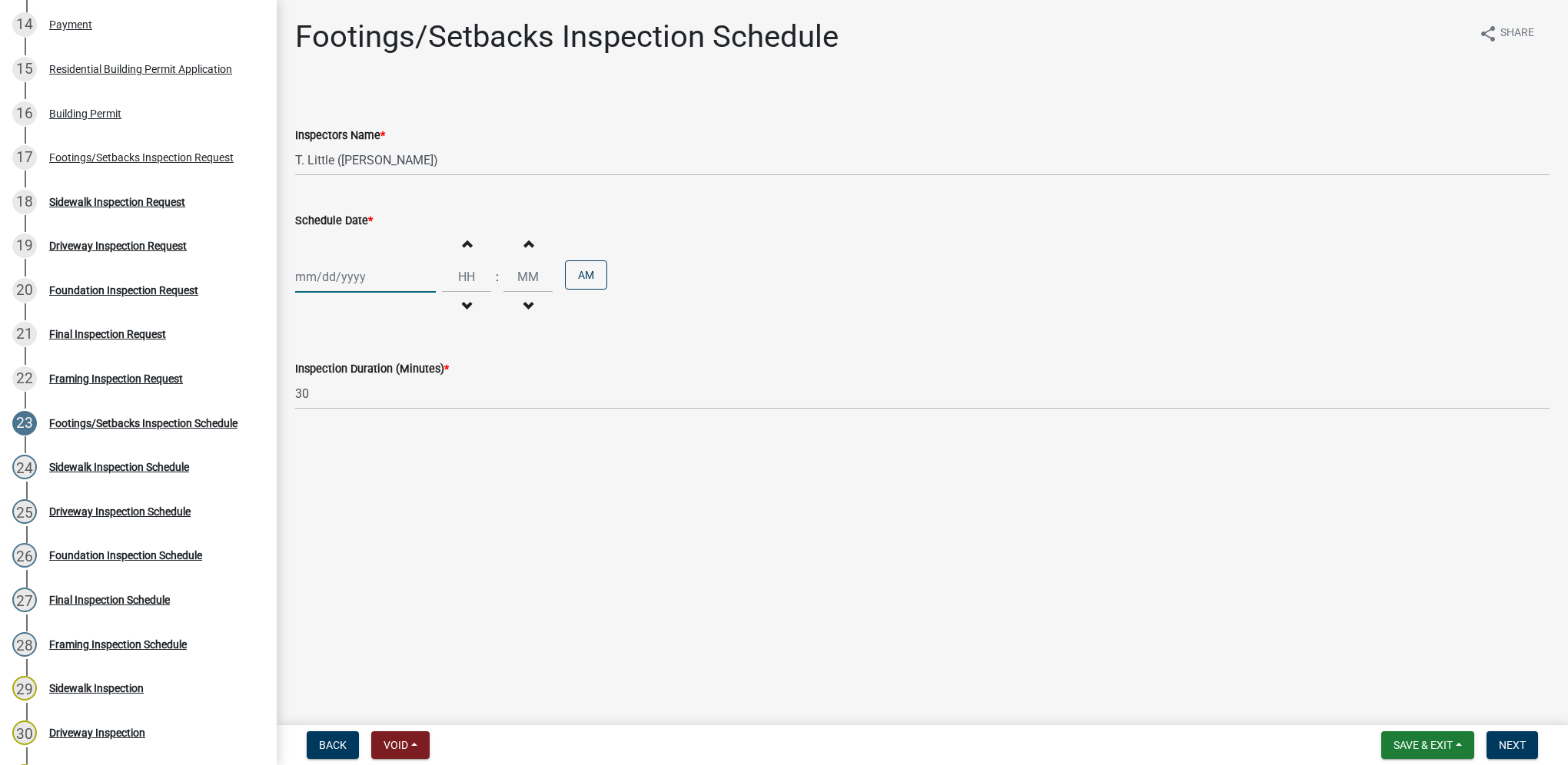
click at [368, 267] on div at bounding box center [366, 277] width 141 height 32
select select "10"
select select "2025"
click at [366, 407] on div "15" at bounding box center [359, 407] width 25 height 25
type input "[DATE]"
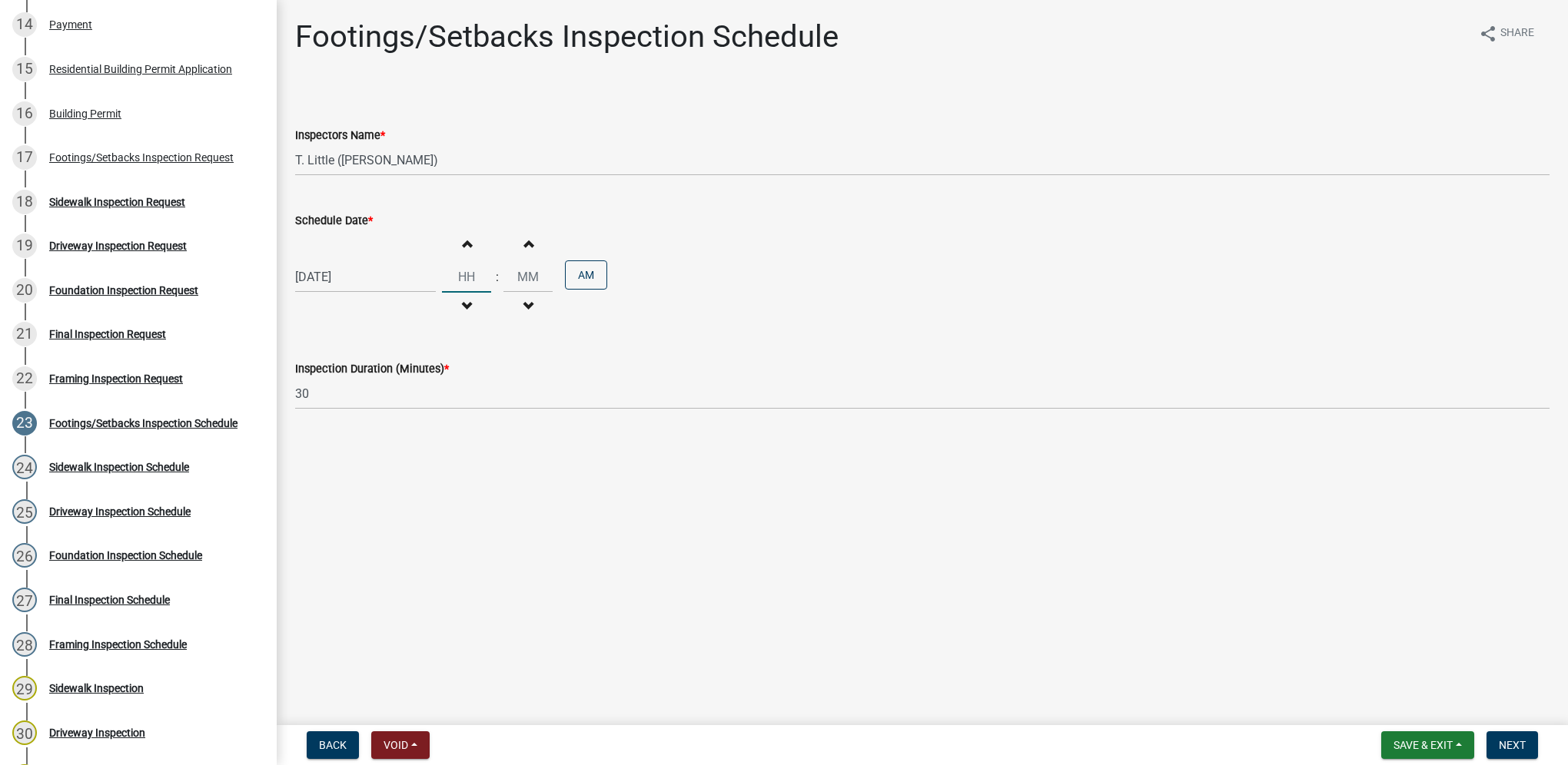
click at [458, 278] on input "Hours" at bounding box center [466, 277] width 49 height 32
type input "03"
type input "00"
click at [575, 277] on button "AM" at bounding box center [586, 275] width 42 height 29
click at [1505, 735] on button "Next" at bounding box center [1512, 744] width 51 height 28
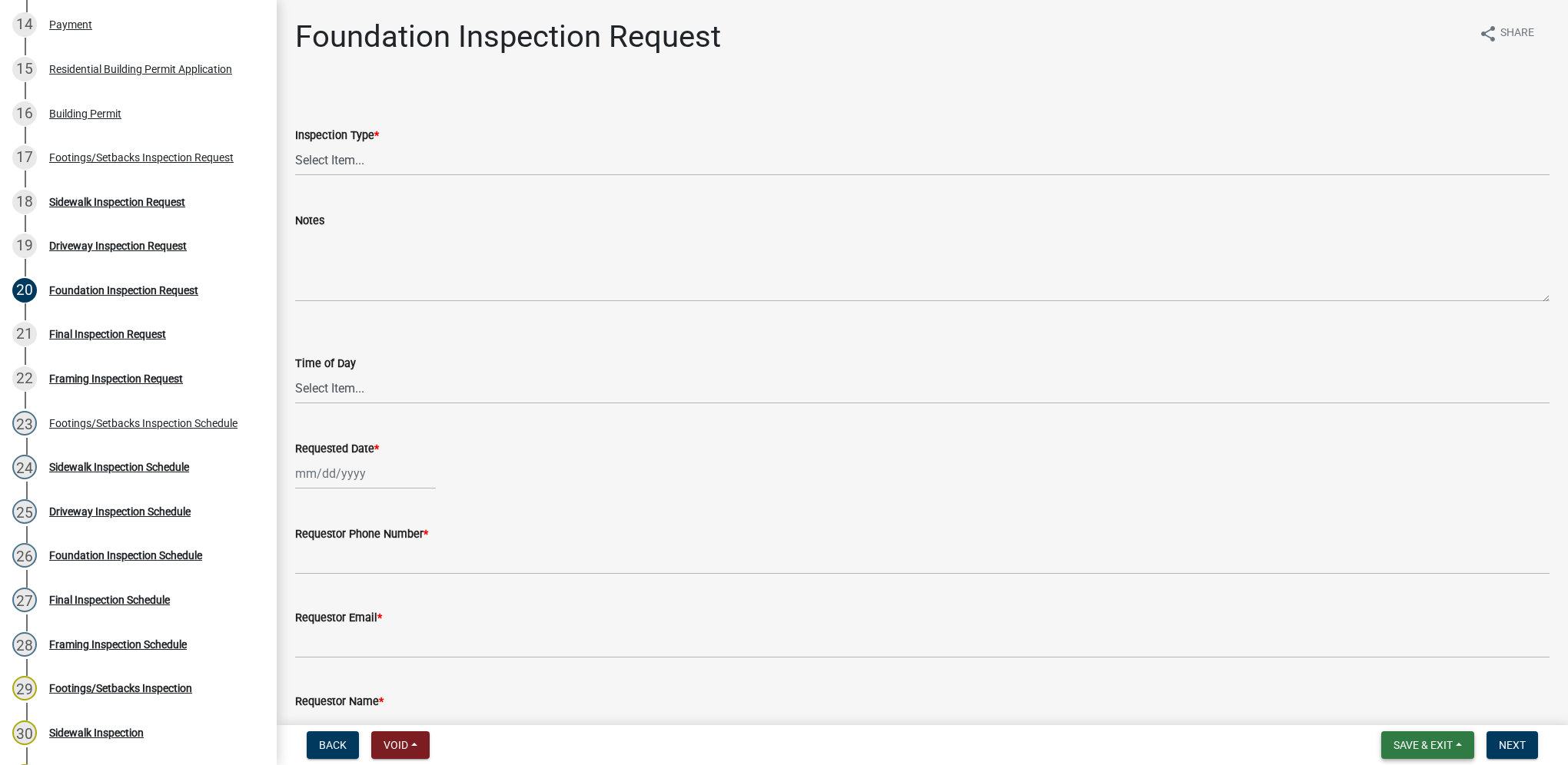
click at [1433, 747] on span "Save & Exit" at bounding box center [1422, 745] width 59 height 13
click at [1420, 715] on button "Save & Exit" at bounding box center [1412, 705] width 123 height 37
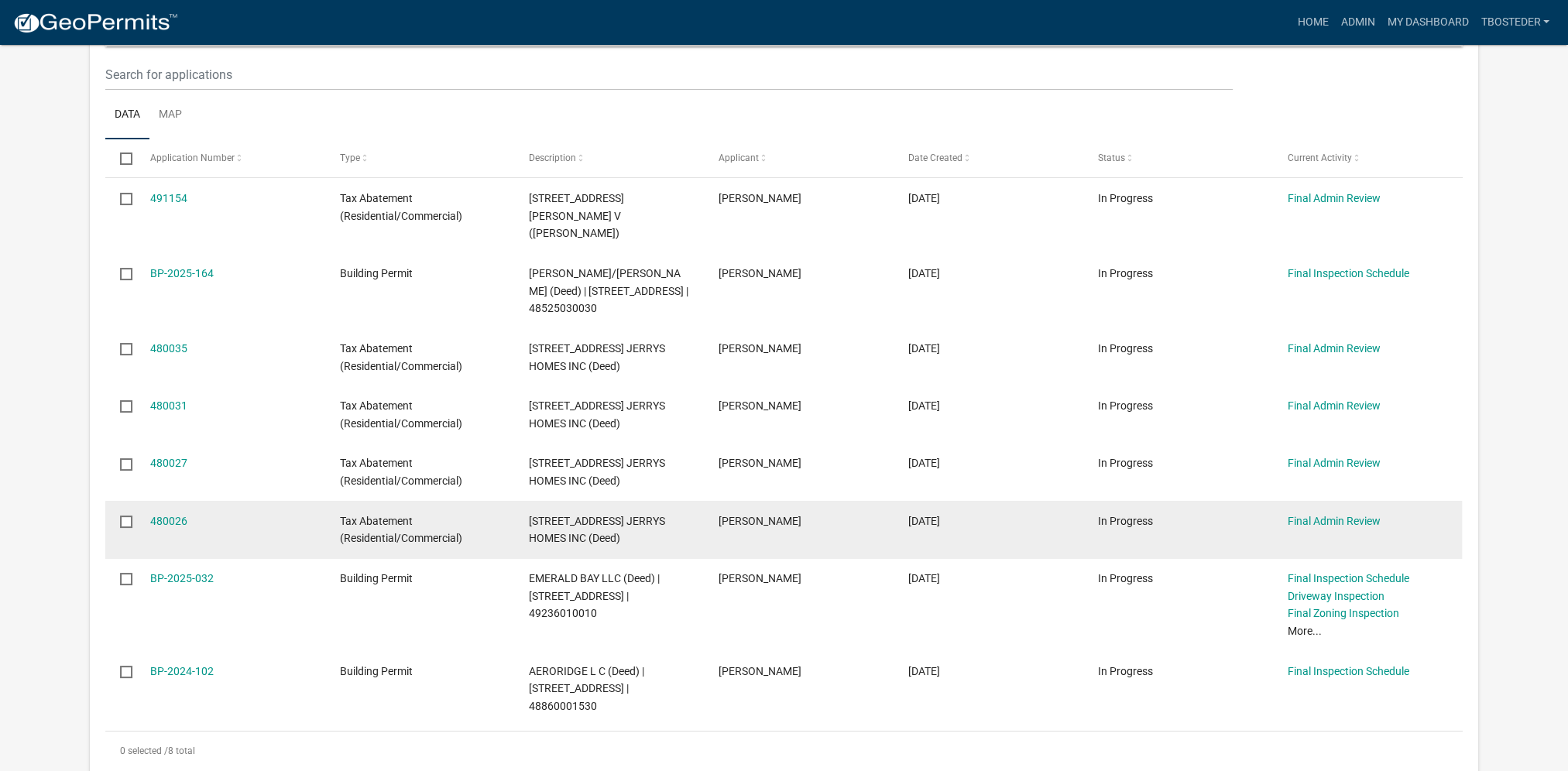
scroll to position [232, 0]
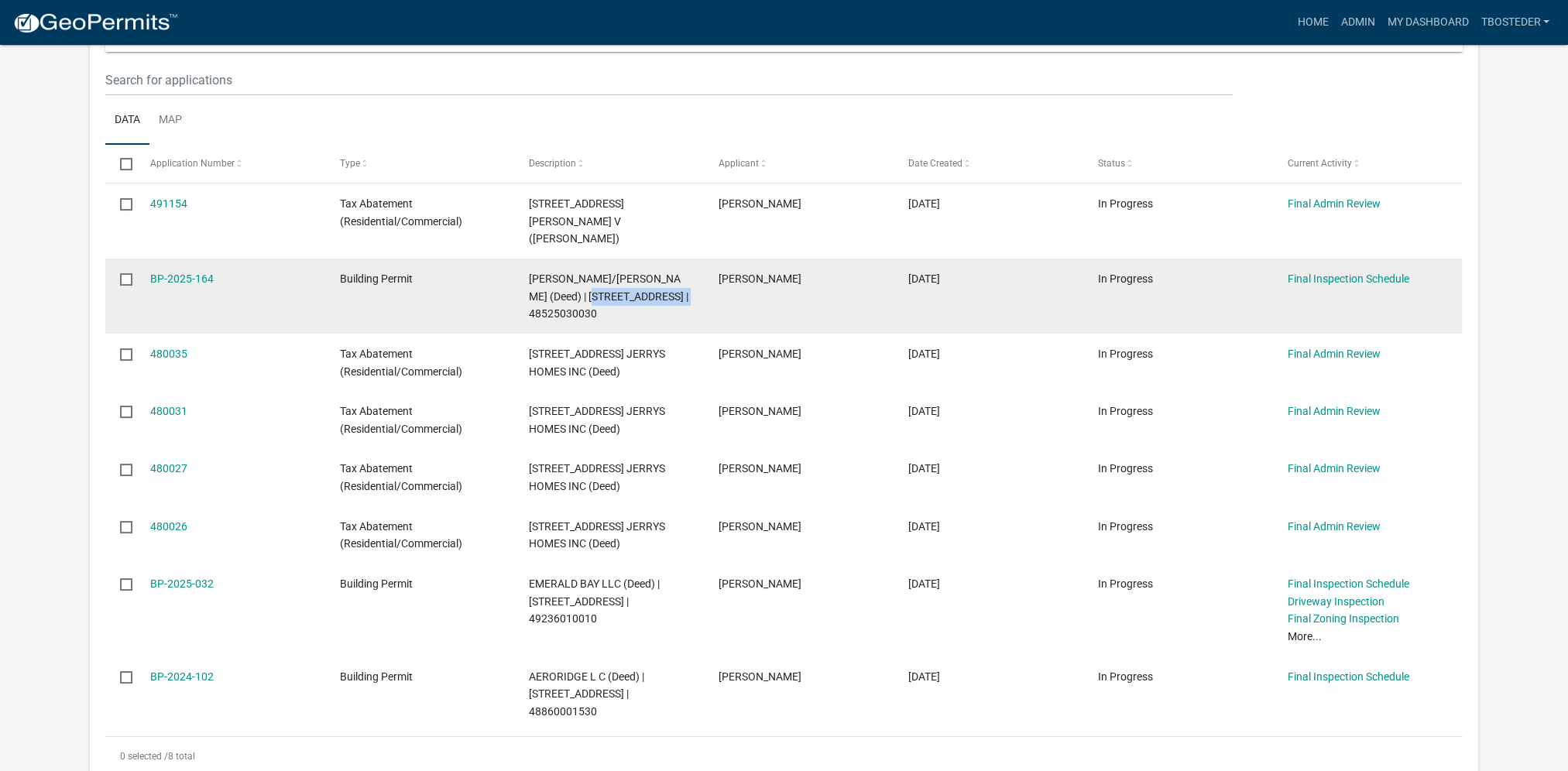
drag, startPoint x: 526, startPoint y: 297, endPoint x: 632, endPoint y: 294, distance: 106.0
click at [632, 294] on datatable-body-cell "[PERSON_NAME]/[PERSON_NAME] (Deed) | [STREET_ADDRESS] | 48525030030" at bounding box center [609, 296] width 190 height 75
drag, startPoint x: 632, startPoint y: 294, endPoint x: 621, endPoint y: 298, distance: 11.7
copy span "[STREET_ADDRESS]"
click at [191, 273] on link "BP-2025-164" at bounding box center [182, 279] width 64 height 13
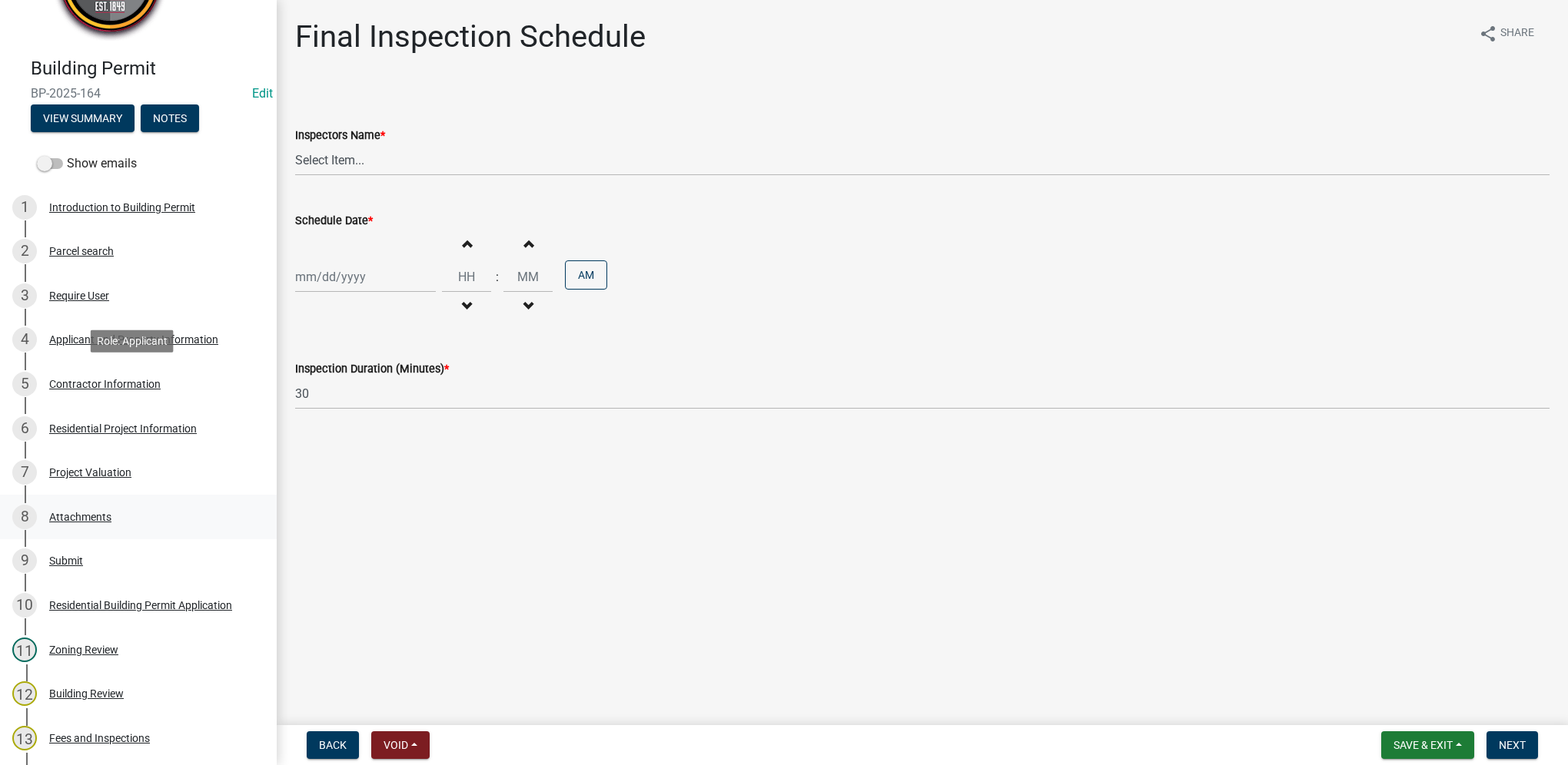
scroll to position [538, 0]
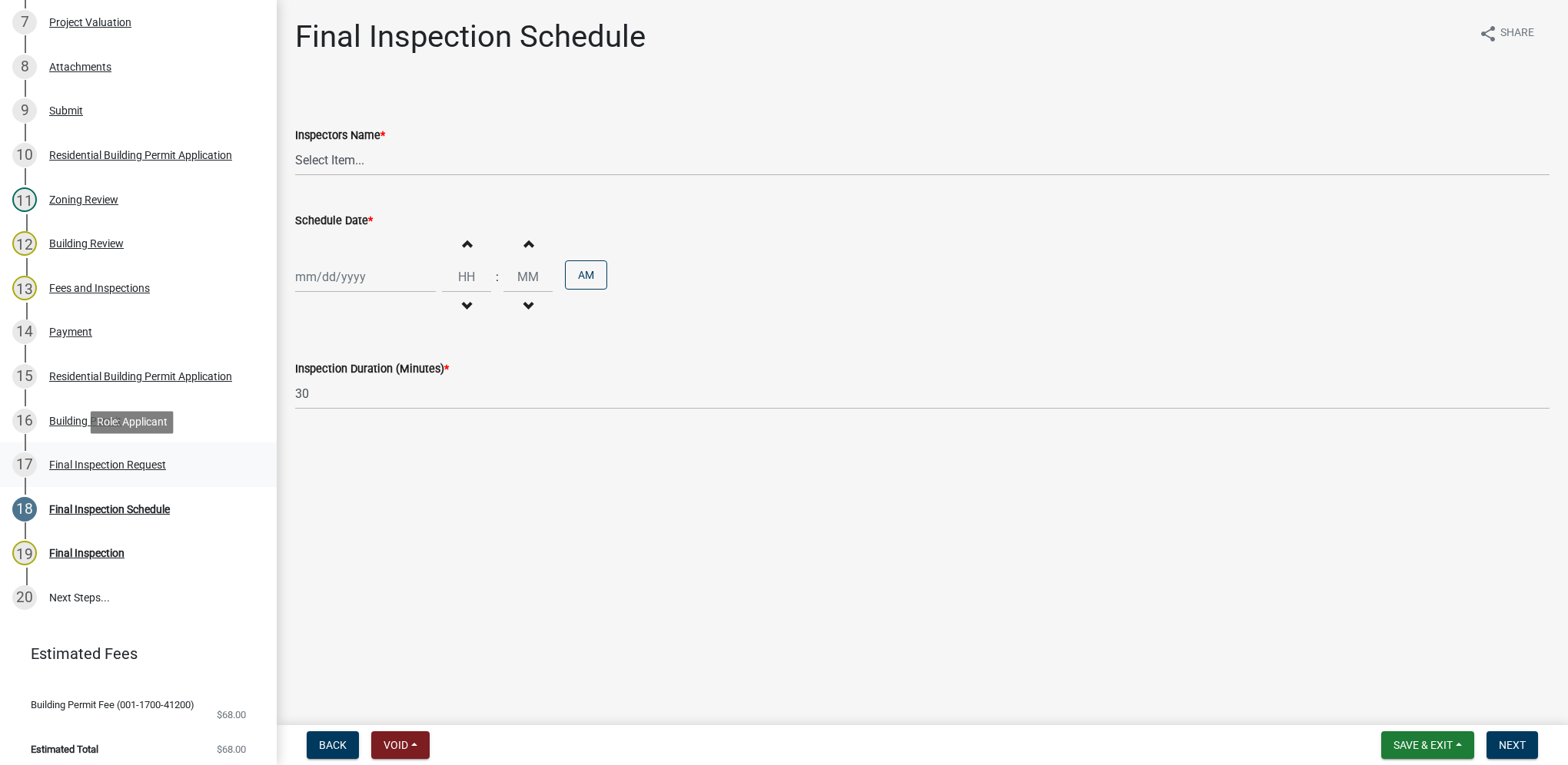
click at [173, 449] on link "17 Final Inspection Request" at bounding box center [139, 464] width 277 height 44
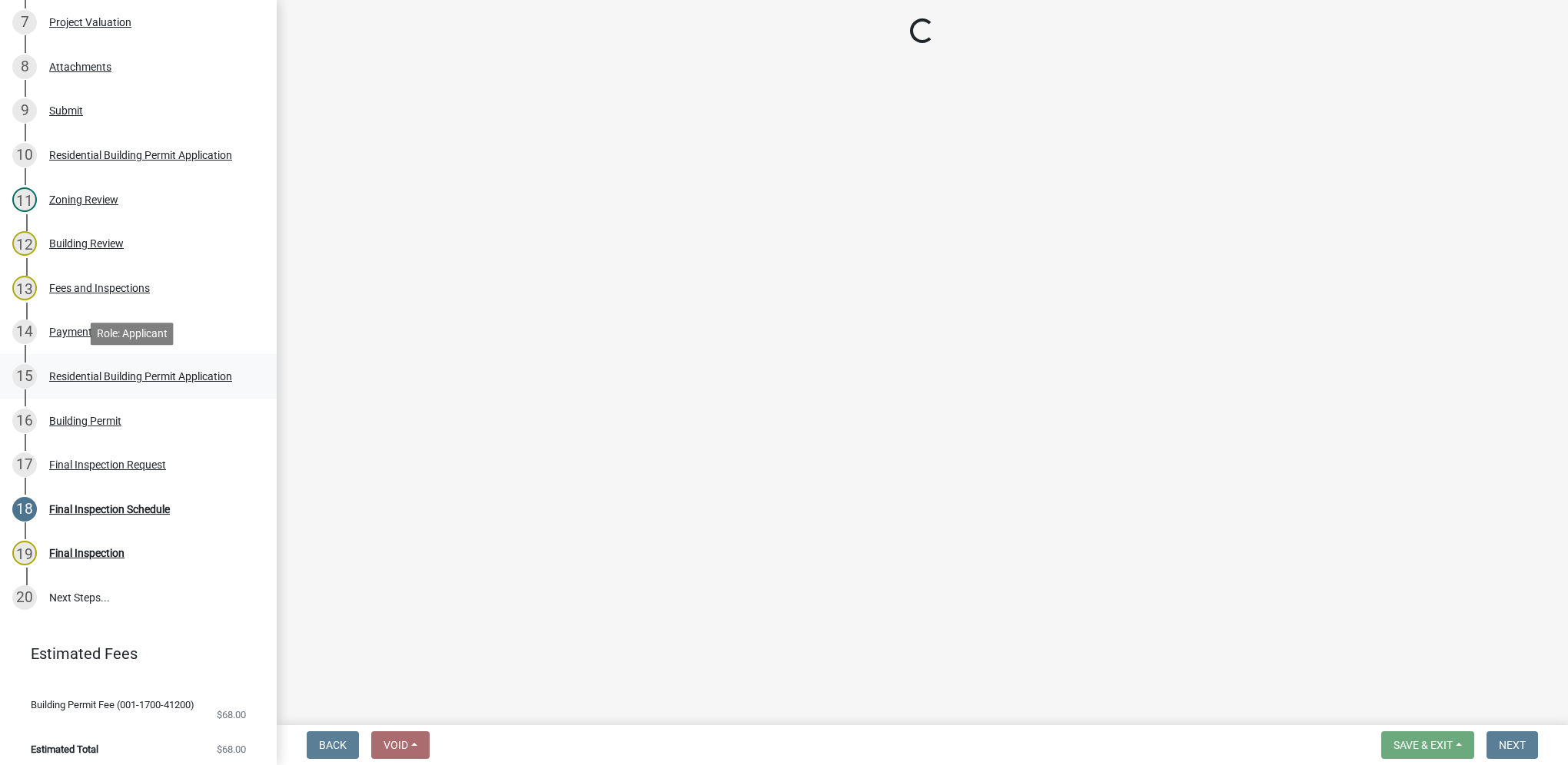
select select "9e95eb3a-8818-42e3-b35f-efe302931548"
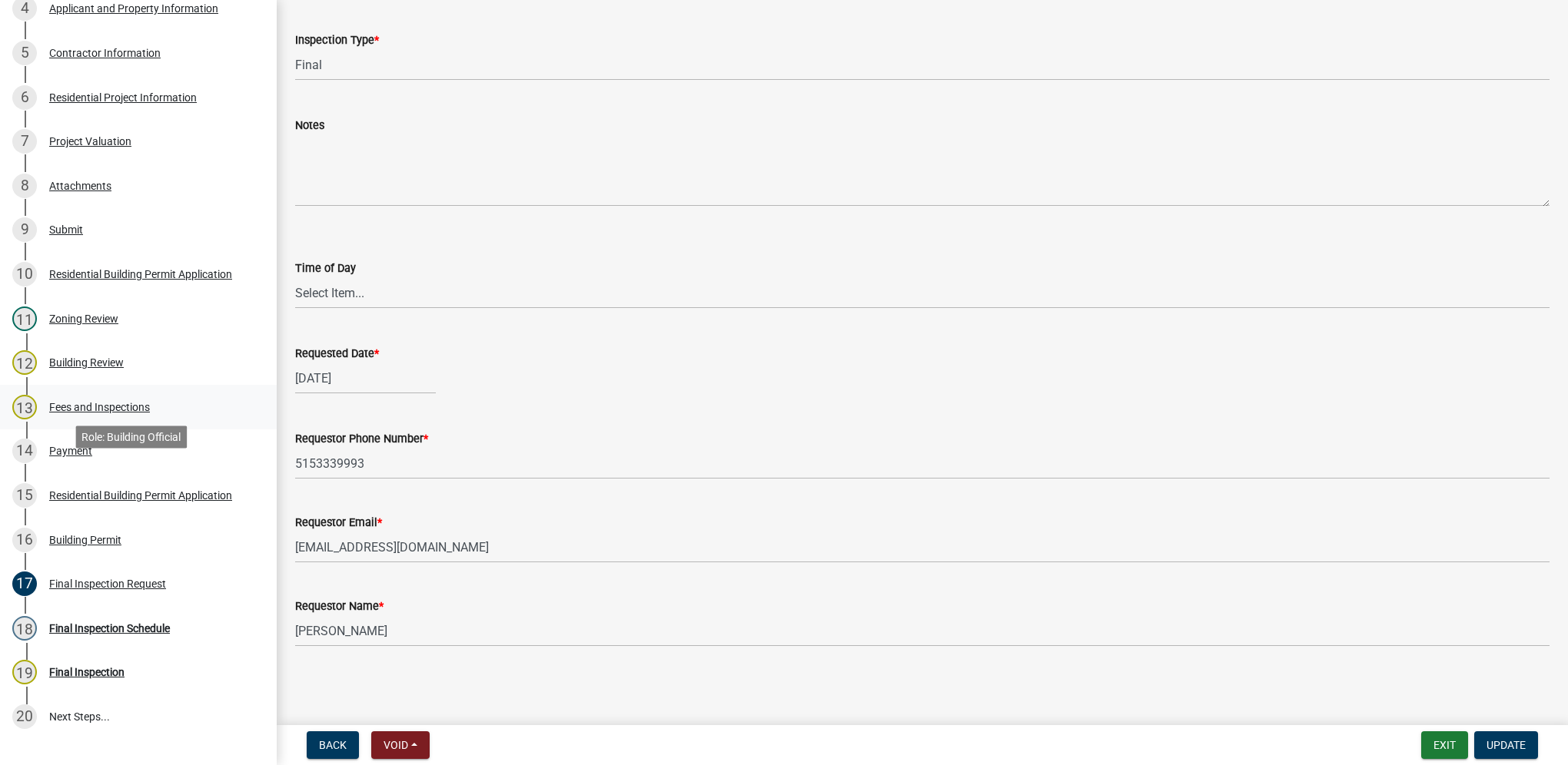
scroll to position [307, 0]
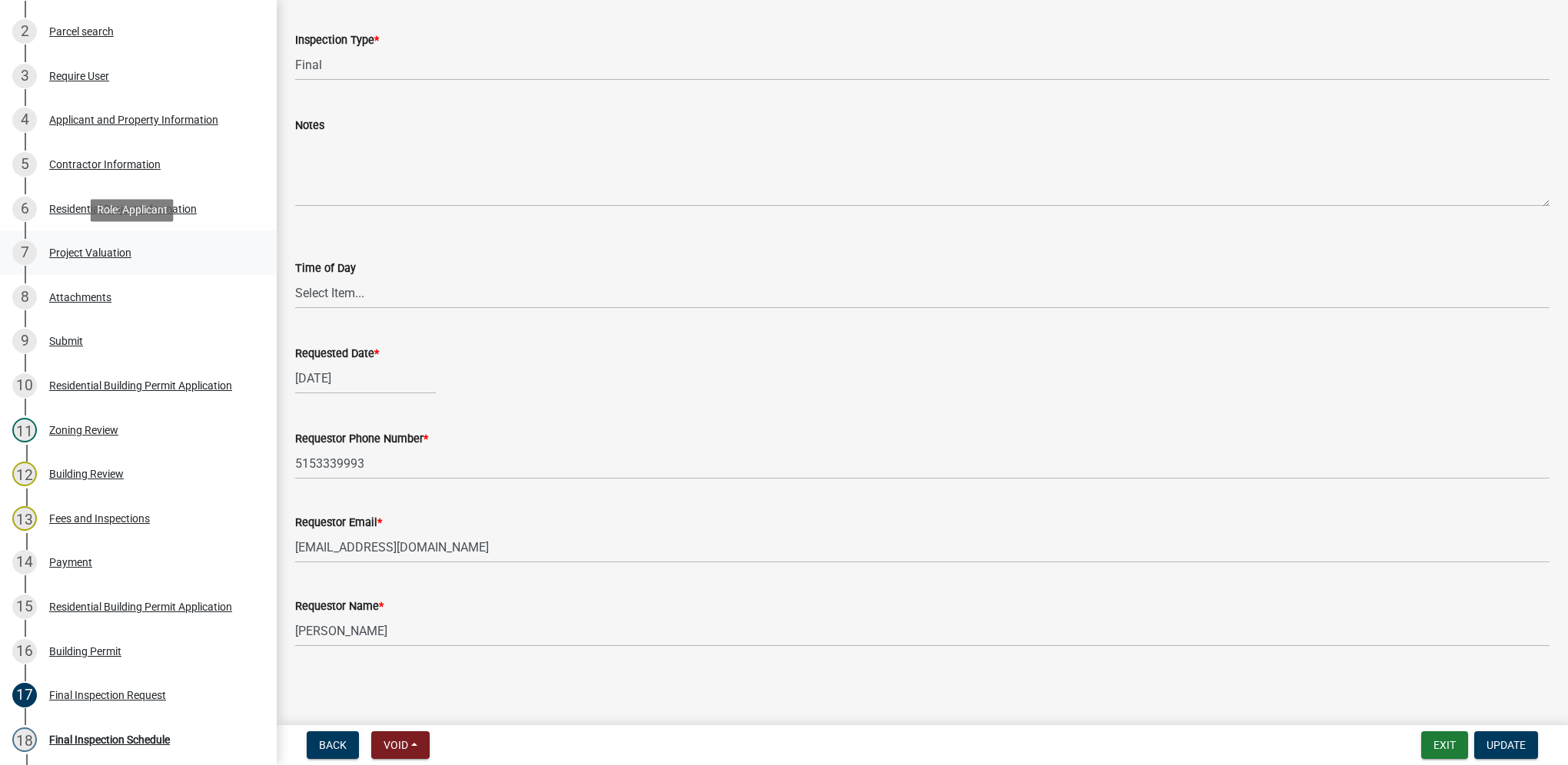
click at [114, 243] on div "7 Project Valuation" at bounding box center [132, 252] width 240 height 25
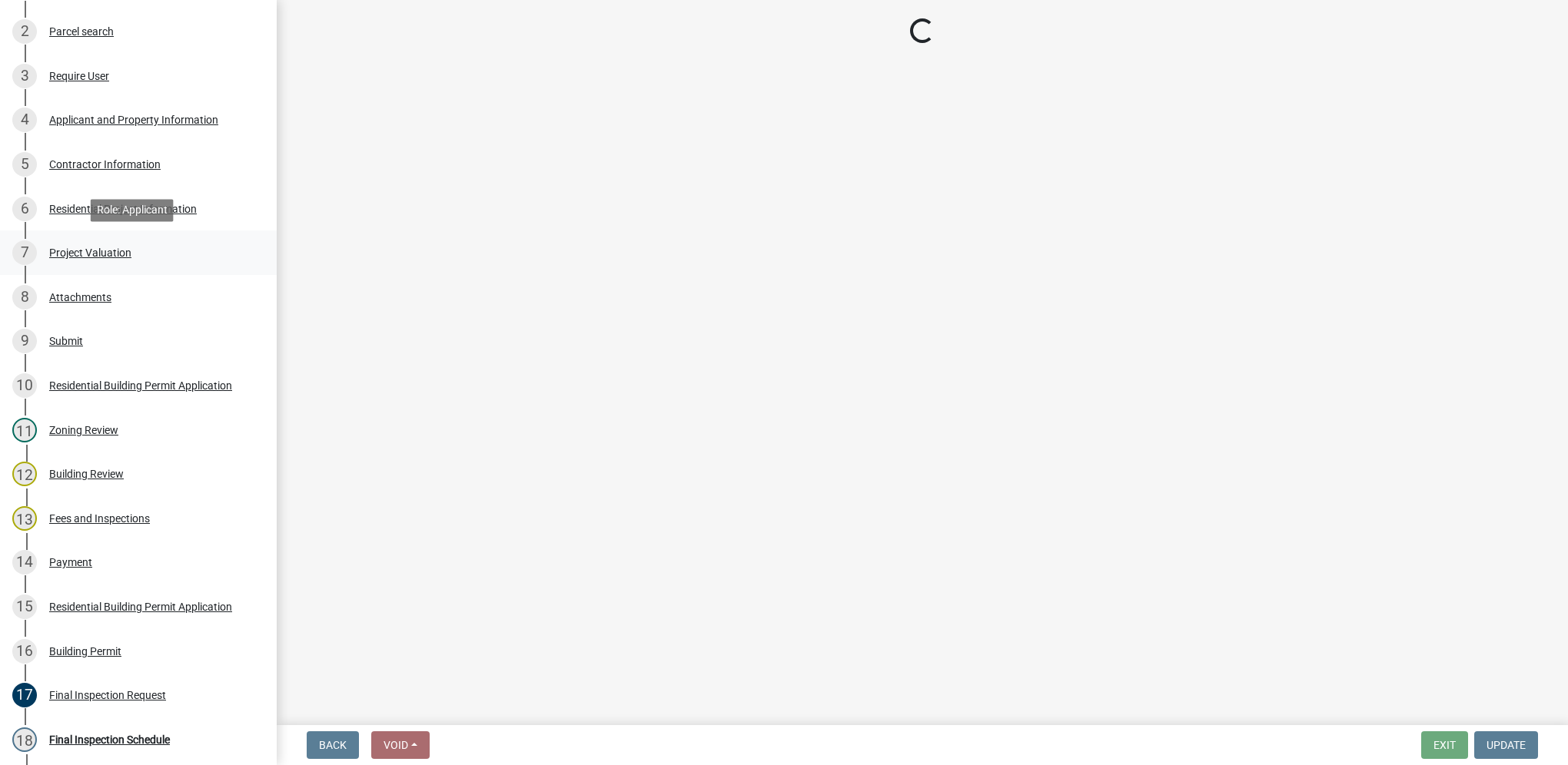
scroll to position [0, 0]
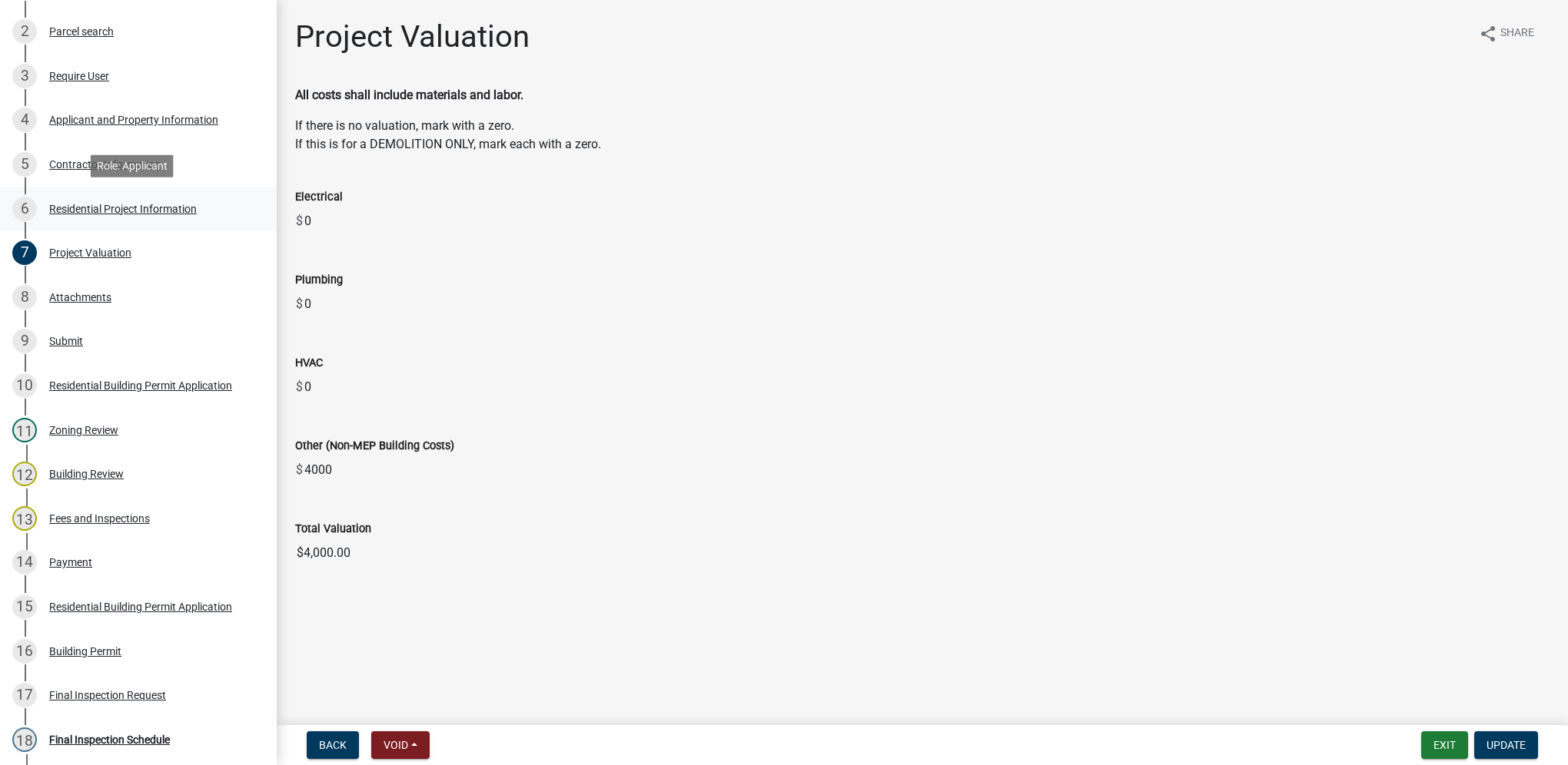
click at [180, 224] on link "6 Residential Project Information" at bounding box center [139, 209] width 277 height 44
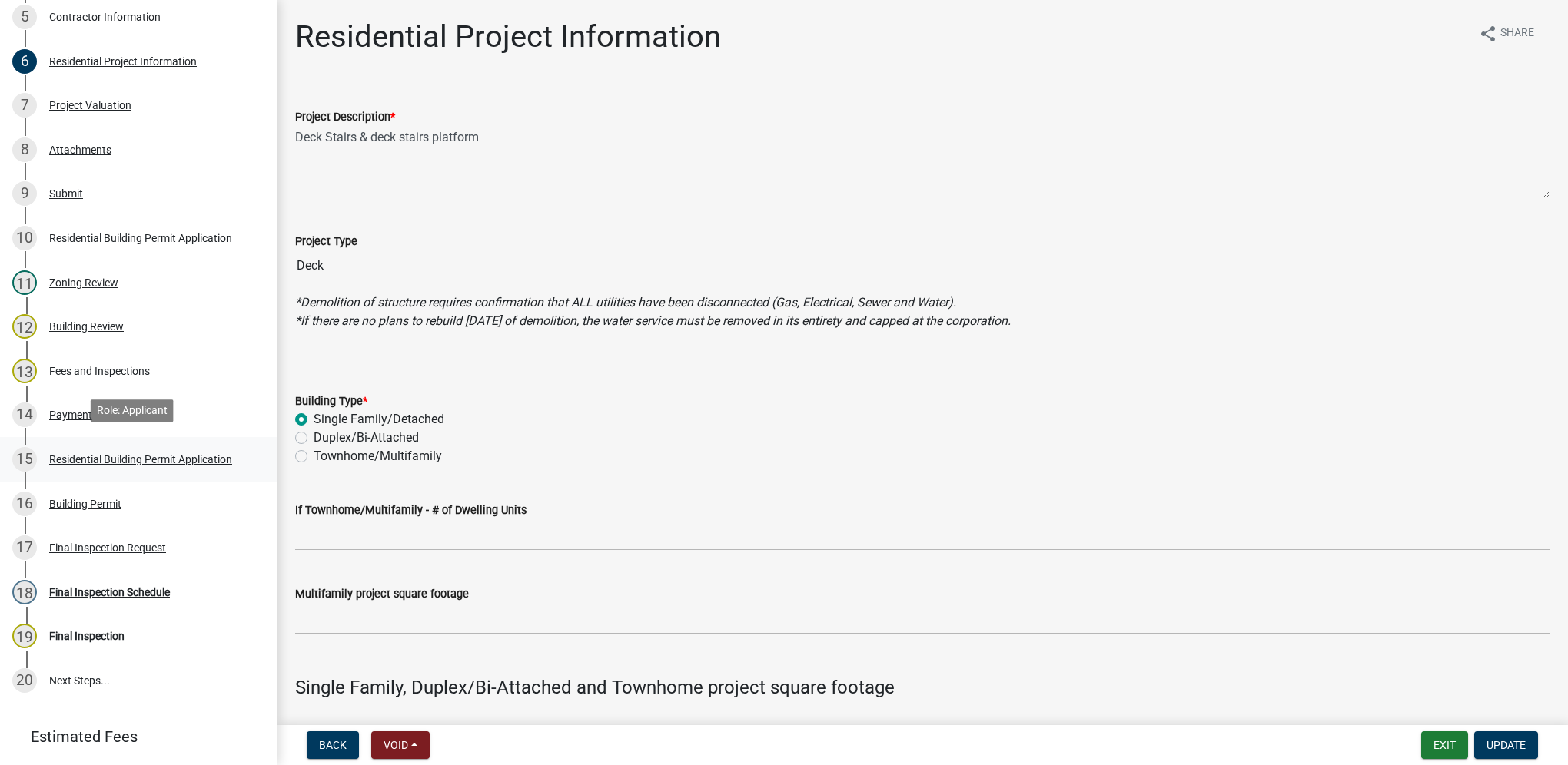
scroll to position [461, 0]
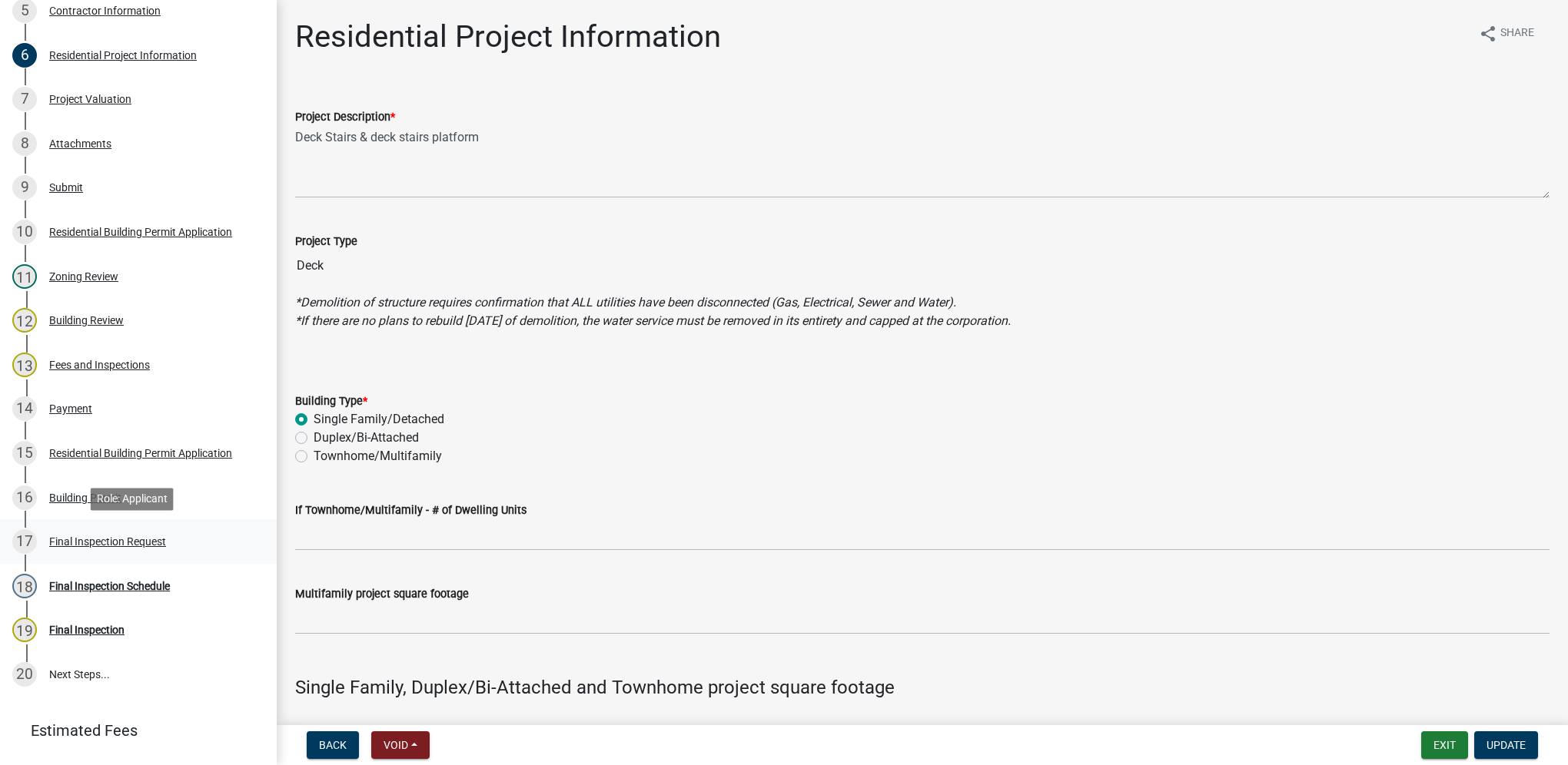
click at [154, 558] on link "17 Final Inspection Request" at bounding box center [139, 541] width 277 height 44
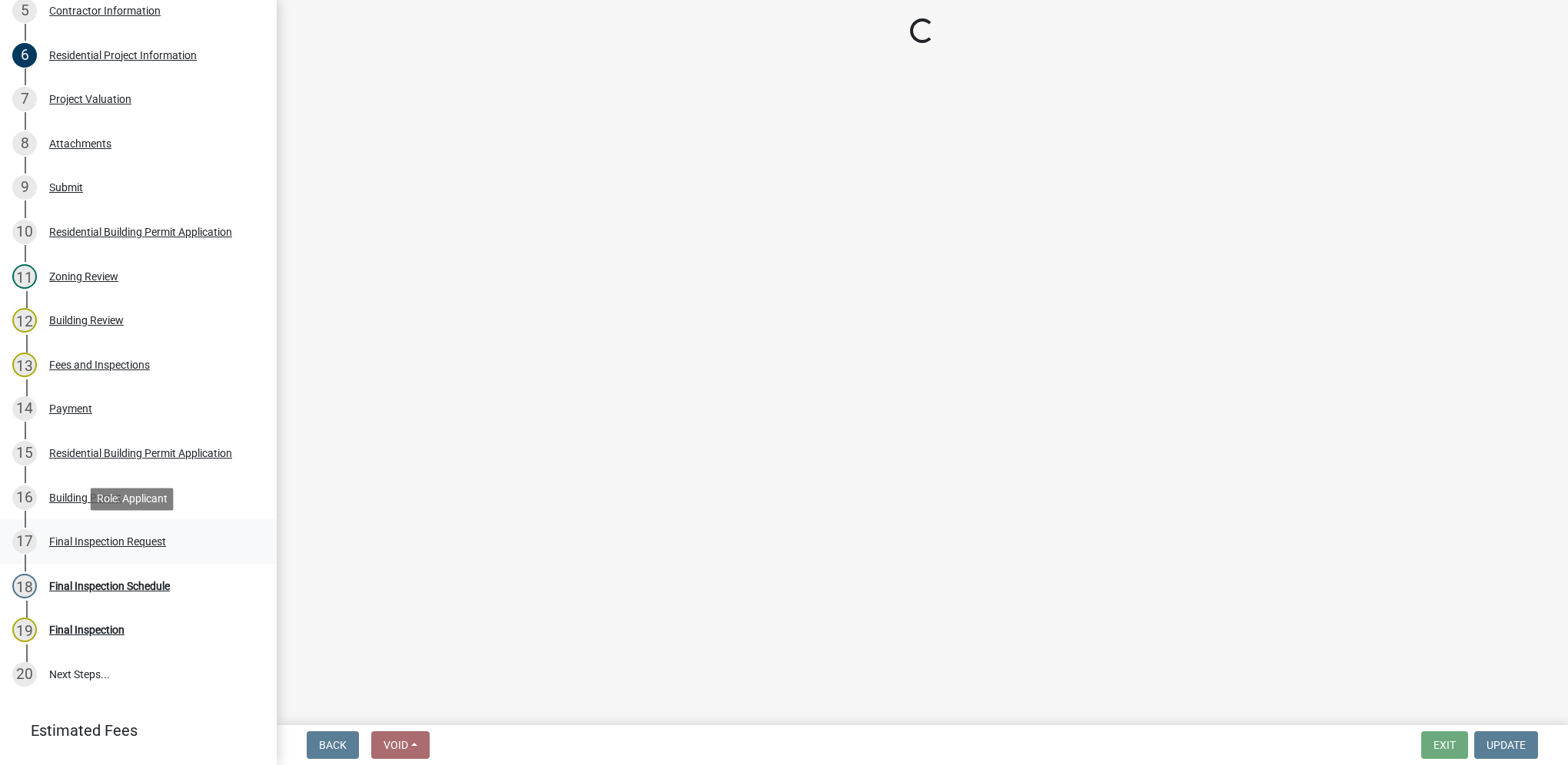
select select "9e95eb3a-8818-42e3-b35f-efe302931548"
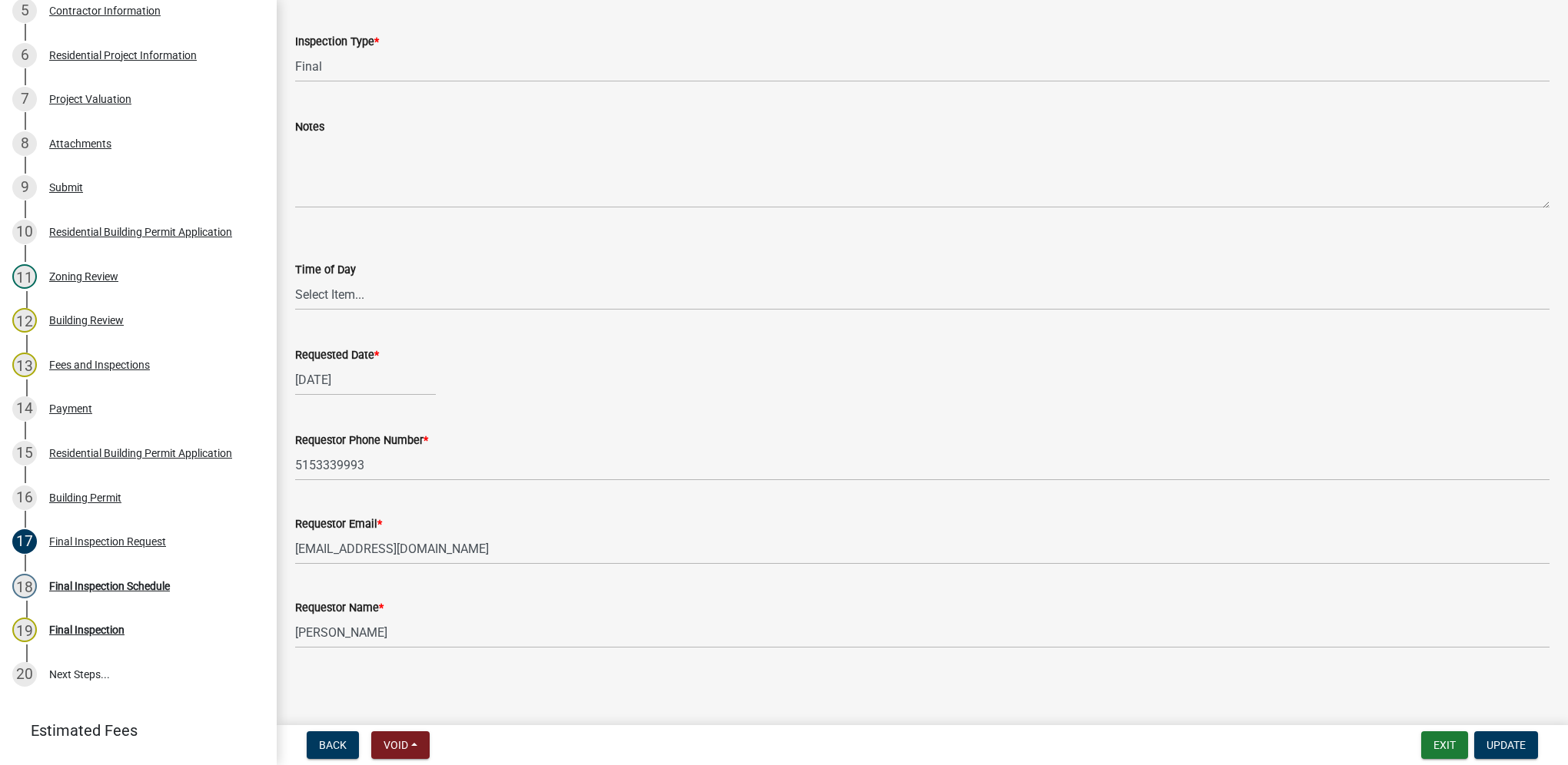
scroll to position [95, 0]
click at [135, 590] on div "Final Inspection Schedule" at bounding box center [109, 586] width 120 height 11
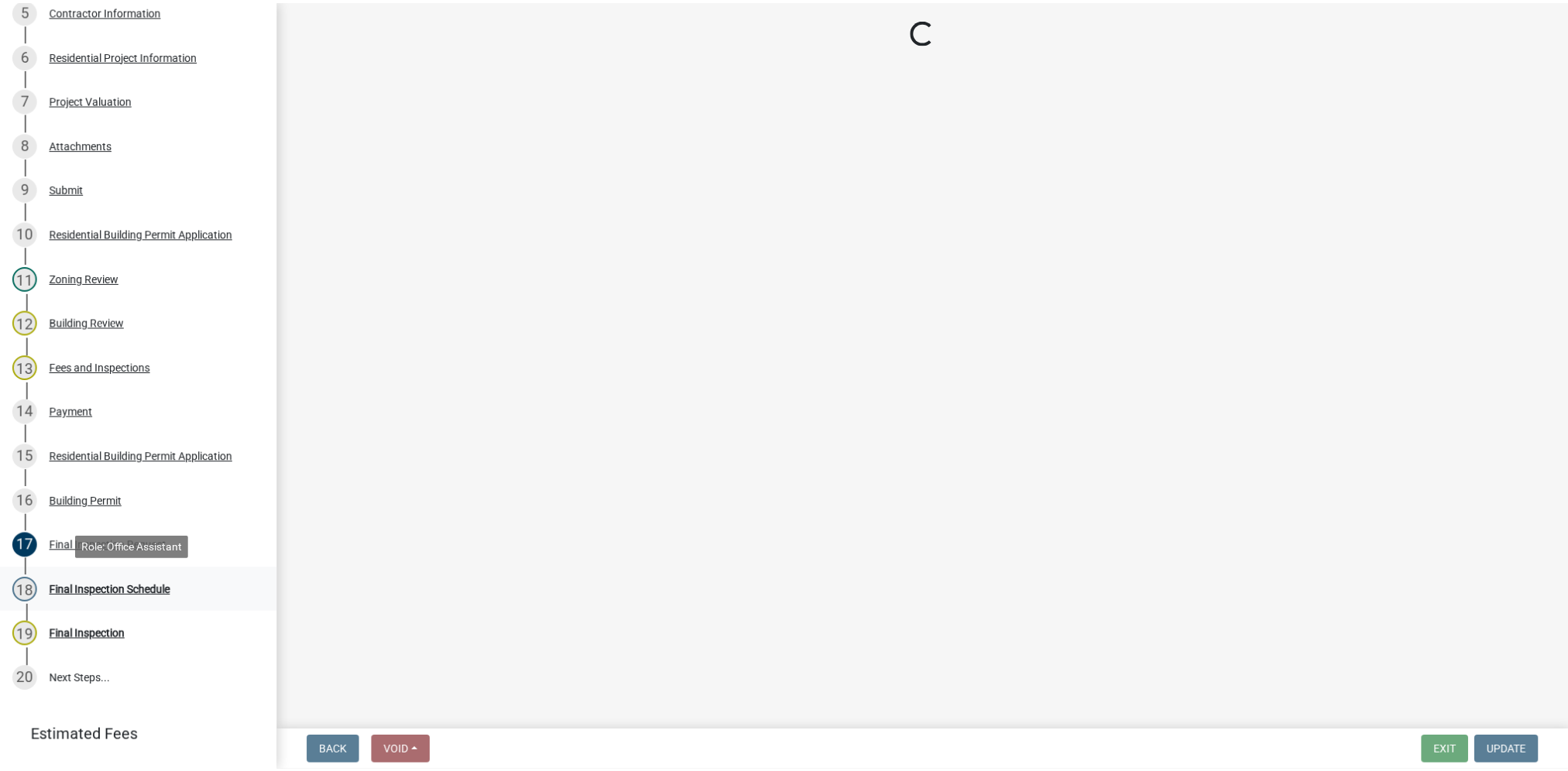
scroll to position [0, 0]
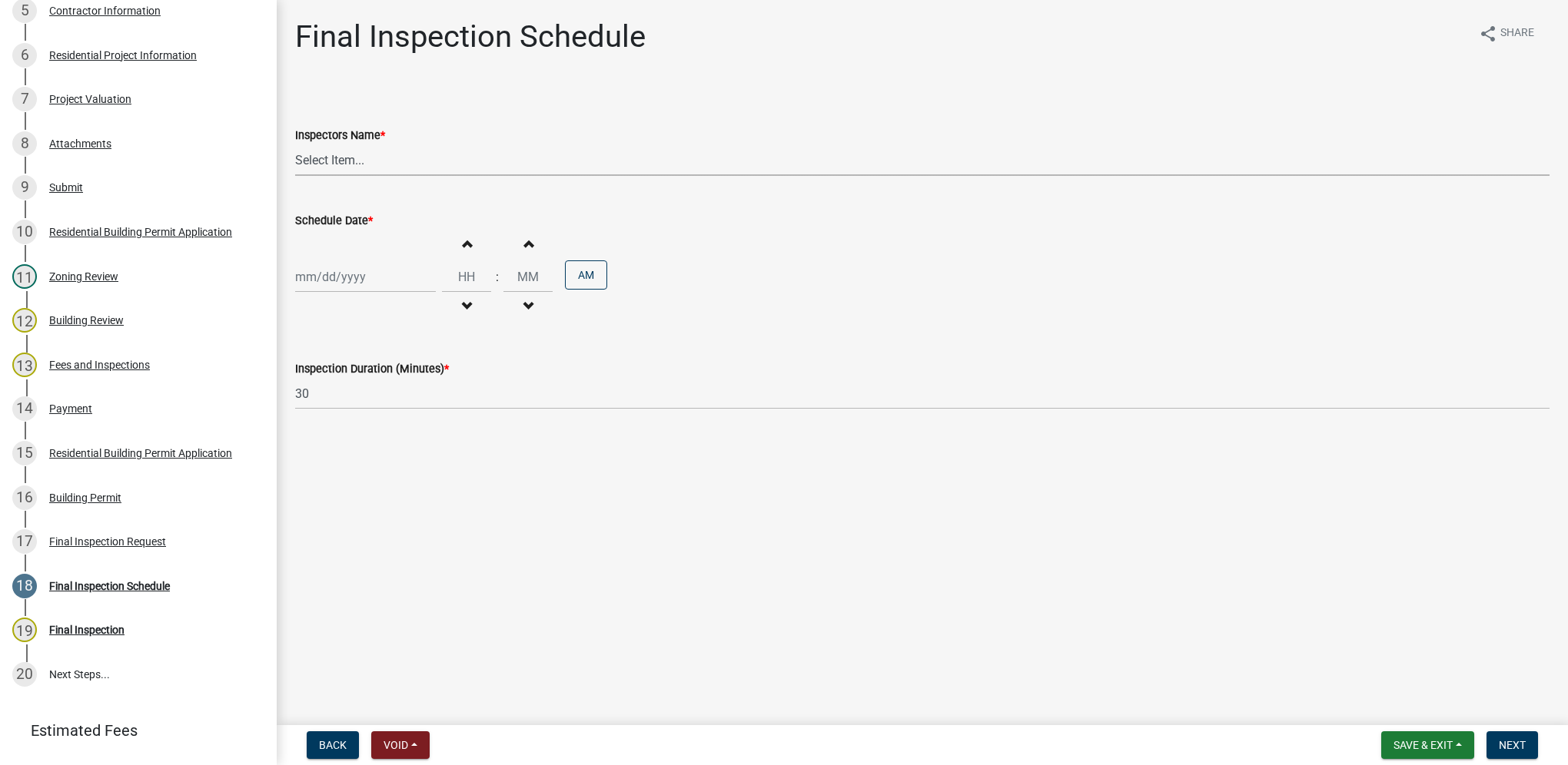
click at [344, 163] on select "Select Item... [DEMOGRAPHIC_DATA] (Indianola Other Inspector) T. Little ([PERSO…" at bounding box center [922, 161] width 1255 height 32
select select "27b8dde7-9ed4-44e4-ae8e-5969b60be3e6"
click at [295, 145] on select "Select Item... [DEMOGRAPHIC_DATA] (Indianola Other Inspector) T. Little ([PERSO…" at bounding box center [922, 161] width 1255 height 32
select select "10"
select select "2025"
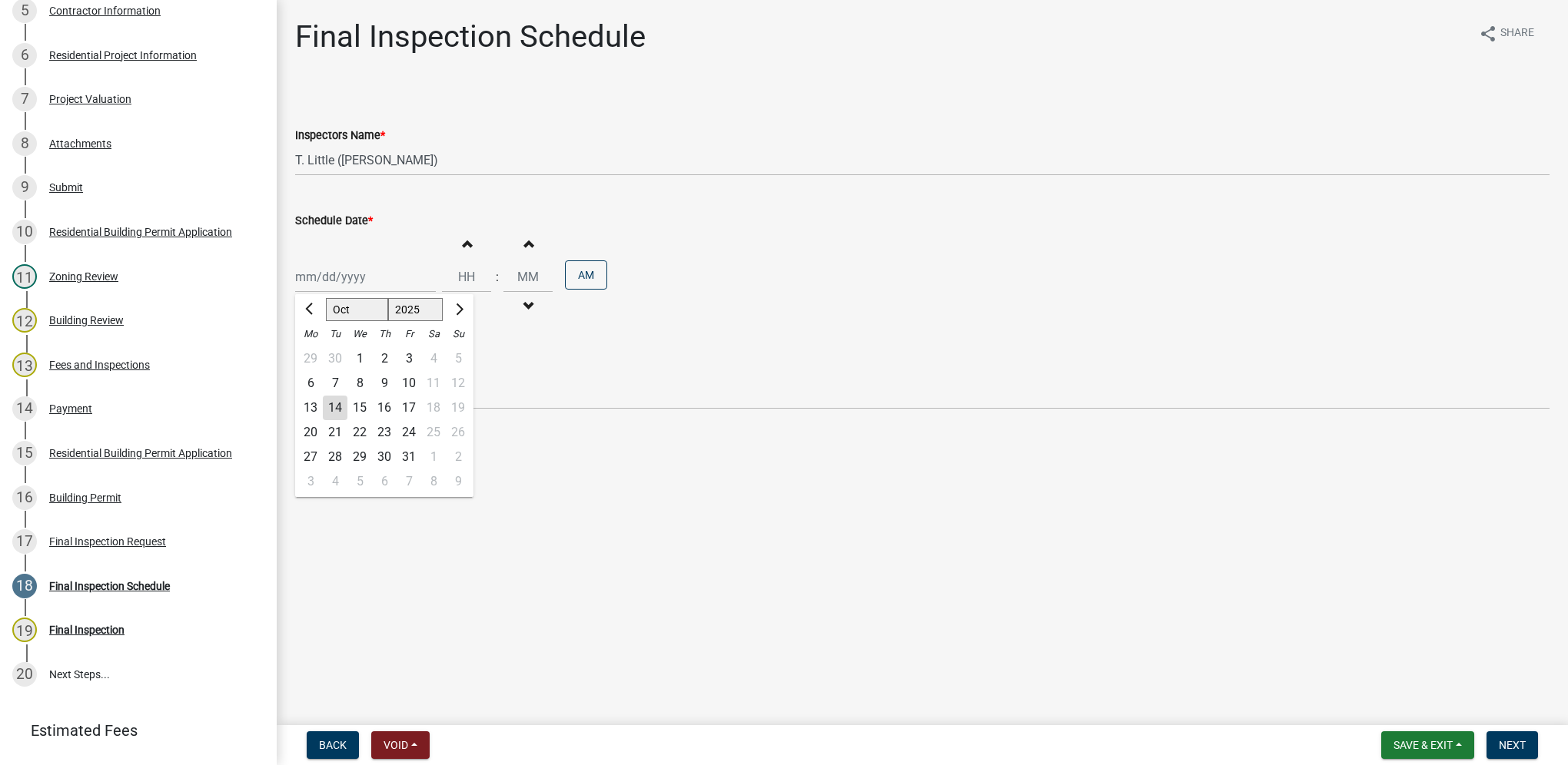
click at [351, 271] on div "[PERSON_NAME] Feb Mar Apr [PERSON_NAME][DATE] Oct Nov [DATE] 1526 1527 1528 152…" at bounding box center [366, 277] width 141 height 32
click at [363, 404] on div "15" at bounding box center [359, 407] width 25 height 25
type input "[DATE]"
click at [468, 267] on input "Hours" at bounding box center [466, 277] width 49 height 32
type input "11"
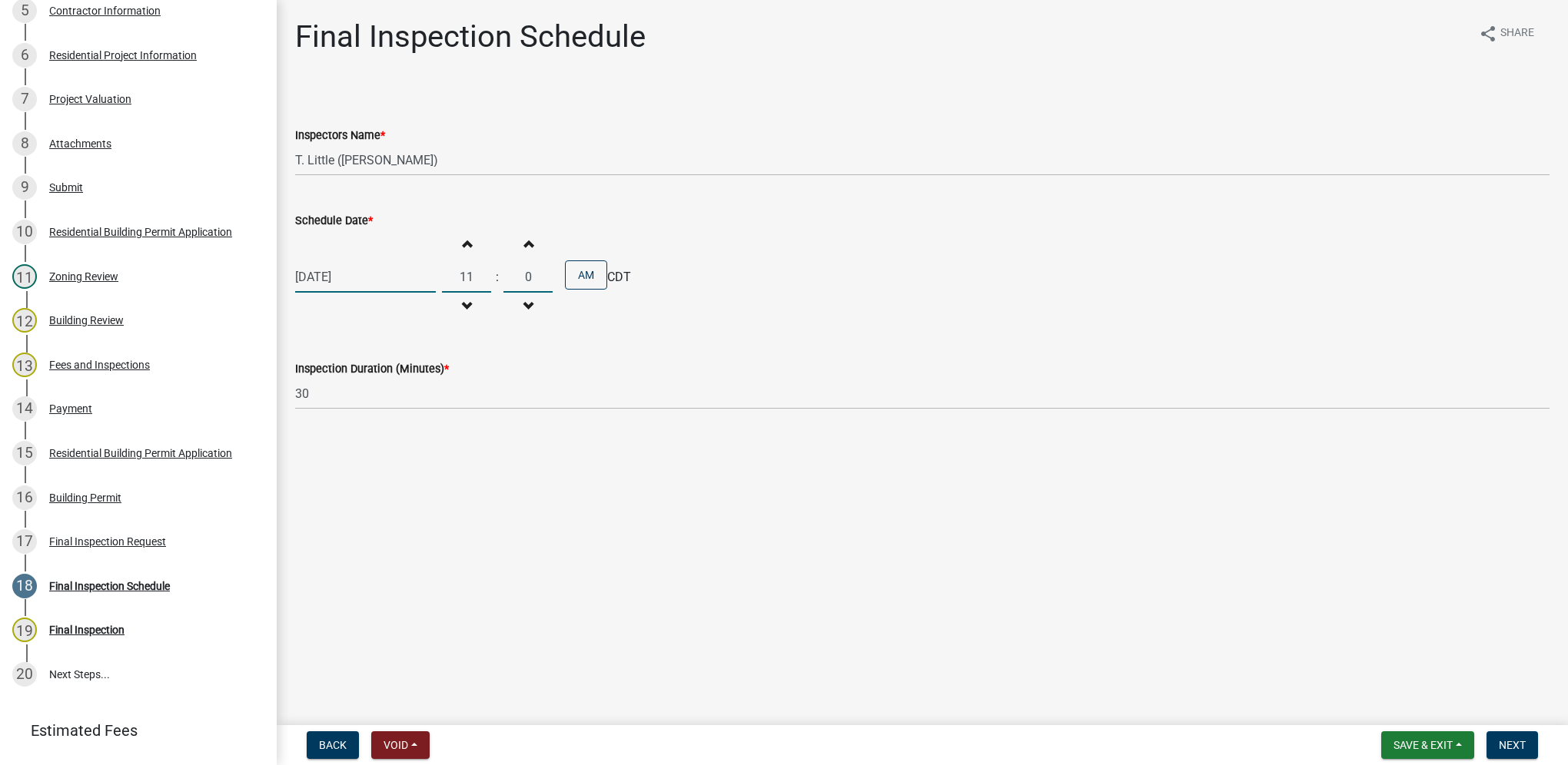
type input "00"
click at [574, 279] on button "AM" at bounding box center [586, 275] width 42 height 29
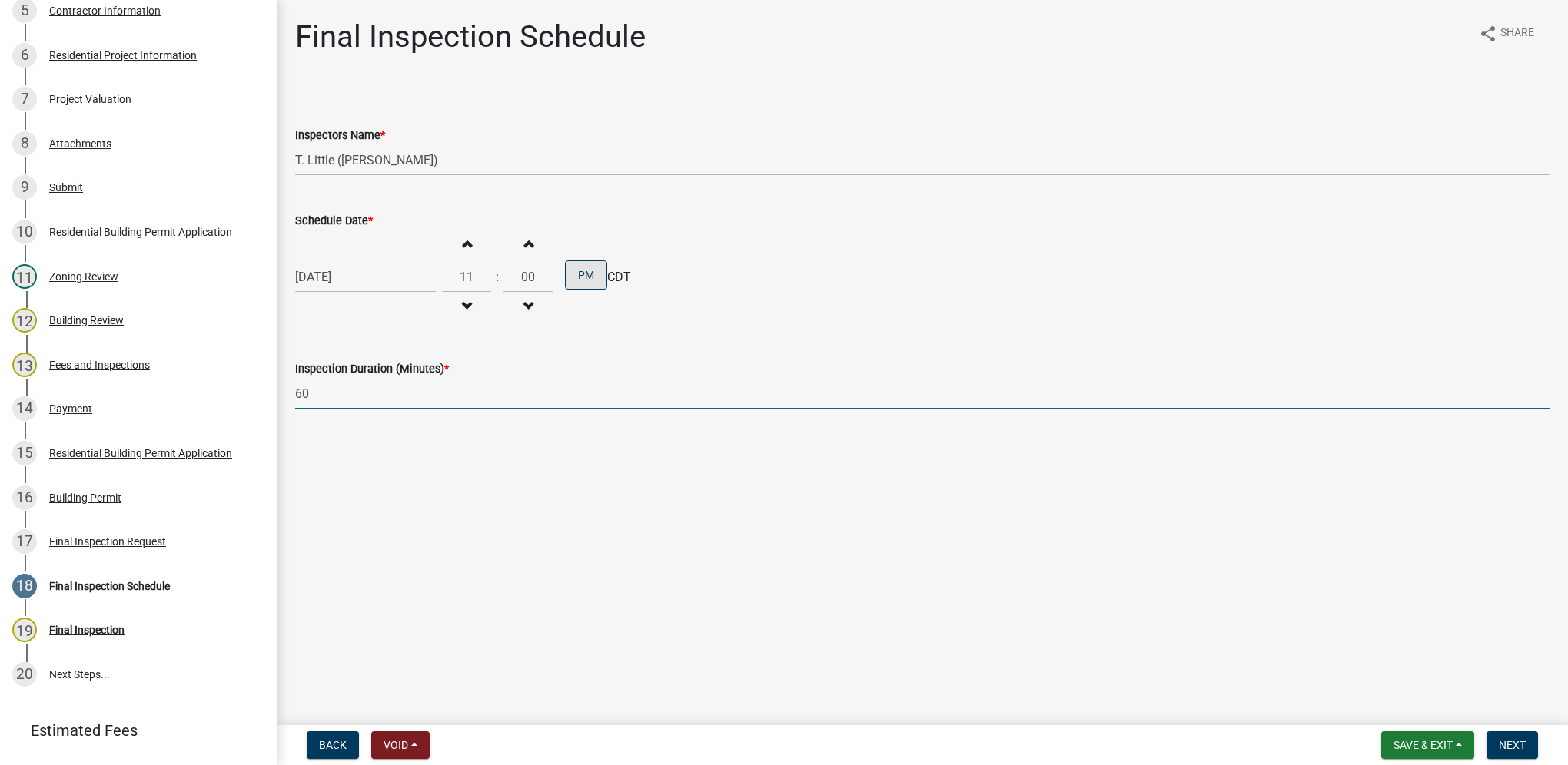
type input "60"
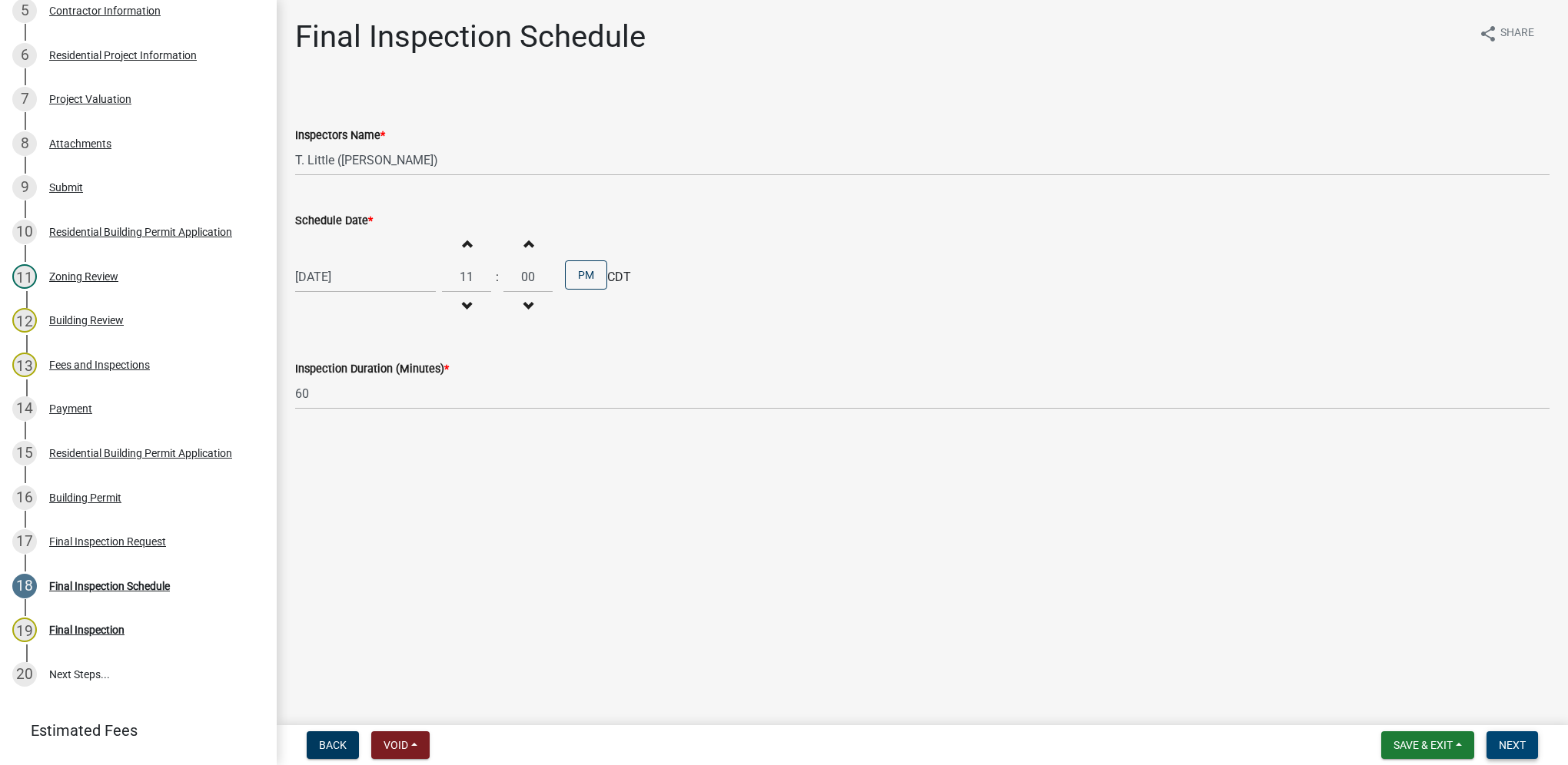
click at [1500, 745] on span "Next" at bounding box center [1512, 745] width 27 height 13
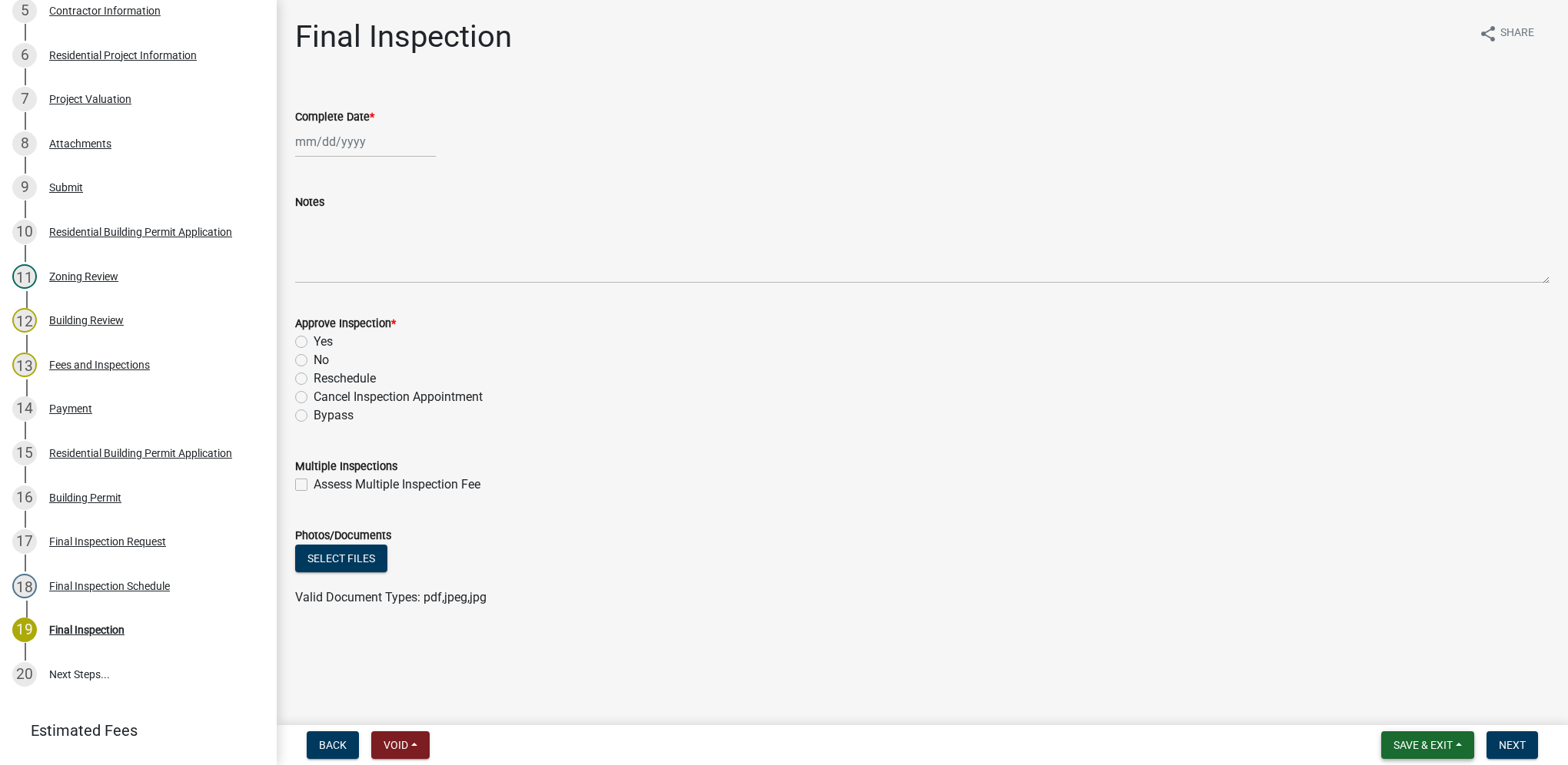
click at [1460, 748] on button "Save & Exit" at bounding box center [1427, 744] width 93 height 28
click at [1441, 711] on button "Save & Exit" at bounding box center [1412, 705] width 123 height 37
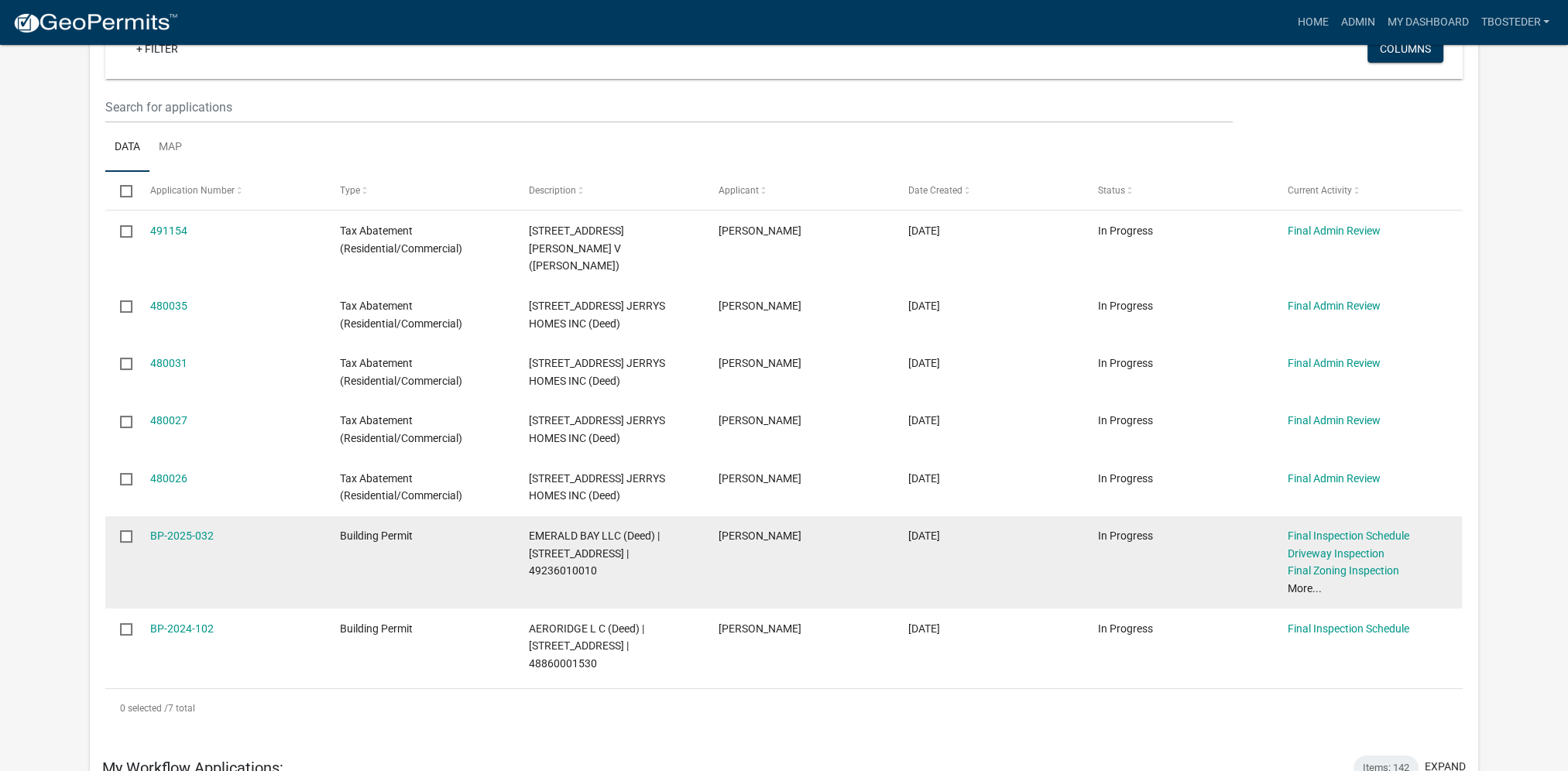
scroll to position [77, 0]
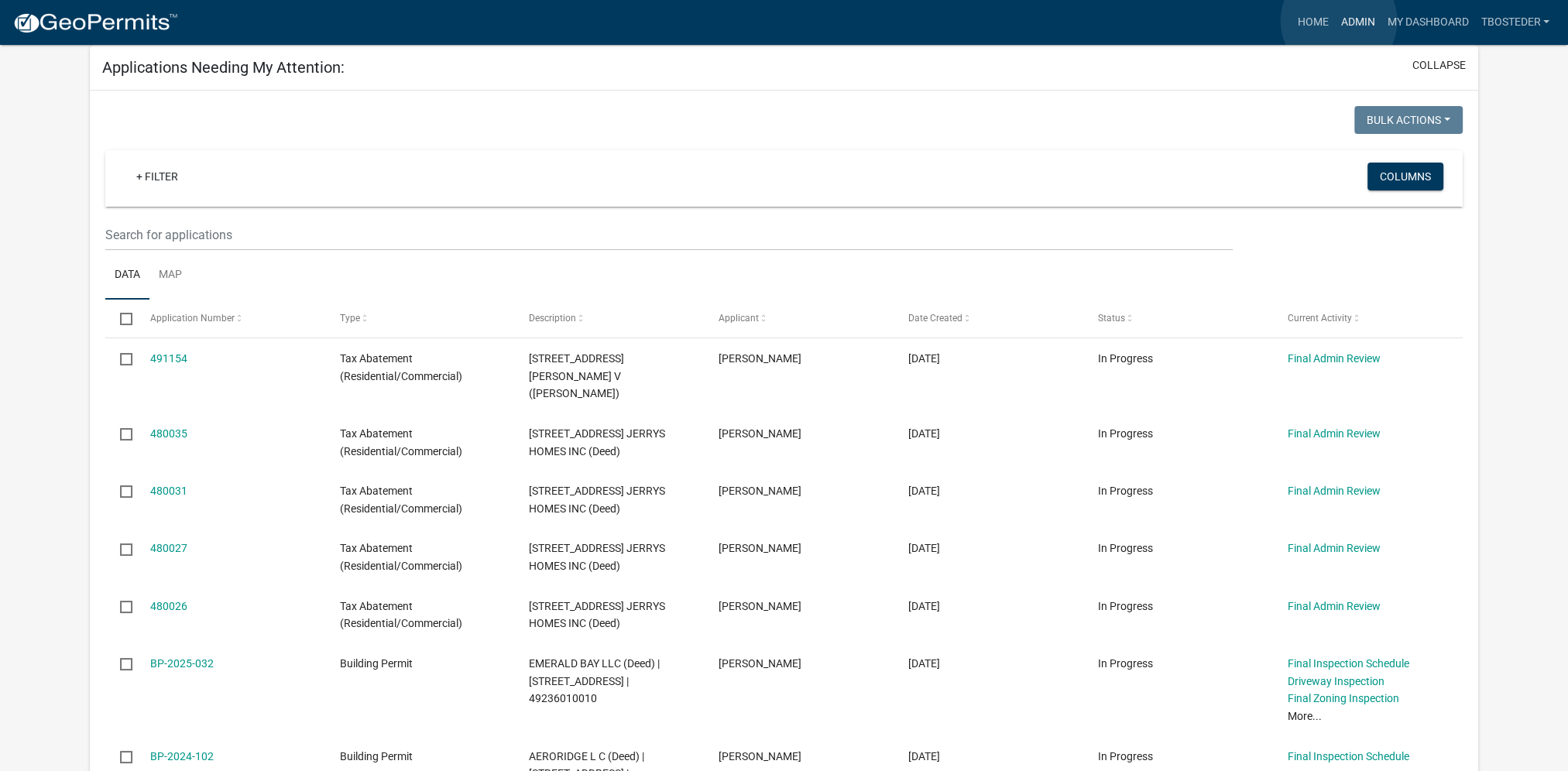
click at [1339, 21] on link "Admin" at bounding box center [1357, 22] width 46 height 30
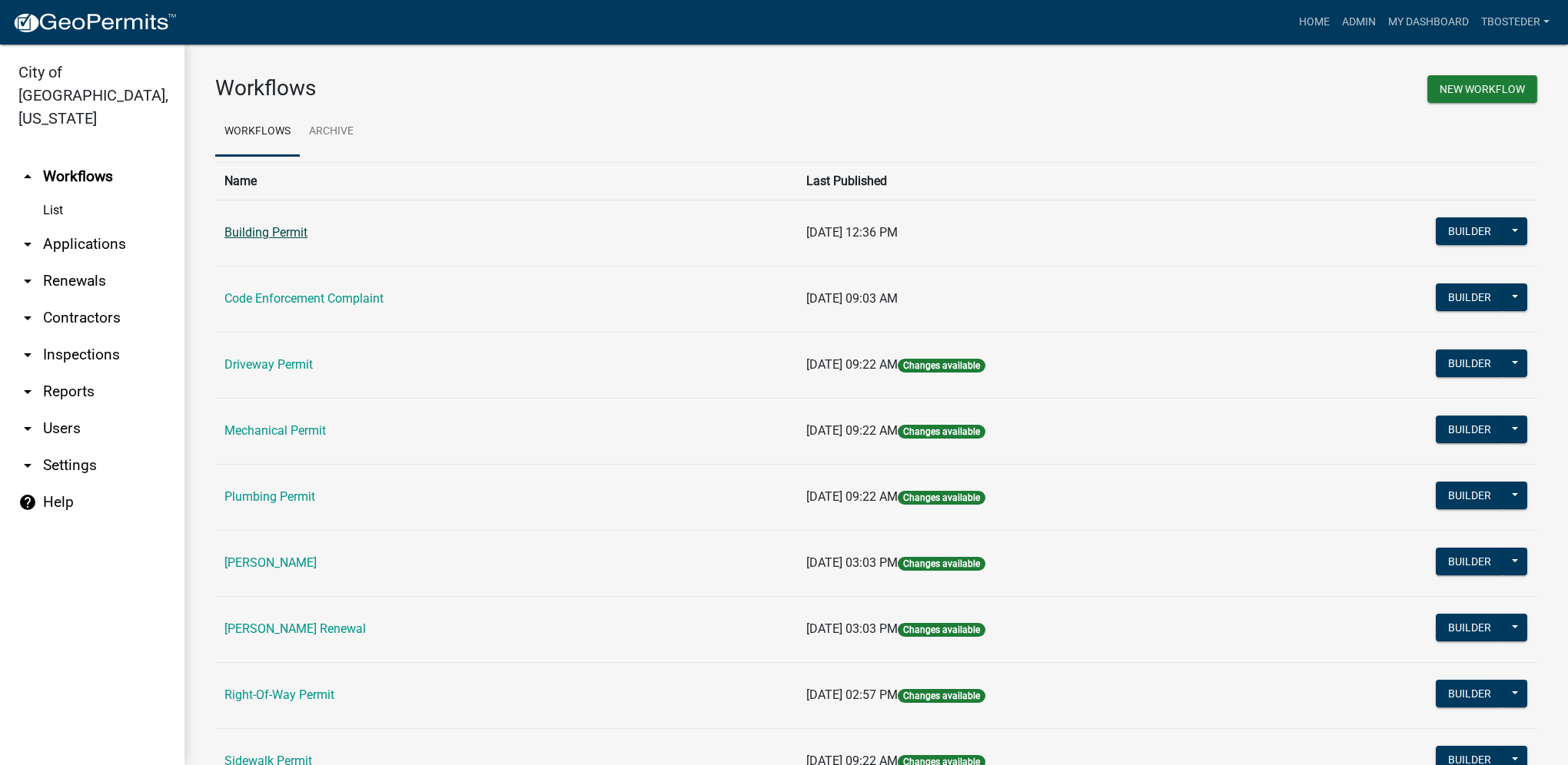
click at [280, 232] on link "Building Permit" at bounding box center [266, 232] width 83 height 14
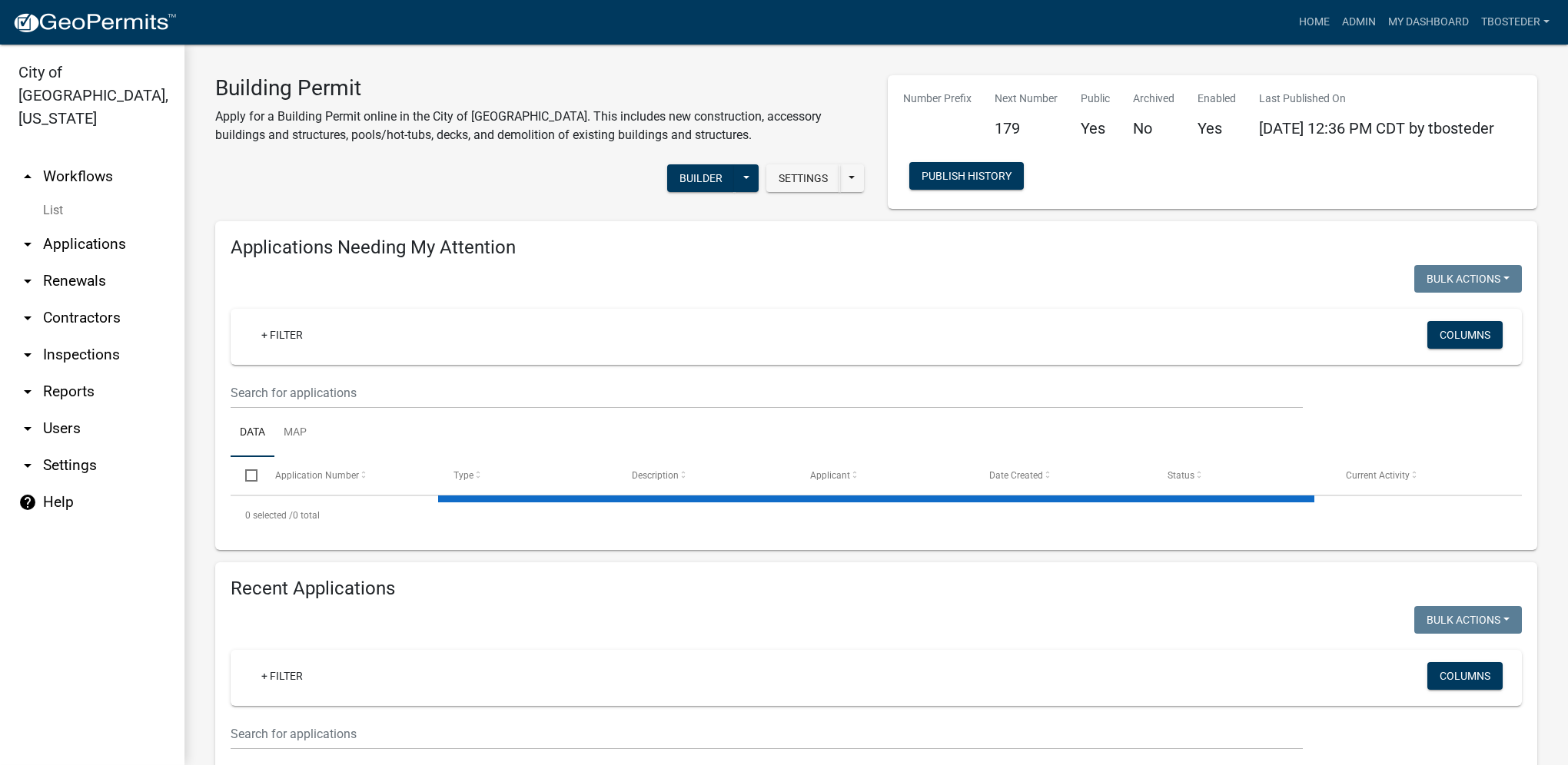
select select "1: 25"
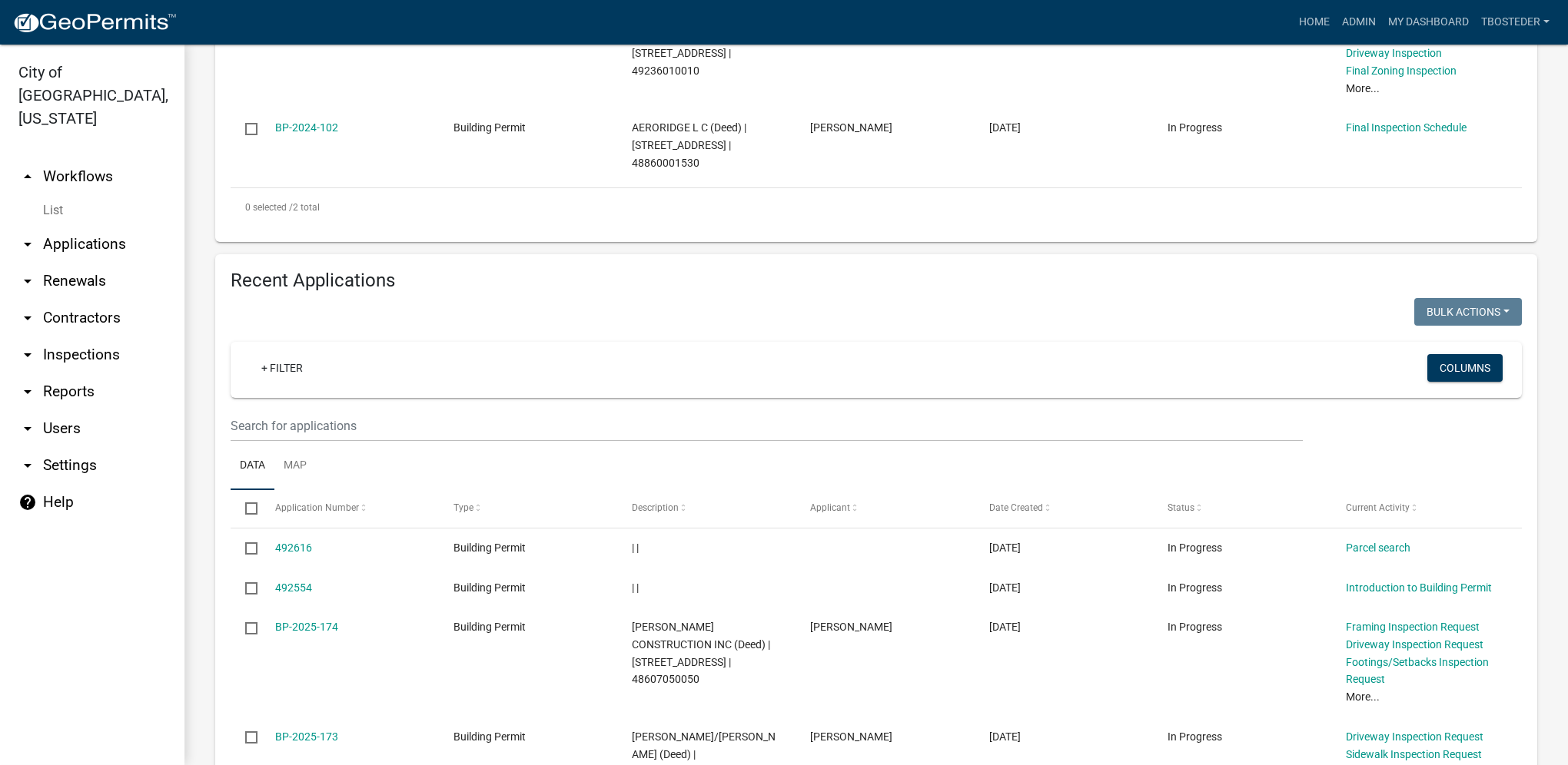
scroll to position [538, 0]
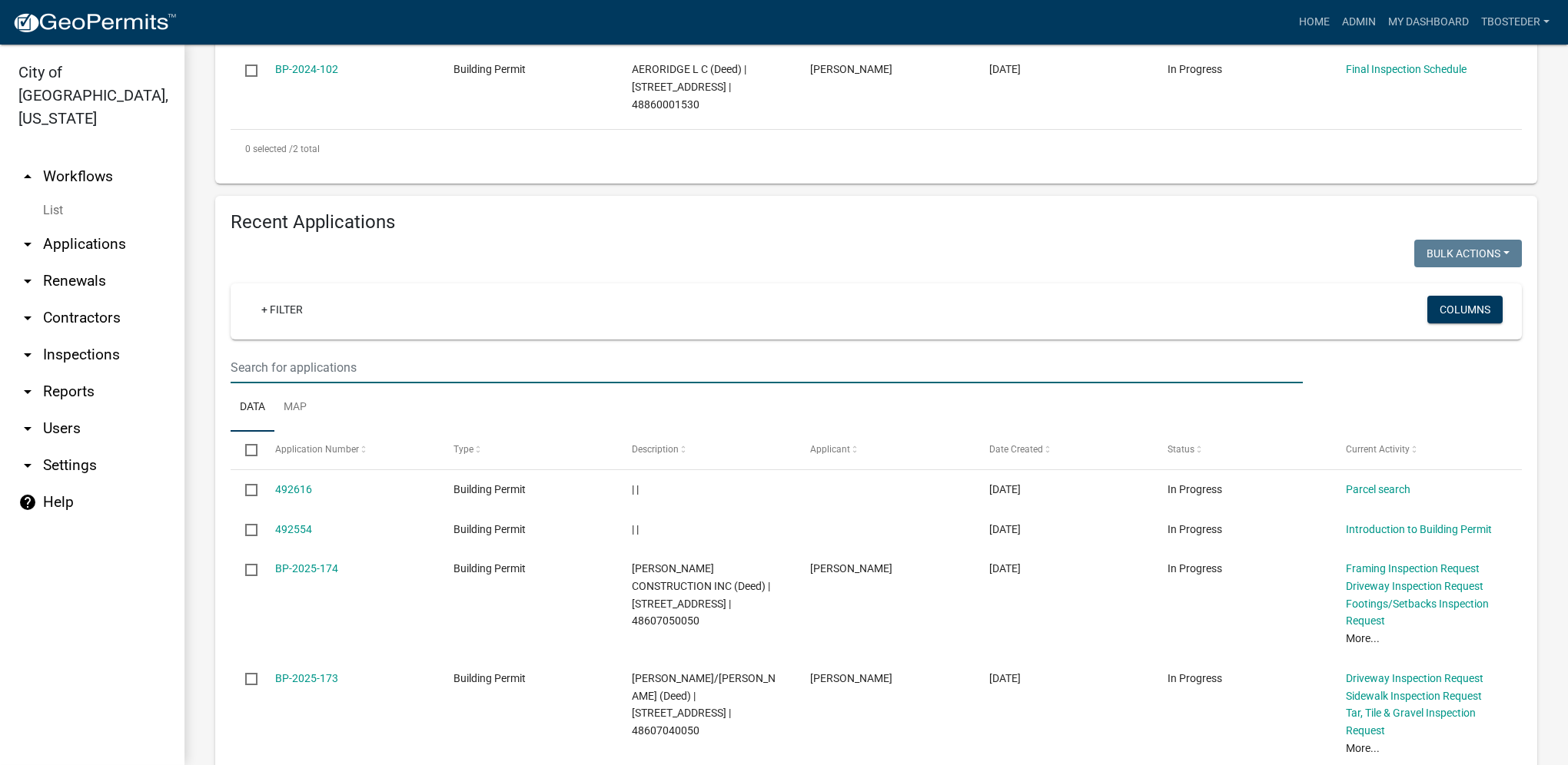
click at [383, 375] on input "text" at bounding box center [766, 368] width 1072 height 32
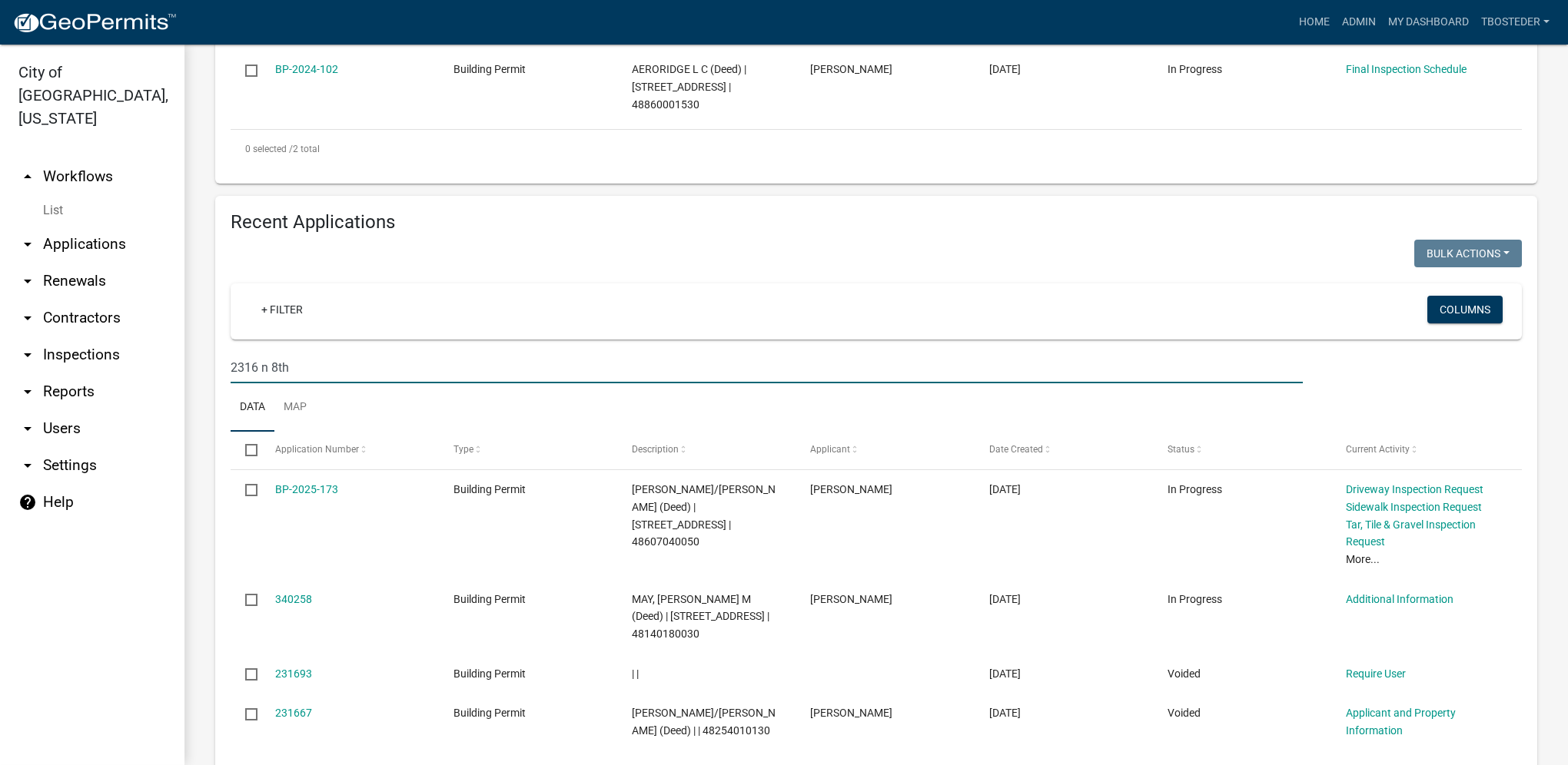
type input "2316 n 8th"
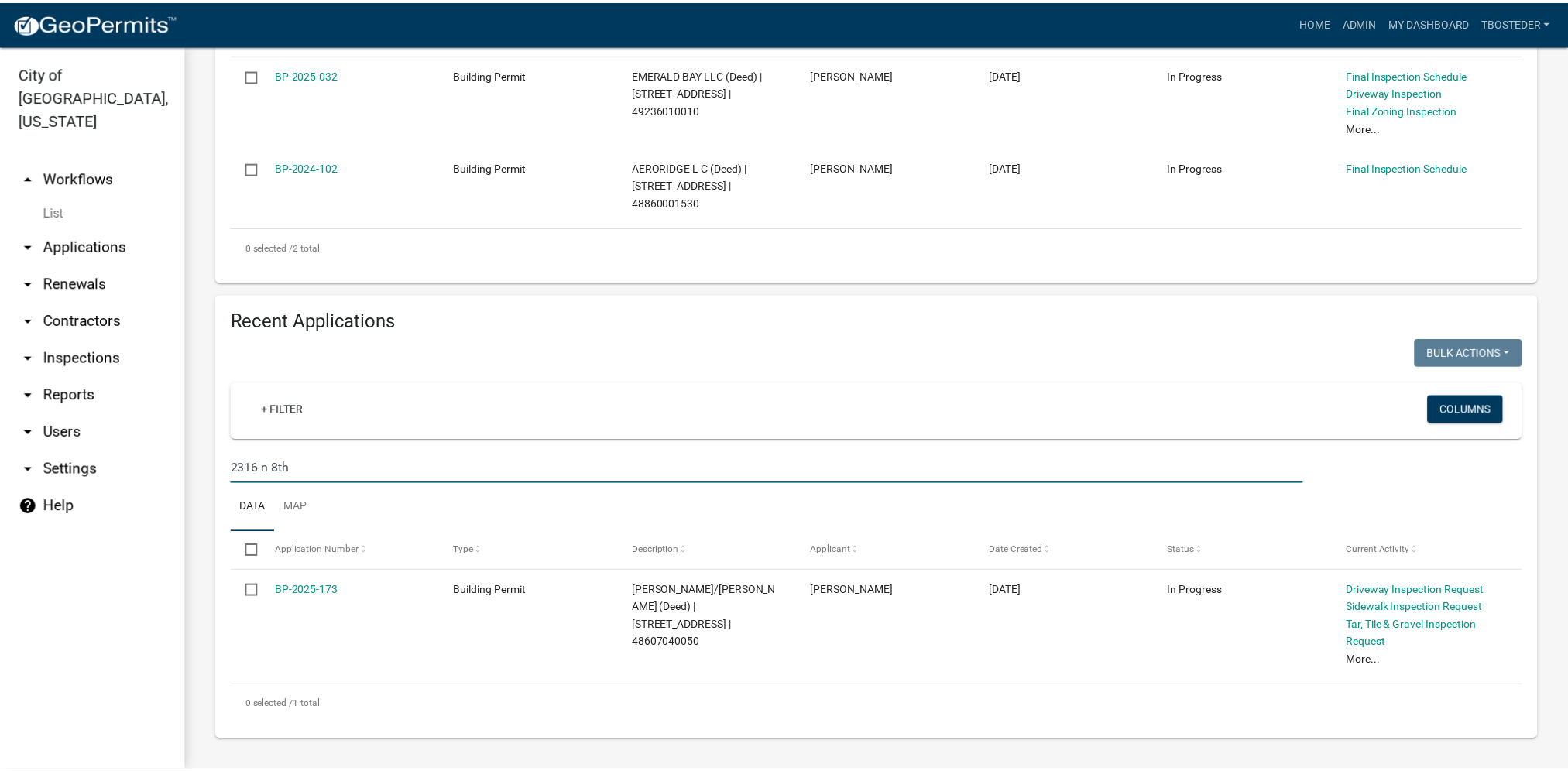
scroll to position [448, 0]
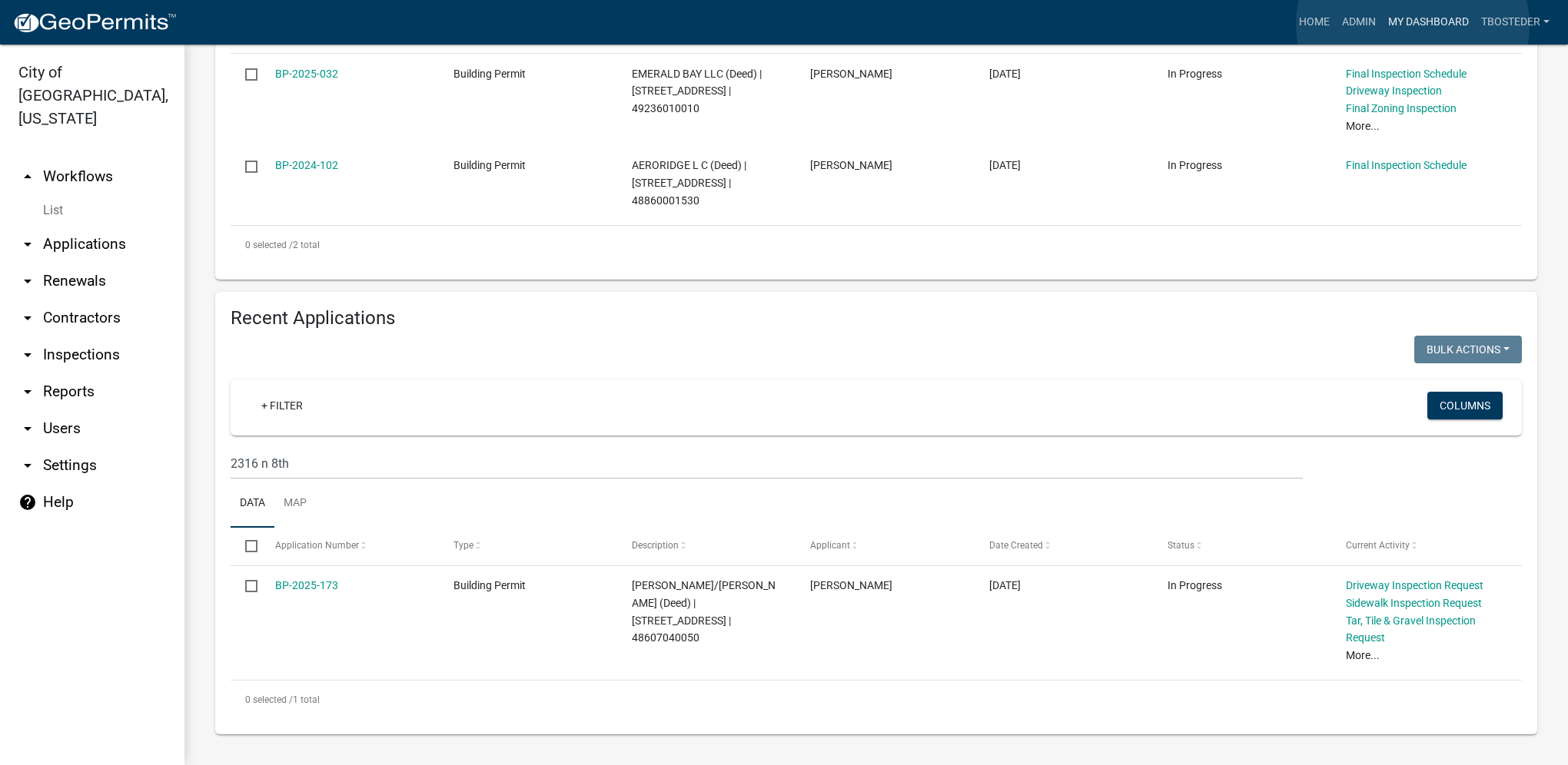
click at [1413, 25] on link "My Dashboard" at bounding box center [1428, 22] width 93 height 29
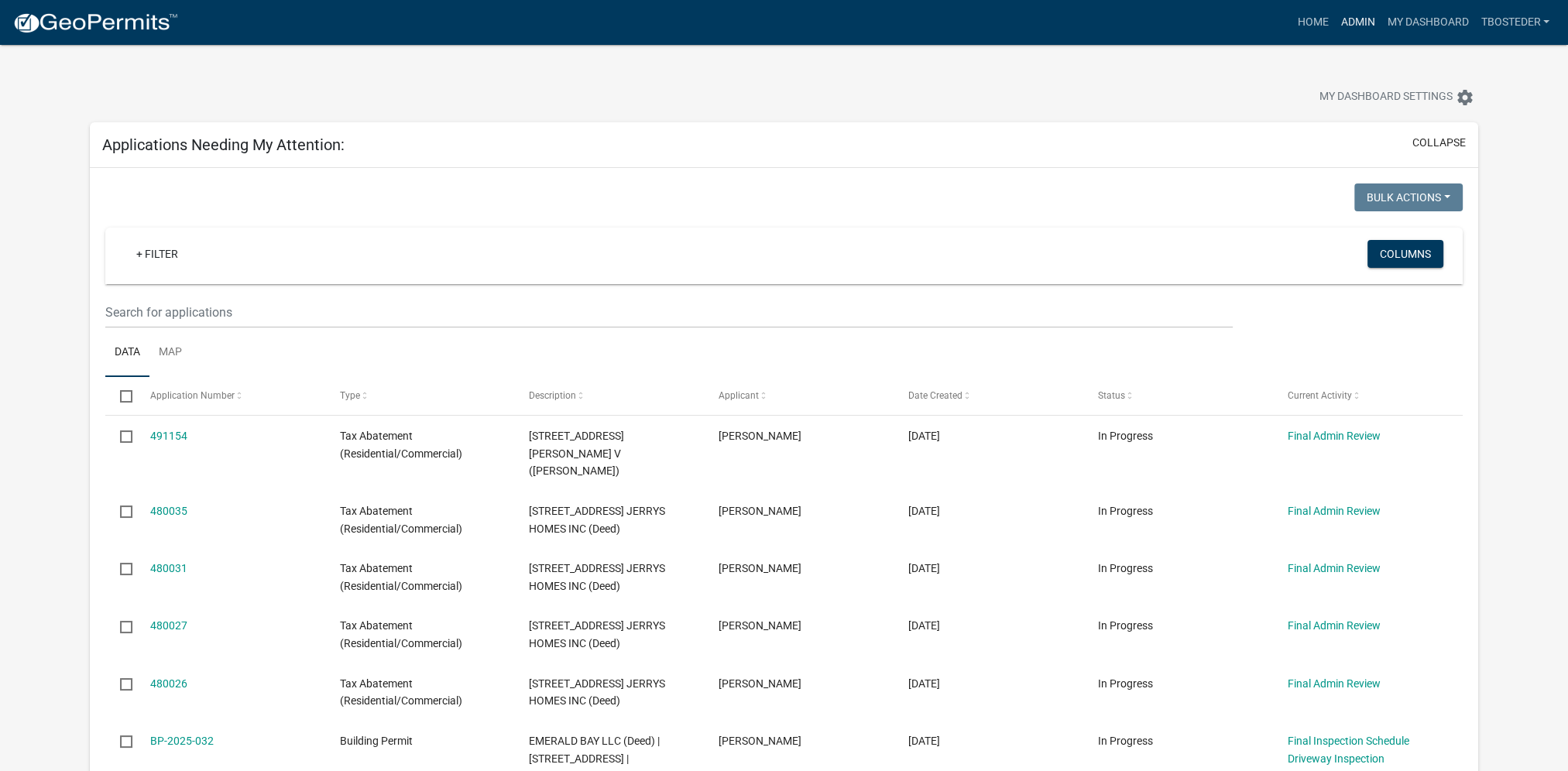
click at [1372, 28] on link "Admin" at bounding box center [1357, 22] width 46 height 30
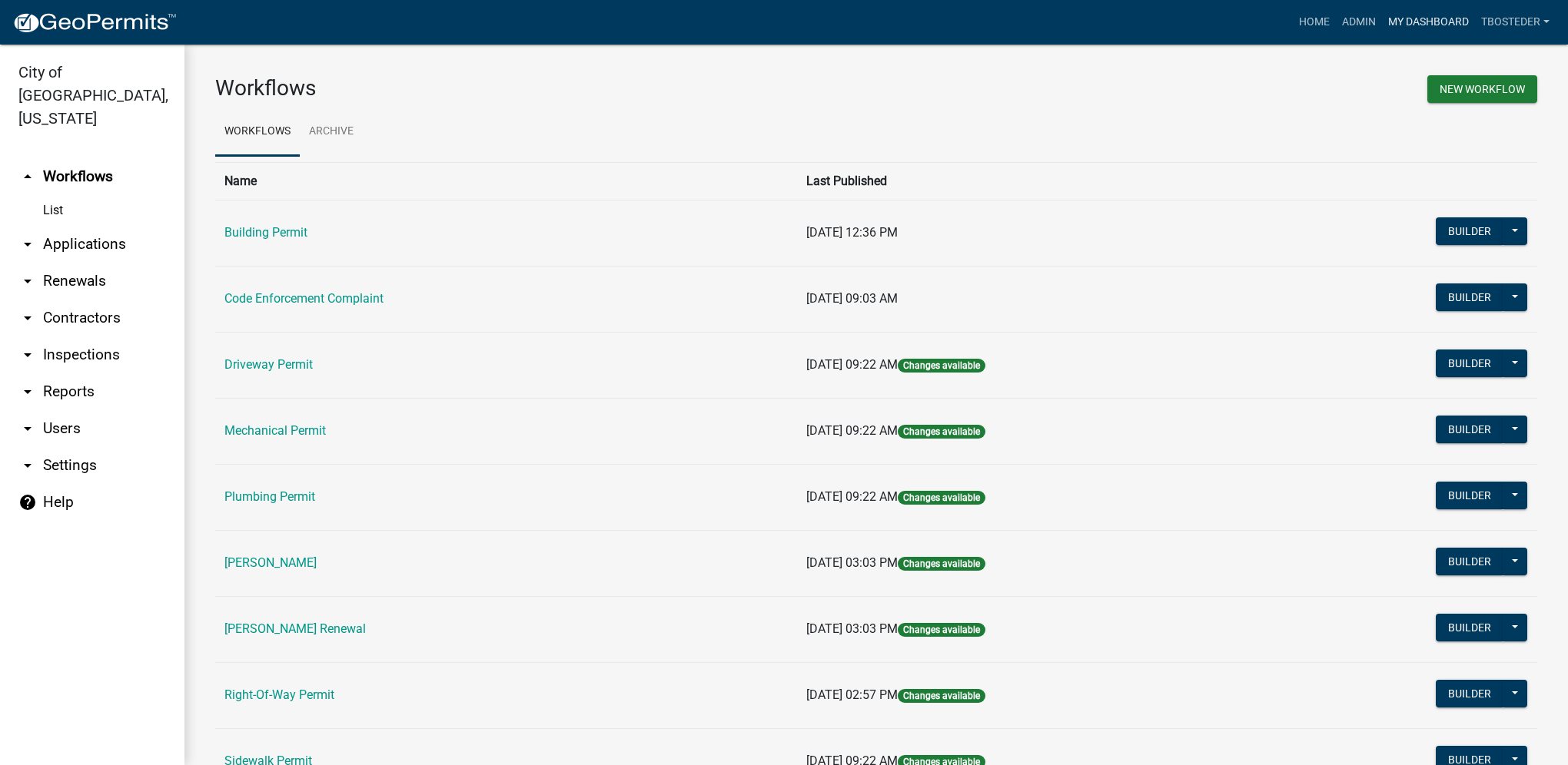
click at [1388, 18] on link "My Dashboard" at bounding box center [1428, 22] width 93 height 29
